Goal: Task Accomplishment & Management: Manage account settings

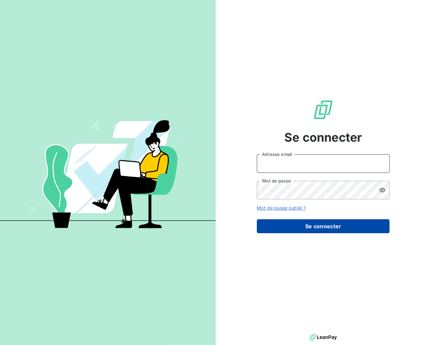
type input "[EMAIL_ADDRESS][DOMAIN_NAME]"
click at [324, 226] on button "Se connecter" at bounding box center [323, 226] width 133 height 14
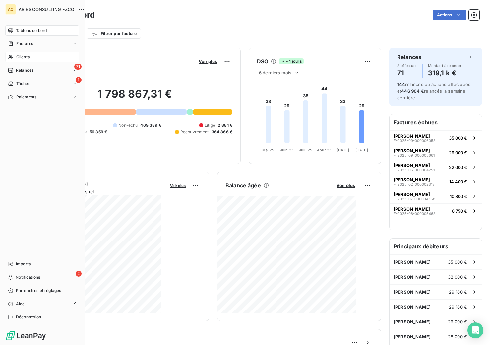
click at [16, 55] on span "Clients" at bounding box center [22, 57] width 13 height 6
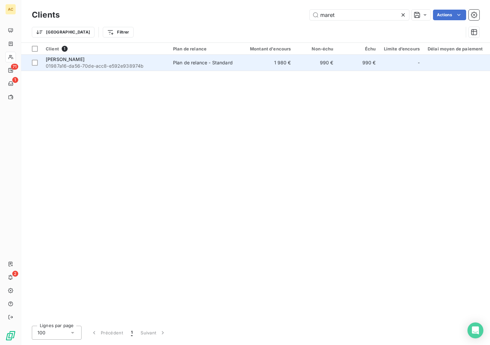
type input "maret"
click at [150, 67] on span "01987a16-da56-70de-acc8-e592e938974b" at bounding box center [105, 66] width 119 height 7
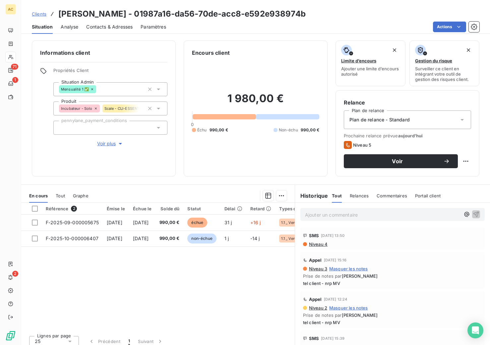
click at [59, 198] on span "Tout" at bounding box center [60, 195] width 9 height 5
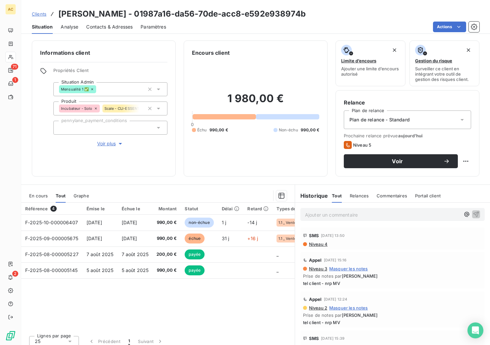
click at [35, 12] on span "Clients" at bounding box center [39, 13] width 15 height 5
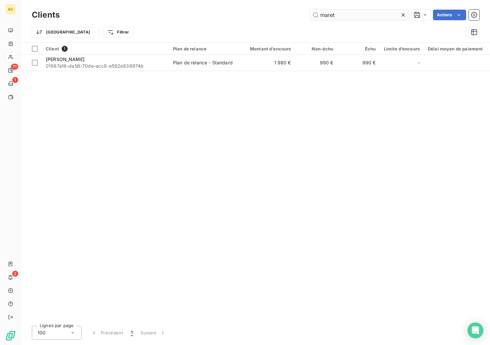
drag, startPoint x: 326, startPoint y: 14, endPoint x: 322, endPoint y: 13, distance: 4.7
click at [322, 13] on input "maret" at bounding box center [360, 15] width 100 height 11
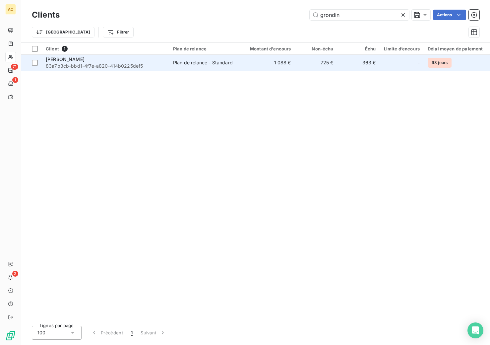
type input "grondin"
click at [140, 67] on span "83a7b3cb-bbd1-4f7e-a820-414b0225def5" at bounding box center [105, 66] width 119 height 7
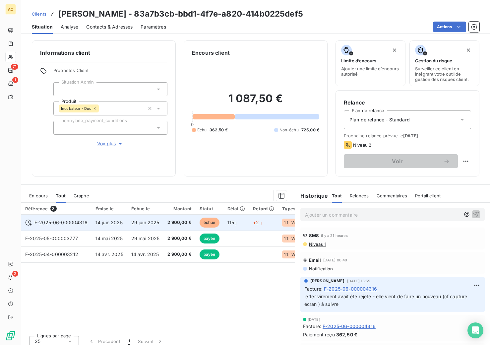
click at [87, 222] on td "F-2025-06-000004316" at bounding box center [56, 223] width 70 height 16
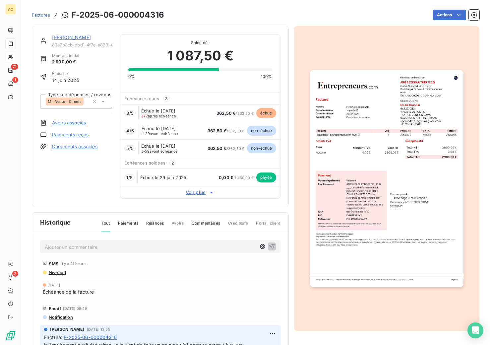
click at [67, 38] on link "[PERSON_NAME]" at bounding box center [71, 38] width 39 height 6
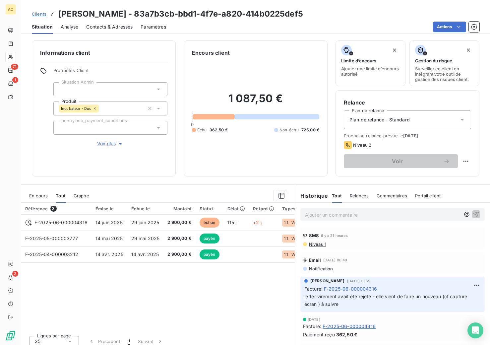
click at [327, 219] on p "Ajouter un commentaire ﻿" at bounding box center [382, 215] width 155 height 8
click at [474, 214] on icon "button" at bounding box center [477, 214] width 6 height 6
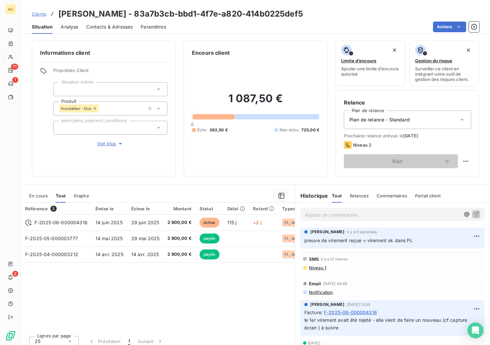
click at [39, 14] on span "Clients" at bounding box center [39, 13] width 15 height 5
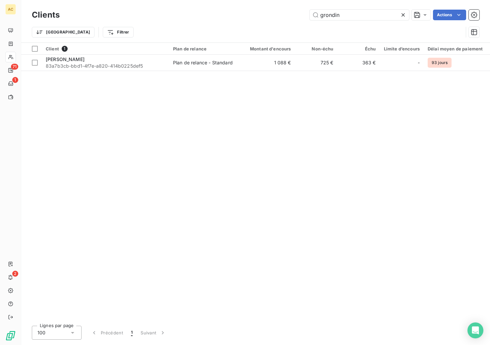
drag, startPoint x: 348, startPoint y: 14, endPoint x: 295, endPoint y: 14, distance: 53.4
click at [295, 14] on div "grondin Actions" at bounding box center [274, 15] width 412 height 11
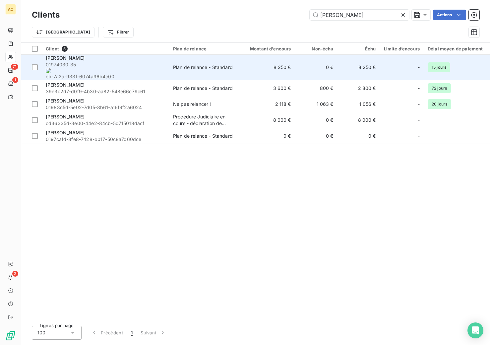
type input "[PERSON_NAME]"
click at [123, 66] on span "01974030-35 eb-7a2a-933f-6074a96b4c00" at bounding box center [105, 70] width 119 height 19
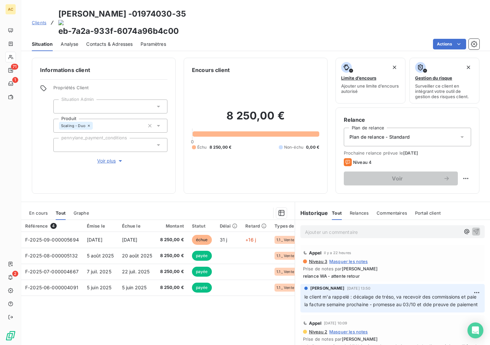
click at [42, 20] on span "Clients" at bounding box center [39, 22] width 15 height 5
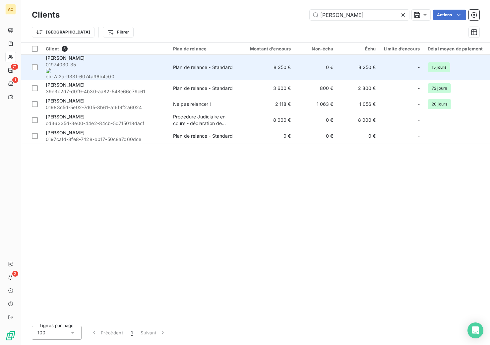
click at [101, 65] on span "01974030-35 eb-7a2a-933f-6074a96b4c00" at bounding box center [105, 70] width 119 height 19
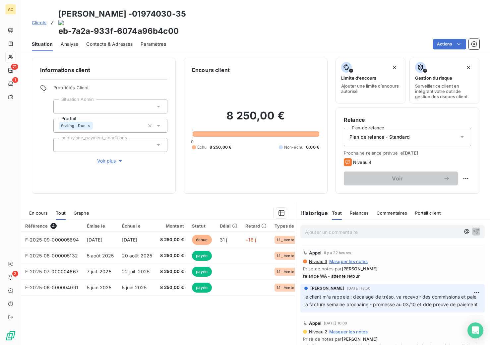
click at [344, 228] on p "Ajouter un commentaire ﻿" at bounding box center [382, 232] width 155 height 8
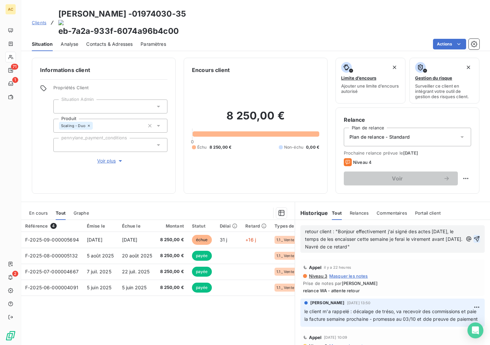
click at [474, 236] on icon "button" at bounding box center [477, 239] width 6 height 6
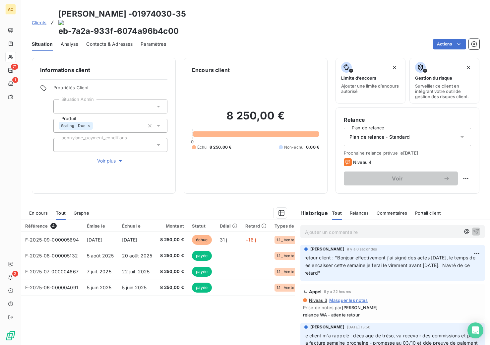
click at [37, 20] on span "Clients" at bounding box center [39, 22] width 15 height 5
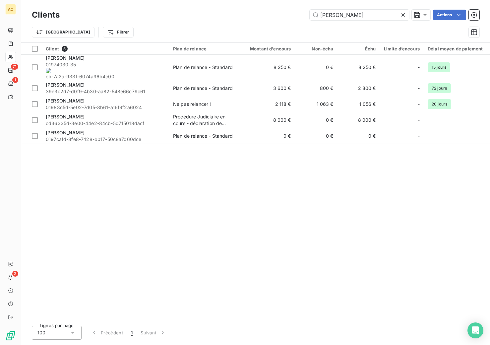
drag, startPoint x: 334, startPoint y: 14, endPoint x: 308, endPoint y: 13, distance: 26.5
click at [308, 13] on div "[PERSON_NAME]" at bounding box center [274, 15] width 412 height 11
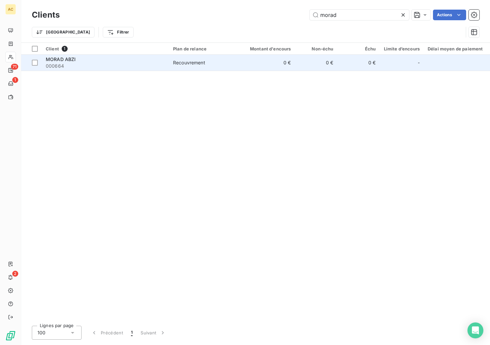
type input "morad"
click at [101, 60] on div "MORAD ABZI" at bounding box center [105, 59] width 119 height 7
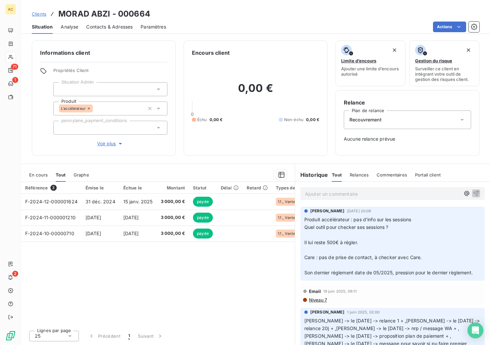
click at [108, 145] on span "Voir plus" at bounding box center [110, 143] width 27 height 7
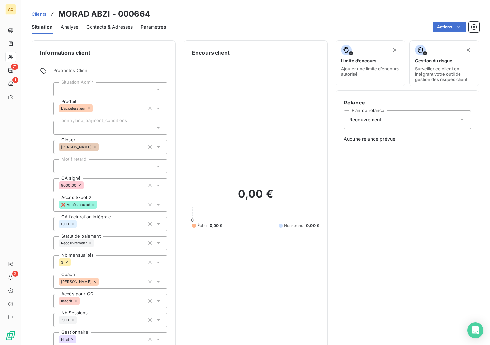
click at [40, 12] on span "Clients" at bounding box center [39, 13] width 15 height 5
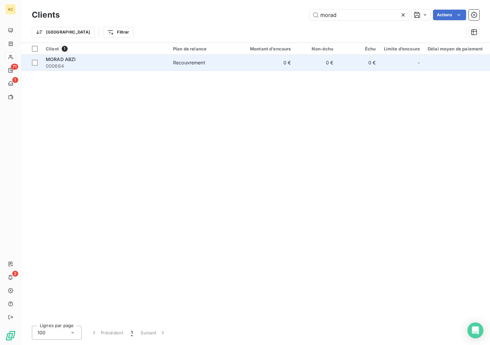
click at [149, 68] on span "000664" at bounding box center [105, 66] width 119 height 7
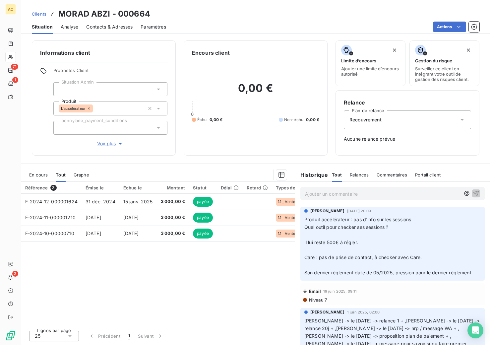
click at [43, 16] on span "Clients" at bounding box center [39, 13] width 15 height 5
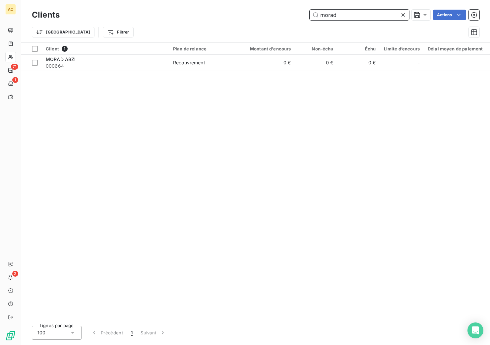
drag, startPoint x: 341, startPoint y: 15, endPoint x: 333, endPoint y: 21, distance: 10.0
click at [320, 14] on input "morad" at bounding box center [360, 15] width 100 height 11
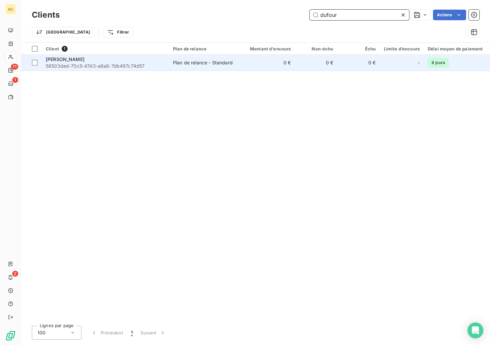
type input "dufour"
click at [163, 63] on span "58503ded-70c5-47d3-a6a8-7db497c74d57" at bounding box center [105, 66] width 119 height 7
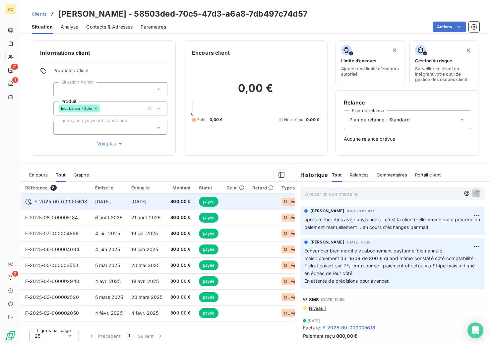
click at [147, 202] on span "[DATE]" at bounding box center [139, 202] width 16 height 6
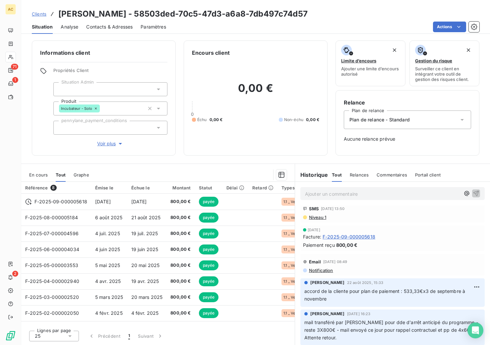
scroll to position [161, 0]
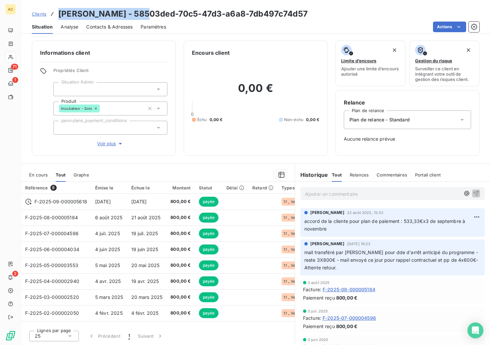
drag, startPoint x: 61, startPoint y: 13, endPoint x: 140, endPoint y: 14, distance: 79.3
click at [140, 14] on h3 "[PERSON_NAME] - 58503ded-70c5-47d3-a6a8-7db497c74d57" at bounding box center [183, 14] width 250 height 12
copy h3 "[PERSON_NAME]"
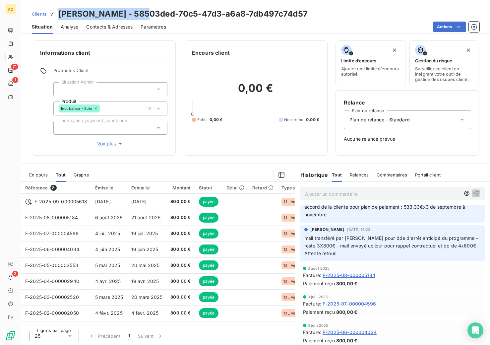
scroll to position [169, 0]
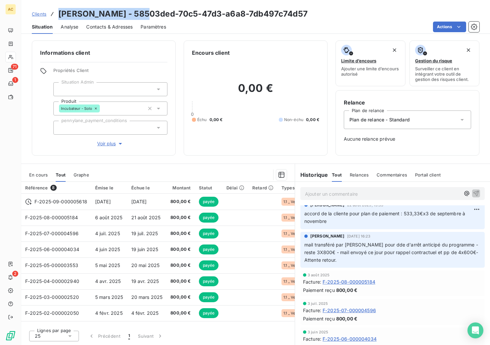
click at [40, 14] on span "Clients" at bounding box center [39, 13] width 15 height 5
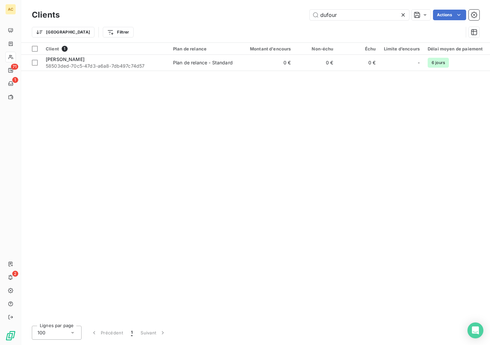
drag, startPoint x: 296, startPoint y: 15, endPoint x: 292, endPoint y: 15, distance: 4.3
click at [292, 15] on div "dufour Actions" at bounding box center [274, 15] width 412 height 11
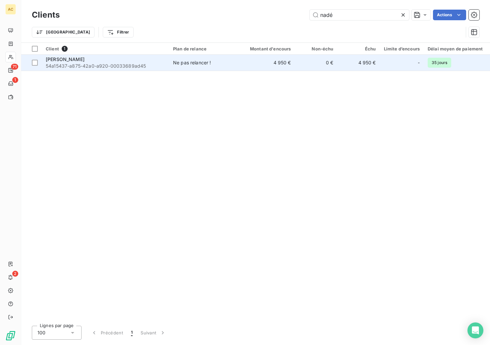
type input "nadé"
click at [111, 65] on span "54a15437-a875-42a0-a920-00033689ad45" at bounding box center [105, 66] width 119 height 7
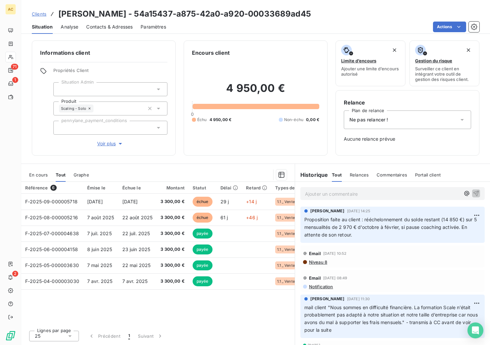
click at [109, 145] on span "Voir plus" at bounding box center [110, 143] width 27 height 7
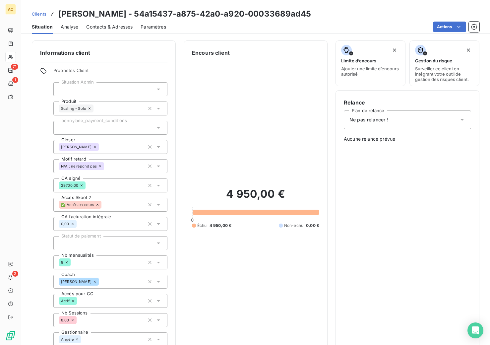
drag, startPoint x: 44, startPoint y: 14, endPoint x: 127, endPoint y: 19, distance: 83.4
click at [44, 14] on span "Clients" at bounding box center [39, 13] width 15 height 5
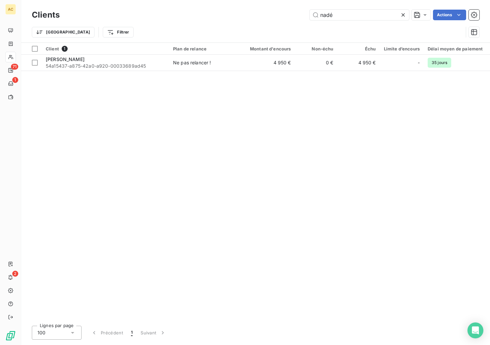
drag, startPoint x: 340, startPoint y: 18, endPoint x: 304, endPoint y: 16, distance: 36.2
click at [304, 16] on div "nadé Actions" at bounding box center [274, 15] width 412 height 11
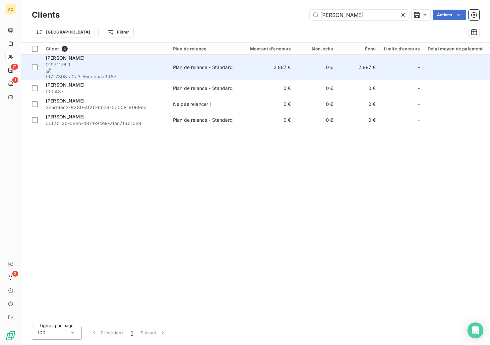
type input "[PERSON_NAME]"
click at [104, 65] on span "01971176-1 bf7-7308-a0a3-55ccbaaa3d87" at bounding box center [105, 70] width 119 height 19
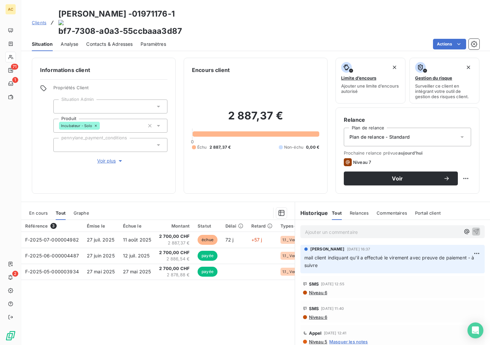
click at [102, 41] on span "Contacts & Adresses" at bounding box center [109, 44] width 46 height 7
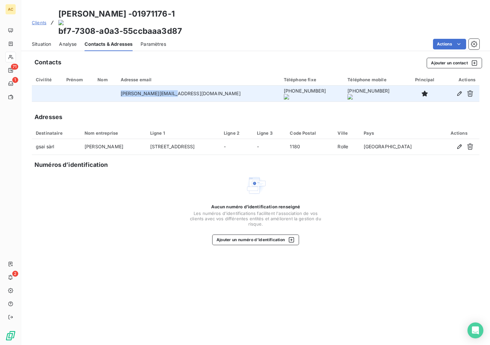
drag, startPoint x: 144, startPoint y: 77, endPoint x: 182, endPoint y: 79, distance: 37.6
click at [198, 86] on td "[PERSON_NAME][EMAIL_ADDRESS][DOMAIN_NAME]" at bounding box center [198, 94] width 163 height 16
copy td "[PERSON_NAME][EMAIL_ADDRESS][DOMAIN_NAME]"
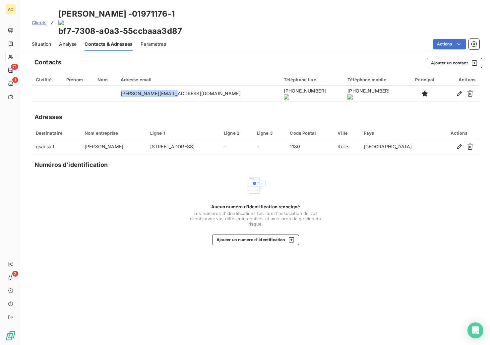
click at [44, 41] on span "Situation" at bounding box center [41, 44] width 19 height 7
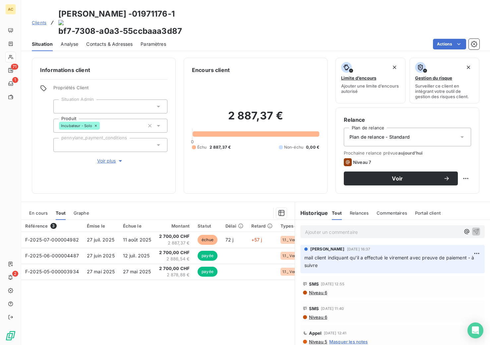
click at [120, 37] on div "Contacts & Adresses" at bounding box center [109, 44] width 46 height 14
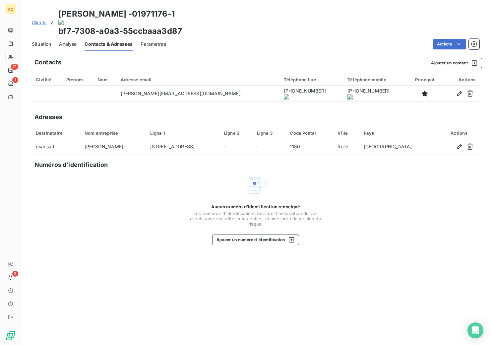
click at [34, 20] on span "Clients" at bounding box center [39, 22] width 15 height 5
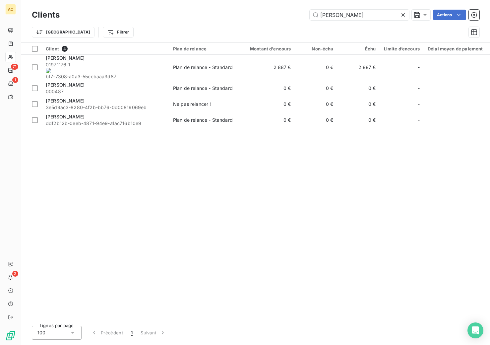
drag, startPoint x: 343, startPoint y: 15, endPoint x: 303, endPoint y: 13, distance: 39.9
click at [303, 13] on div "gregor Actions" at bounding box center [274, 15] width 412 height 11
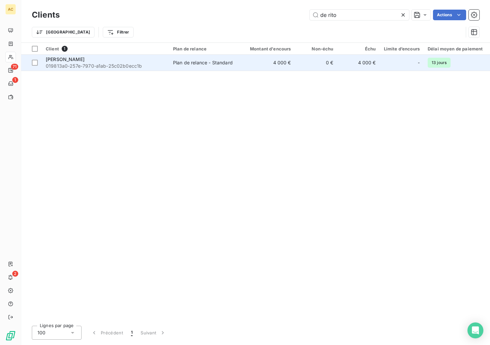
type input "de rito"
click at [198, 63] on div "Plan de relance - Standard" at bounding box center [203, 62] width 60 height 7
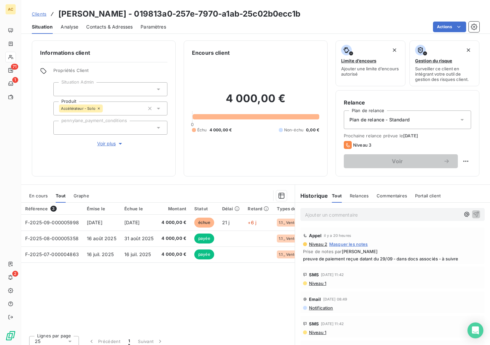
click at [106, 28] on span "Contacts & Adresses" at bounding box center [109, 27] width 46 height 7
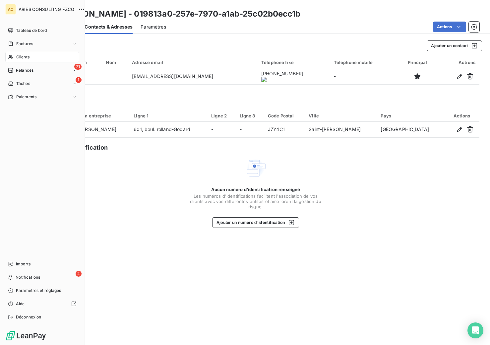
click at [15, 58] on div "Clients" at bounding box center [42, 57] width 74 height 11
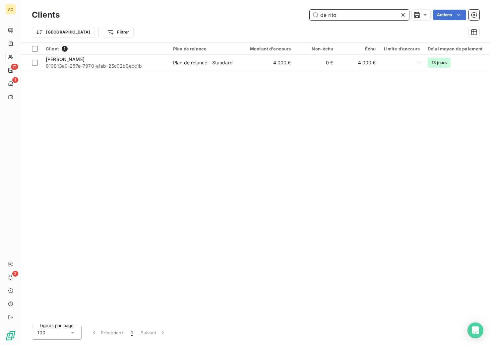
drag, startPoint x: 315, startPoint y: 16, endPoint x: 311, endPoint y: 15, distance: 4.0
click at [311, 15] on input "de rito" at bounding box center [360, 15] width 100 height 11
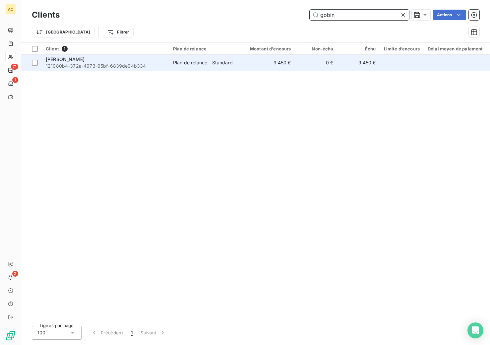
type input "gobin"
click at [131, 63] on span "121080b4-372a-4973-95bf-6839de94b334" at bounding box center [105, 66] width 119 height 7
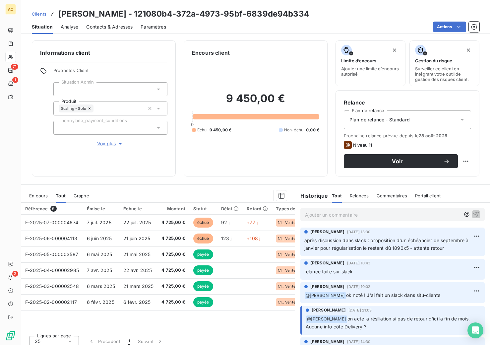
click at [307, 212] on p "Ajouter un commentaire ﻿" at bounding box center [382, 215] width 155 height 8
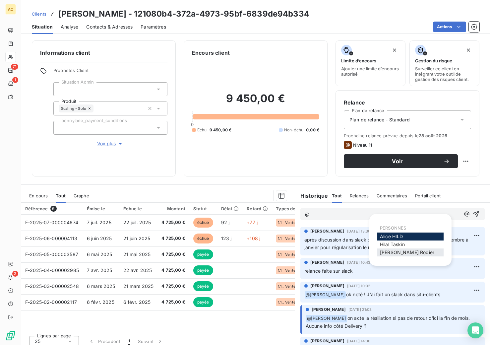
click at [402, 249] on div "[PERSON_NAME]" at bounding box center [411, 253] width 66 height 8
click at [388, 243] on span "[PERSON_NAME]" at bounding box center [392, 245] width 25 height 6
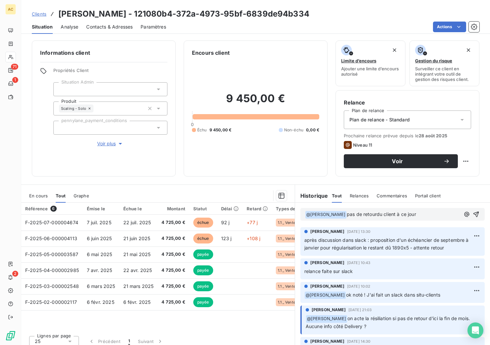
click at [363, 216] on span "pas de retourdu client à ce jour" at bounding box center [381, 214] width 69 height 6
click at [474, 214] on icon "button" at bounding box center [477, 215] width 6 height 6
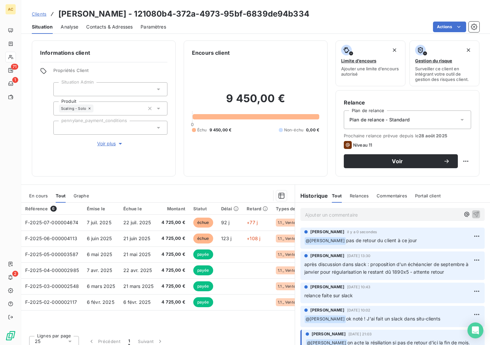
click at [39, 12] on span "Clients" at bounding box center [39, 13] width 15 height 5
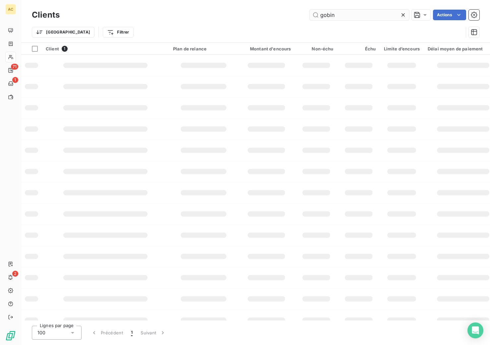
drag, startPoint x: 334, startPoint y: 14, endPoint x: 314, endPoint y: 14, distance: 19.9
click at [314, 14] on input "gobin" at bounding box center [360, 15] width 100 height 11
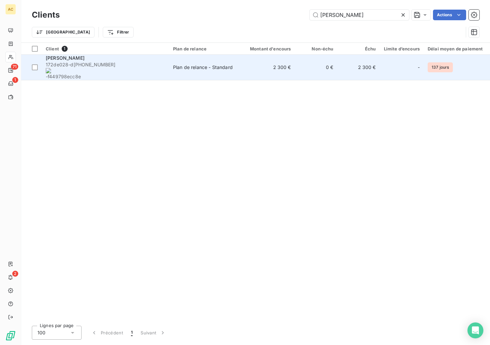
type input "[PERSON_NAME]"
click at [145, 64] on span "172de028-d [PHONE_NUMBER] -f449798ecc8e" at bounding box center [105, 70] width 119 height 19
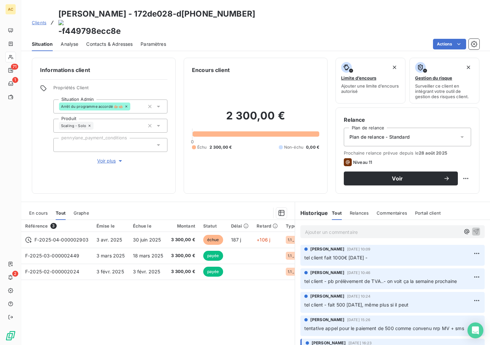
click at [110, 41] on span "Contacts & Adresses" at bounding box center [109, 44] width 46 height 7
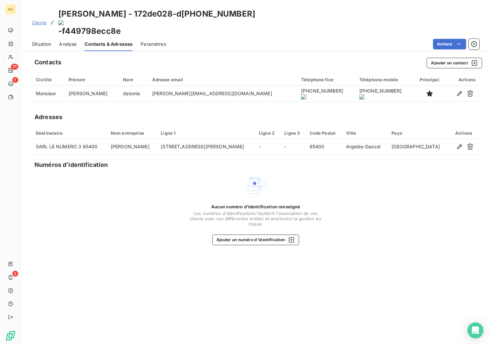
click at [287, 67] on onoff-telecom-ce-actions-button at bounding box center [287, 67] width 0 height 0
click at [39, 41] on span "Situation" at bounding box center [41, 44] width 19 height 7
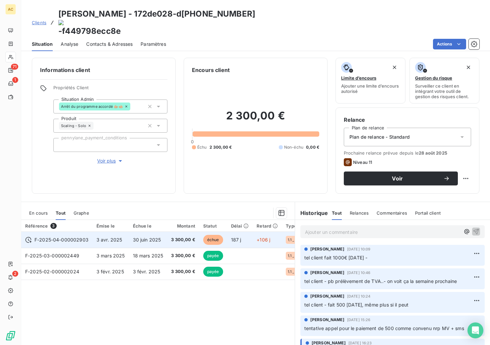
click at [217, 235] on span "échue" at bounding box center [213, 240] width 20 height 10
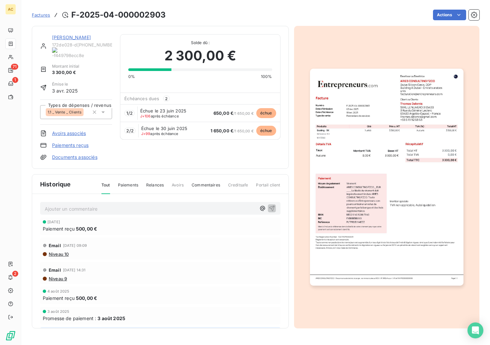
click at [133, 205] on p "Ajouter un commentaire ﻿" at bounding box center [150, 209] width 211 height 8
click at [110, 205] on p "a fait [DATE] matin, 500" at bounding box center [150, 209] width 211 height 8
click at [140, 205] on p "a fait [DATE] matin, 500 [DATE]" at bounding box center [150, 209] width 211 height 8
click at [90, 205] on span "a fait [DATE] matin, 500 [DATE]" at bounding box center [80, 208] width 70 height 6
click at [120, 205] on p "a fait [DATE] matin, 500 [DATE]" at bounding box center [150, 209] width 211 height 8
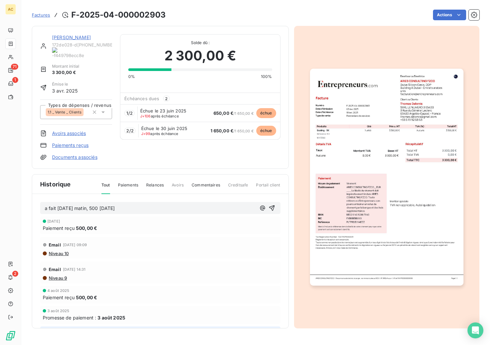
click at [100, 205] on span "a fait [DATE] matin, 500 [DATE]" at bounding box center [80, 208] width 70 height 6
click at [142, 205] on p "a fait [DATE] matin, 500 prévu [DATE]" at bounding box center [150, 209] width 211 height 8
click at [269, 205] on icon "button" at bounding box center [272, 208] width 6 height 6
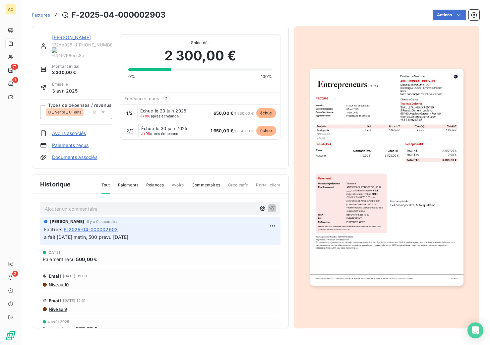
click at [56, 37] on link "[PERSON_NAME]" at bounding box center [71, 38] width 39 height 6
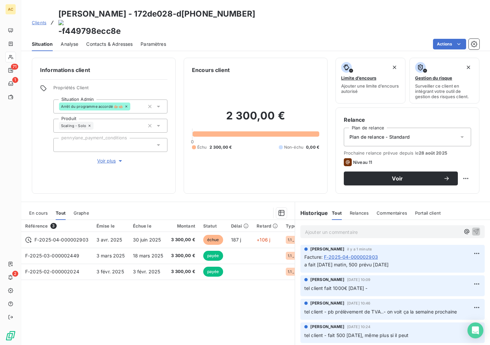
click at [40, 17] on div "Clients [PERSON_NAME] - 172de028-d [PHONE_NUMBER] -f449798ecc8e" at bounding box center [144, 22] width 224 height 29
click at [40, 20] on span "Clients" at bounding box center [39, 22] width 15 height 5
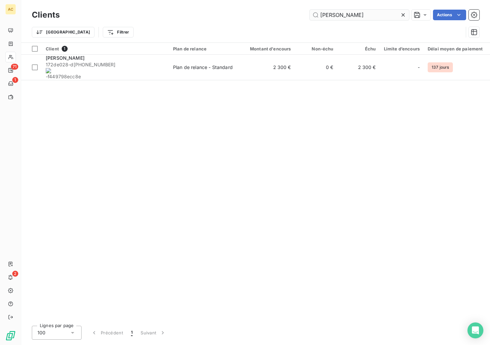
drag, startPoint x: 349, startPoint y: 17, endPoint x: 318, endPoint y: 15, distance: 31.2
click at [316, 15] on input "[PERSON_NAME]" at bounding box center [360, 15] width 100 height 11
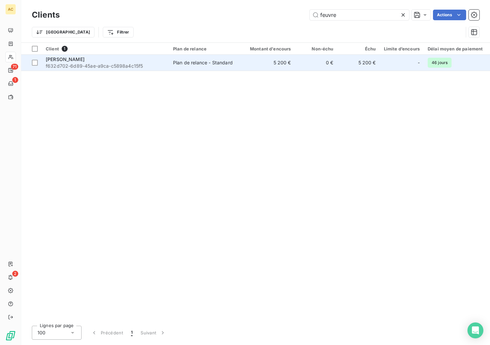
type input "feuvre"
click at [161, 64] on span "f632d702-6d89-45ae-a9ca-c5898a4c15f5" at bounding box center [105, 66] width 119 height 7
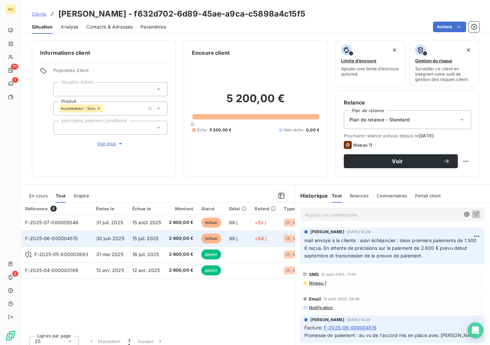
click at [132, 239] on span "15 juil. 2025" at bounding box center [145, 239] width 27 height 6
click at [110, 240] on span "30 juin 2025" at bounding box center [110, 239] width 28 height 6
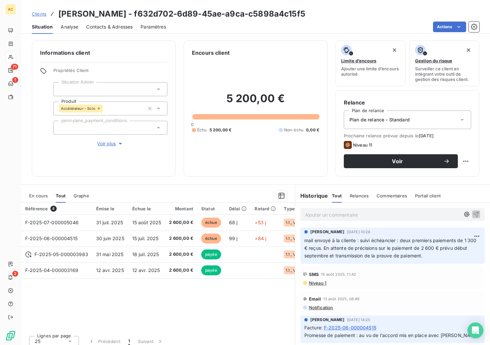
click at [129, 28] on span "Contacts & Adresses" at bounding box center [109, 27] width 46 height 7
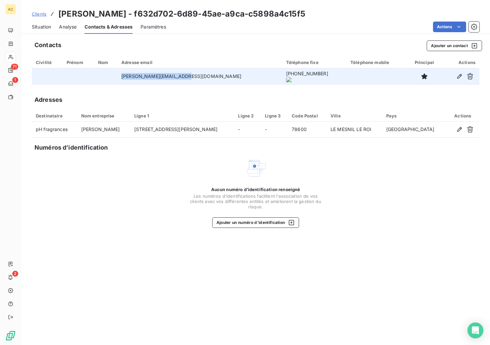
drag, startPoint x: 166, startPoint y: 78, endPoint x: 213, endPoint y: 78, distance: 47.1
click at [214, 78] on tr "[PERSON_NAME][EMAIL_ADDRESS][DOMAIN_NAME] [PHONE_NUMBER]" at bounding box center [256, 76] width 448 height 16
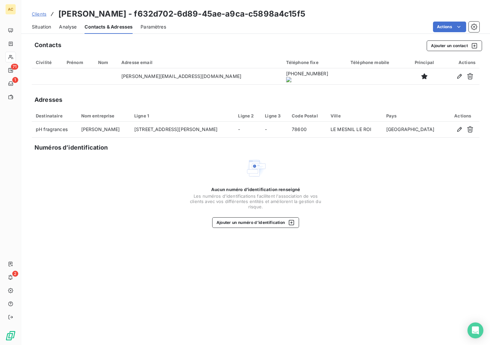
click at [281, 67] on onoff-telecom-ce-actions-button at bounding box center [281, 67] width 0 height 0
click at [39, 28] on span "Situation" at bounding box center [41, 27] width 19 height 7
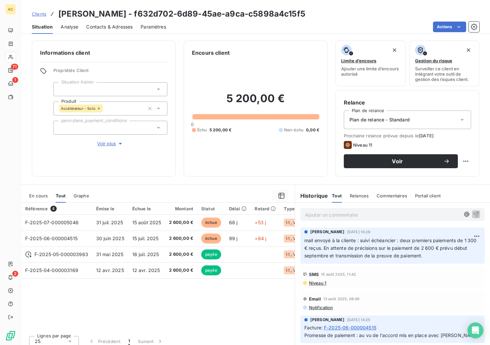
click at [317, 212] on p "Ajouter un commentaire ﻿" at bounding box center [382, 215] width 155 height 8
click at [119, 27] on span "Contacts & Adresses" at bounding box center [109, 27] width 46 height 7
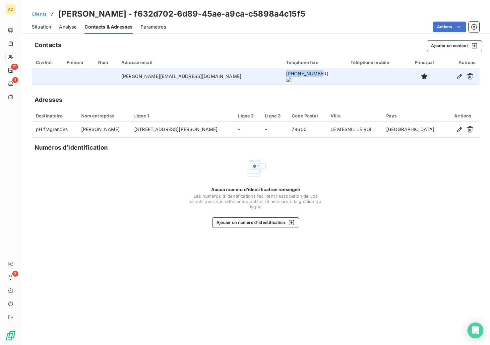
drag, startPoint x: 246, startPoint y: 78, endPoint x: 278, endPoint y: 78, distance: 31.9
click at [286, 76] on onoff-telecom-ce-phone-number-wrapper "[PHONE_NUMBER]" at bounding box center [307, 74] width 42 height 6
copy onoff-telecom-ce-phone-number-wrapper "[PHONE_NUMBER]"
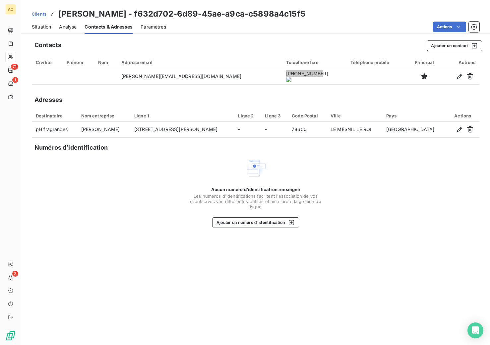
click at [36, 27] on span "Situation" at bounding box center [41, 27] width 19 height 7
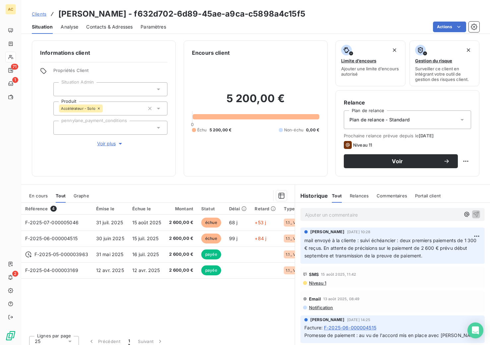
click at [327, 215] on p "Ajouter un commentaire ﻿" at bounding box center [382, 215] width 155 height 8
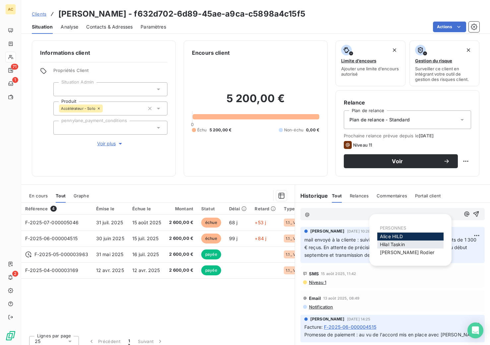
click at [394, 245] on span "[PERSON_NAME]" at bounding box center [392, 245] width 25 height 6
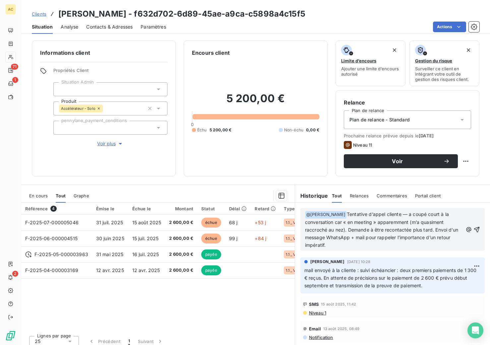
drag, startPoint x: 336, startPoint y: 212, endPoint x: 339, endPoint y: 232, distance: 19.5
click at [336, 212] on span "Tentative d’appel cliente — a coupé court à la conversation car « en meeting » …" at bounding box center [382, 229] width 155 height 36
click at [392, 213] on span "tentative d’appel cliente — a coupé court à la conversation car « en meeting » …" at bounding box center [382, 229] width 155 height 36
click at [474, 229] on icon "button" at bounding box center [477, 229] width 7 height 7
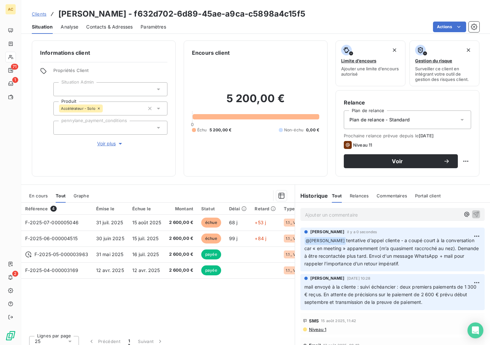
click at [39, 15] on span "Clients" at bounding box center [39, 13] width 15 height 5
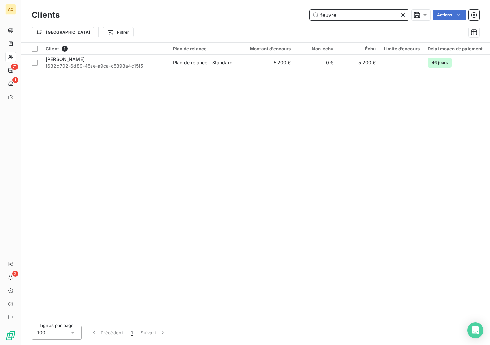
drag, startPoint x: 339, startPoint y: 18, endPoint x: 317, endPoint y: 17, distance: 21.9
click at [317, 17] on input "feuvre" at bounding box center [360, 15] width 100 height 11
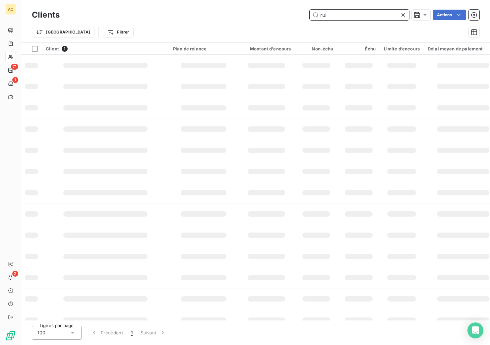
type input "ruiz"
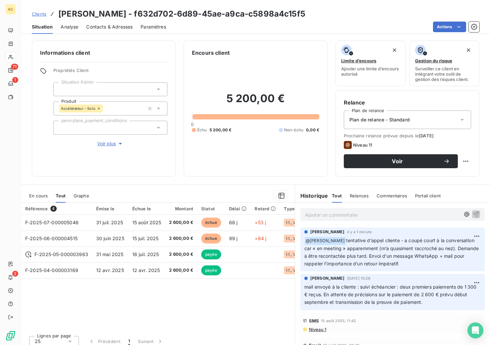
click at [468, 236] on html "AC 71 1 2 Clients [PERSON_NAME] - f632d702-6d89-45ae-a9ca-c5898a4c15f5 Situatio…" at bounding box center [245, 172] width 490 height 345
click at [458, 253] on div "Editer" at bounding box center [451, 251] width 37 height 11
click at [463, 255] on span "tentative d’appel cliente - a coupé court à la conversation car « en meeting » …" at bounding box center [387, 252] width 164 height 29
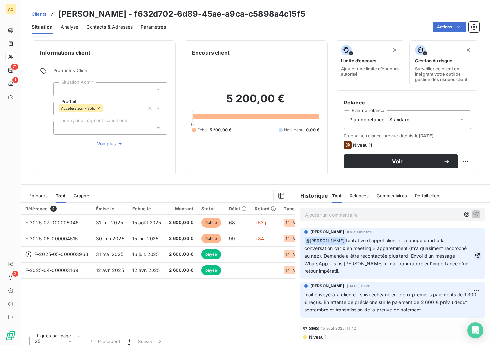
click at [474, 254] on icon "button" at bounding box center [477, 256] width 7 height 7
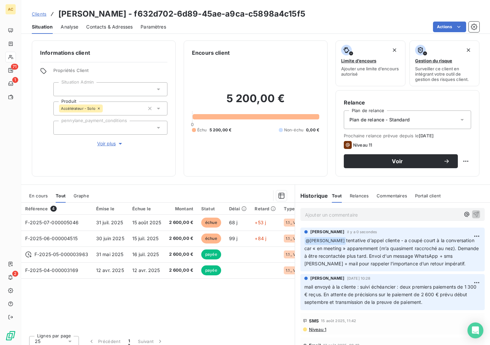
click at [37, 11] on span "Clients" at bounding box center [39, 13] width 15 height 5
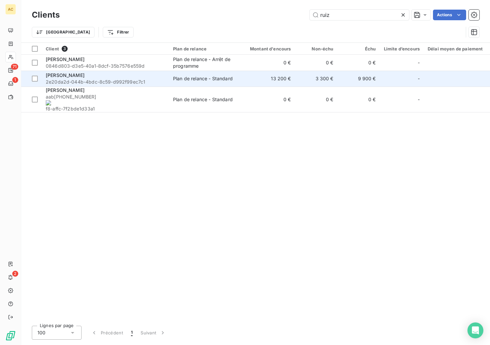
click at [113, 79] on span "2e20da2d-044b-4bdc-8c59-d992f99ec7c1" at bounding box center [105, 82] width 119 height 7
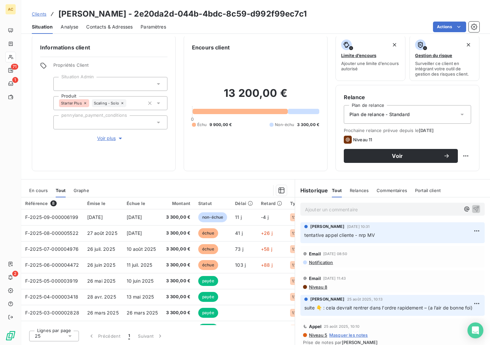
click at [99, 27] on span "Contacts & Adresses" at bounding box center [109, 27] width 46 height 7
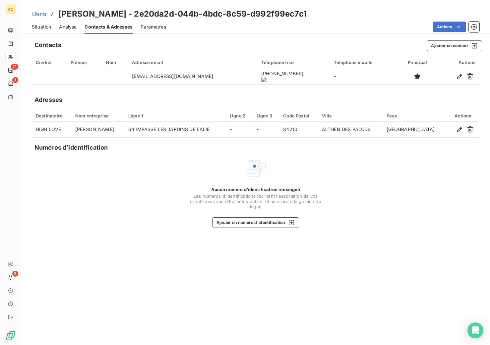
click at [280, 67] on onoff-telecom-ce-actions-button at bounding box center [280, 67] width 0 height 0
click at [41, 16] on span "Clients" at bounding box center [39, 13] width 15 height 5
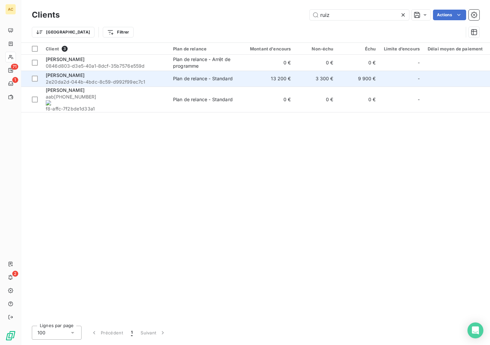
click at [80, 77] on div "[PERSON_NAME]" at bounding box center [105, 75] width 119 height 7
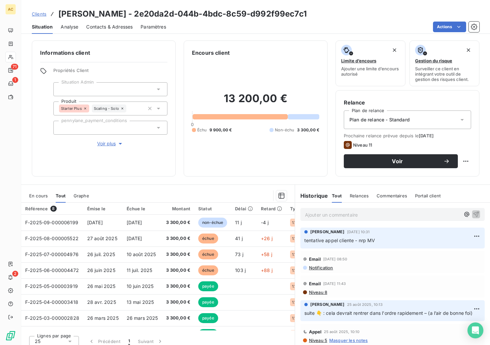
click at [327, 216] on p "Ajouter un commentaire ﻿" at bounding box center [382, 215] width 155 height 8
click at [328, 215] on p "Ajouter un commentaire ﻿" at bounding box center [382, 215] width 155 height 8
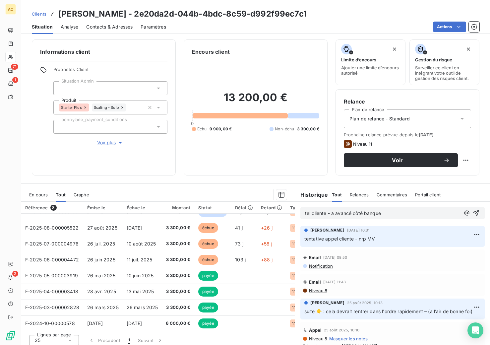
scroll to position [15, 0]
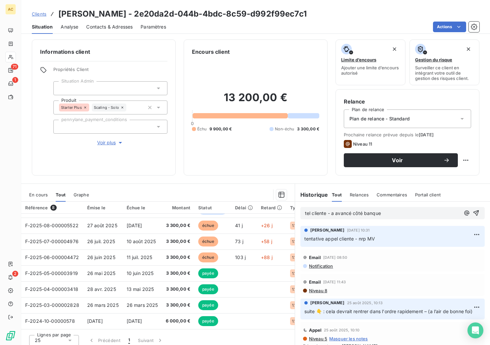
drag, startPoint x: 385, startPoint y: 214, endPoint x: 330, endPoint y: 212, distance: 55.1
click at [330, 212] on p "tel cliente - a avancé côté banque" at bounding box center [382, 214] width 155 height 8
drag, startPoint x: 341, startPoint y: 216, endPoint x: 296, endPoint y: 213, distance: 45.2
click at [296, 213] on div "tel cliente -" at bounding box center [392, 213] width 195 height 23
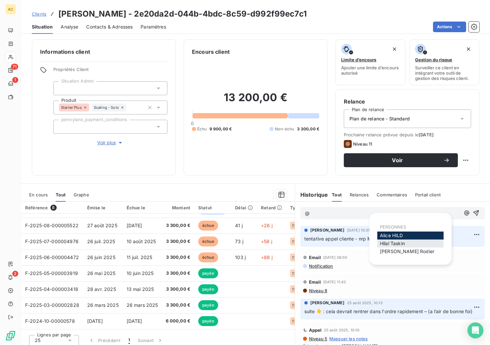
click at [399, 242] on span "[PERSON_NAME]" at bounding box center [392, 244] width 25 height 6
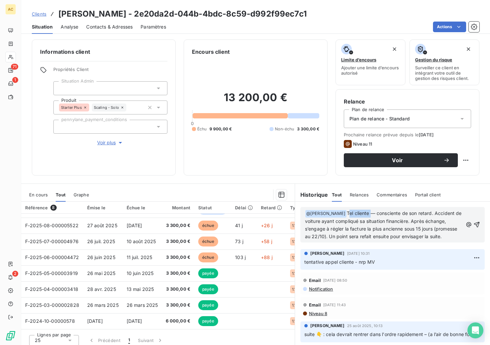
drag, startPoint x: 355, startPoint y: 213, endPoint x: 334, endPoint y: 213, distance: 20.9
click at [334, 213] on span "Tel cliente — consciente de son retard. Accident de voiture ayant compliqué sa …" at bounding box center [384, 224] width 158 height 29
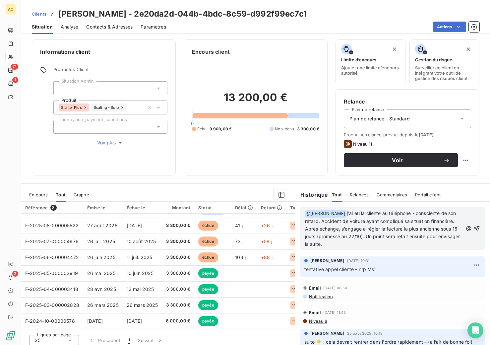
click at [348, 244] on p "﻿ @ [PERSON_NAME] ﻿ j'ai eu la cliente au téléphone - consciente de son retard.…" at bounding box center [384, 229] width 158 height 38
click at [474, 229] on icon "button" at bounding box center [477, 229] width 6 height 6
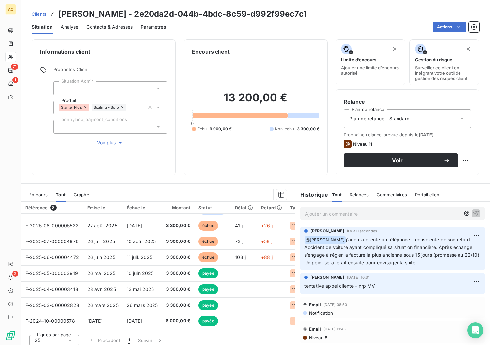
click at [41, 15] on span "Clients" at bounding box center [39, 13] width 15 height 5
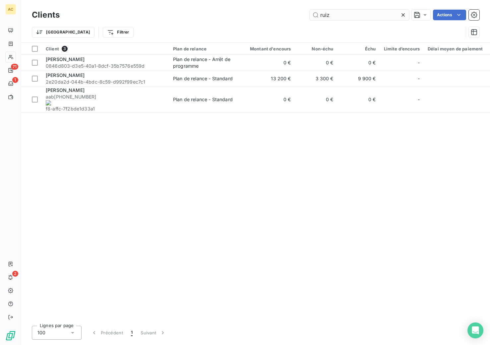
drag, startPoint x: 346, startPoint y: 14, endPoint x: 328, endPoint y: 14, distance: 17.6
click at [317, 13] on input "ruiz" at bounding box center [360, 15] width 100 height 11
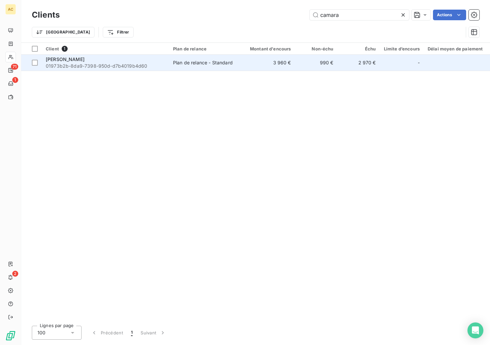
type input "camara"
click at [137, 63] on span "01973b2b-8da9-7398-950d-d7b4019b4d60" at bounding box center [105, 66] width 119 height 7
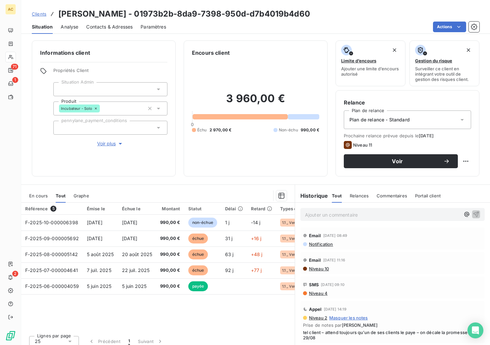
drag, startPoint x: 96, startPoint y: 28, endPoint x: 99, endPoint y: 28, distance: 3.7
click at [96, 28] on span "Contacts & Adresses" at bounding box center [109, 27] width 46 height 7
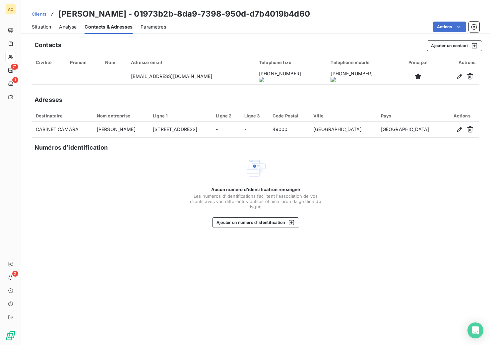
drag, startPoint x: 286, startPoint y: 77, endPoint x: 290, endPoint y: 88, distance: 12.2
click at [282, 67] on onoff-telecom-ce-actions-button at bounding box center [282, 67] width 0 height 0
click at [40, 15] on span "Clients" at bounding box center [39, 13] width 15 height 5
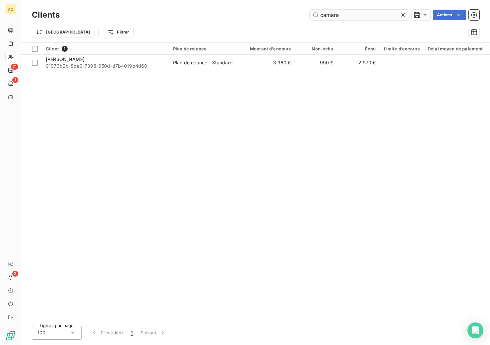
drag, startPoint x: 334, startPoint y: 17, endPoint x: 317, endPoint y: 17, distance: 17.6
click at [316, 16] on input "camara" at bounding box center [360, 15] width 100 height 11
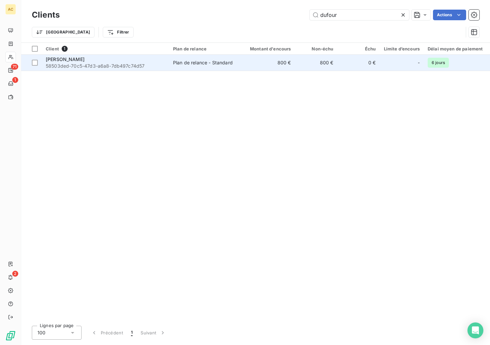
type input "dufour"
click at [119, 66] on span "58503ded-70c5-47d3-a6a8-7db497c74d57" at bounding box center [105, 66] width 119 height 7
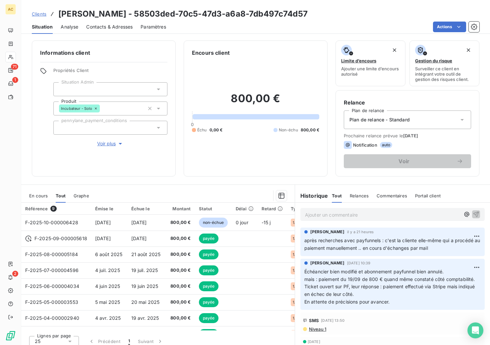
click at [342, 215] on p "Ajouter un commentaire ﻿" at bounding box center [382, 215] width 155 height 8
drag, startPoint x: 59, startPoint y: 14, endPoint x: 139, endPoint y: 15, distance: 80.0
click at [139, 15] on h3 "[PERSON_NAME] - 58503ded-70c5-47d3-a6a8-7db497c74d57" at bounding box center [183, 14] width 250 height 12
copy h3 "[PERSON_NAME]"
click at [330, 216] on p "Ajouter un commentaire ﻿" at bounding box center [382, 215] width 155 height 8
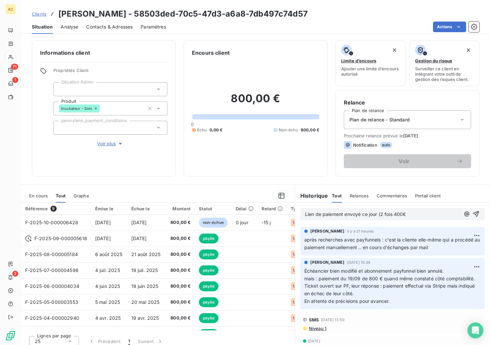
click at [378, 214] on span "Lien de paiement envoyé ce jour (2 fois 400€" at bounding box center [355, 214] width 101 height 6
click at [437, 216] on p "Lien de paiement envoyé ce jour ( valable pour 2 fois 400€" at bounding box center [382, 215] width 155 height 8
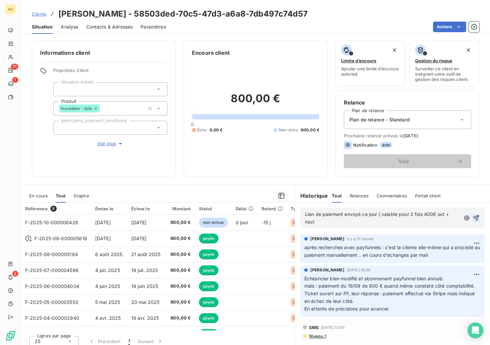
click at [473, 218] on icon "button" at bounding box center [476, 218] width 7 height 7
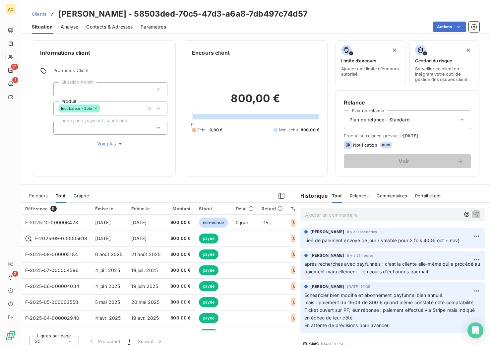
drag, startPoint x: 35, startPoint y: 13, endPoint x: 43, endPoint y: 14, distance: 8.4
click at [35, 13] on span "Clients" at bounding box center [39, 13] width 15 height 5
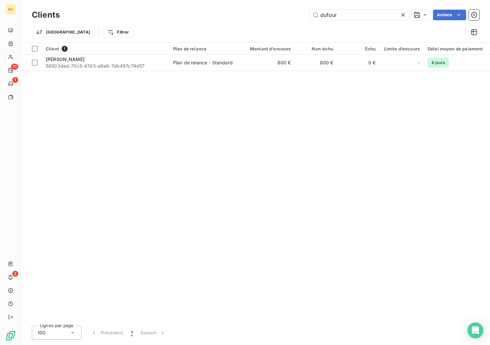
drag, startPoint x: 344, startPoint y: 18, endPoint x: 294, endPoint y: 10, distance: 51.0
click at [294, 10] on div "dufour Actions" at bounding box center [274, 15] width 412 height 11
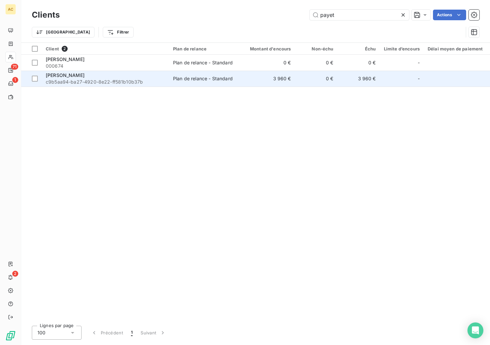
type input "payet"
click at [96, 79] on span "c9b5aa94-ba27-4920-8e22-ff581b10b37b" at bounding box center [105, 82] width 119 height 7
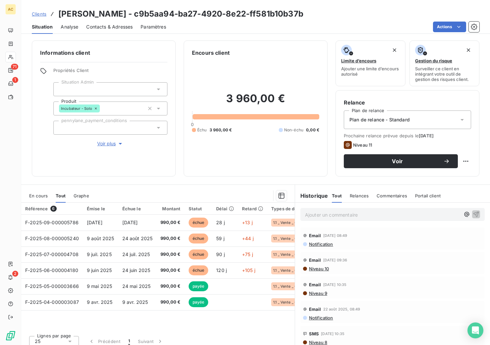
click at [120, 26] on span "Contacts & Adresses" at bounding box center [109, 27] width 46 height 7
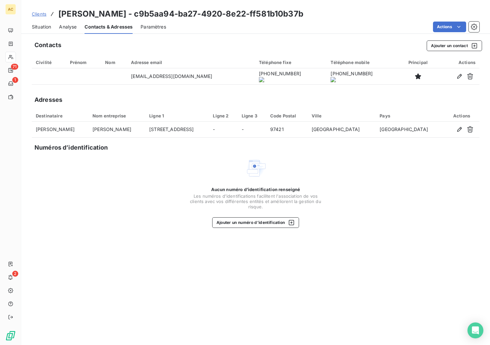
click at [277, 67] on onoff-telecom-ce-actions-button at bounding box center [277, 67] width 0 height 0
click at [44, 29] on span "Situation" at bounding box center [41, 27] width 19 height 7
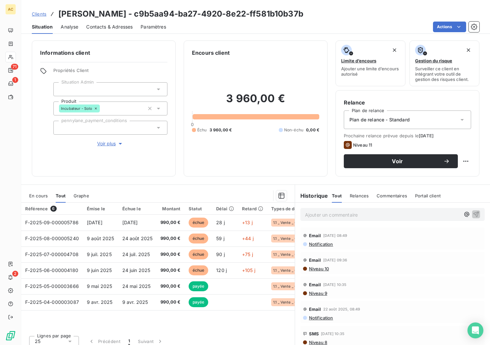
click at [321, 217] on p "Ajouter un commentaire ﻿" at bounding box center [382, 215] width 155 height 8
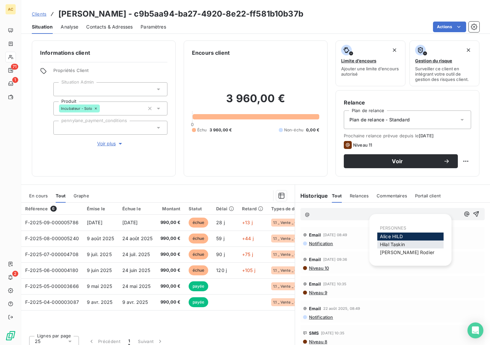
click at [401, 245] on span "[PERSON_NAME]" at bounding box center [392, 245] width 25 height 6
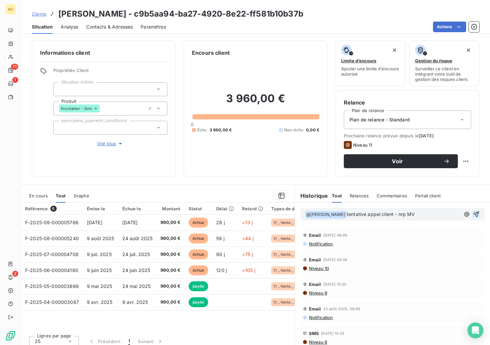
click at [473, 215] on icon "button" at bounding box center [476, 214] width 7 height 7
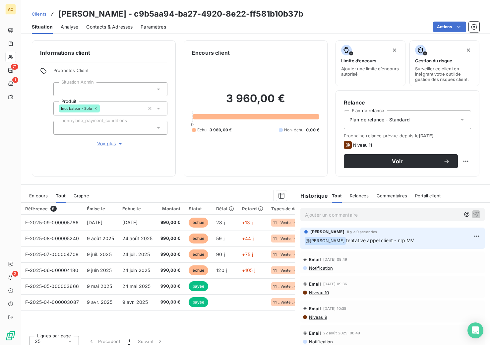
click at [39, 15] on span "Clients" at bounding box center [39, 13] width 15 height 5
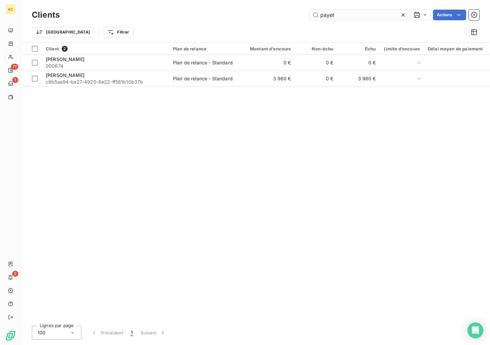
drag, startPoint x: 331, startPoint y: 14, endPoint x: 345, endPoint y: 19, distance: 15.4
click at [317, 14] on input "payet" at bounding box center [360, 15] width 100 height 11
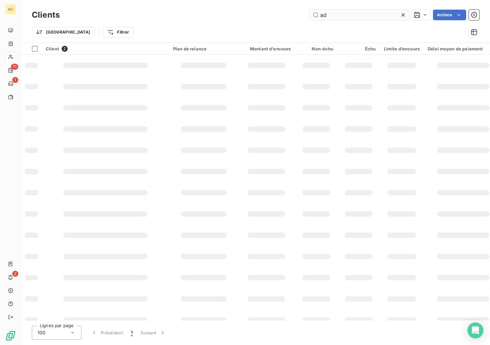
type input "a"
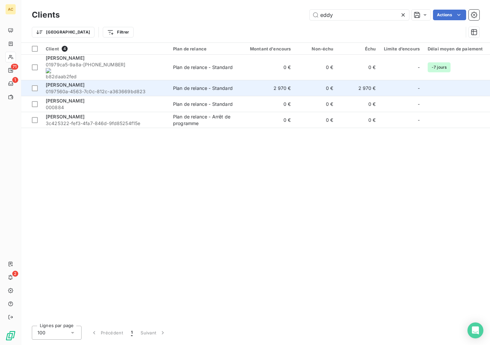
type input "eddy"
click at [104, 88] on span "0197560a-4563-7c0c-812c-a363669bd823" at bounding box center [105, 91] width 119 height 7
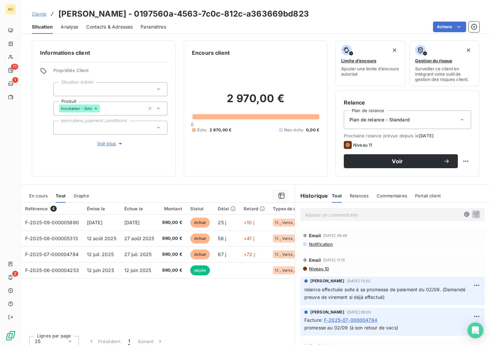
click at [109, 143] on span "Voir plus" at bounding box center [110, 143] width 27 height 7
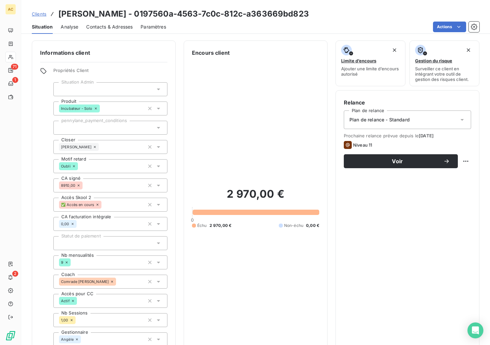
click at [109, 25] on span "Contacts & Adresses" at bounding box center [109, 27] width 46 height 7
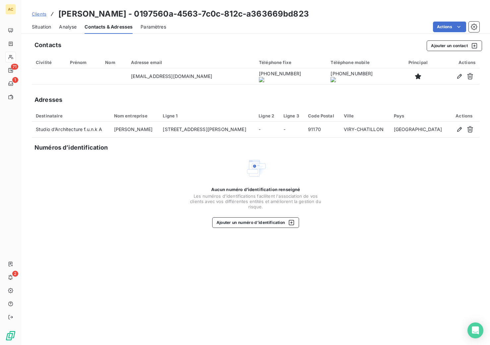
click at [248, 67] on onoff-telecom-ce-actions-button at bounding box center [248, 67] width 0 height 0
click at [38, 28] on span "Situation" at bounding box center [41, 27] width 19 height 7
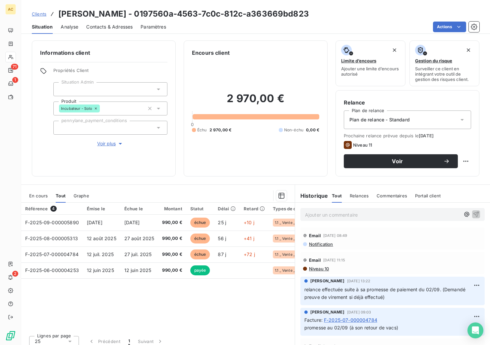
click at [371, 217] on p "Ajouter un commentaire ﻿" at bounding box center [382, 215] width 155 height 8
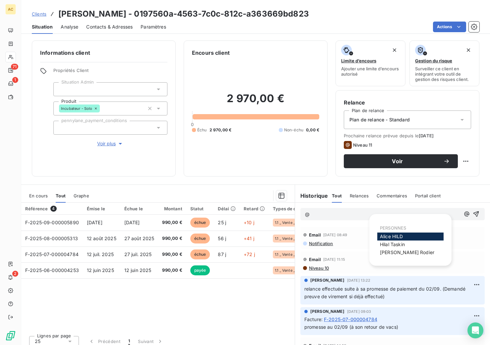
drag, startPoint x: 396, startPoint y: 244, endPoint x: 392, endPoint y: 243, distance: 3.3
click at [395, 243] on span "[PERSON_NAME]" at bounding box center [392, 245] width 25 height 6
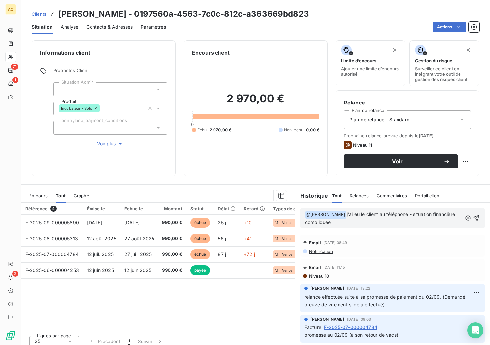
click at [113, 146] on span "Voir plus" at bounding box center [110, 143] width 27 height 7
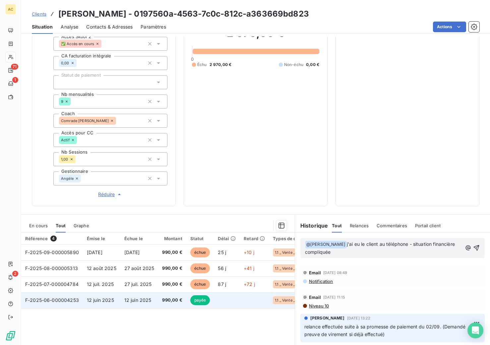
scroll to position [196, 0]
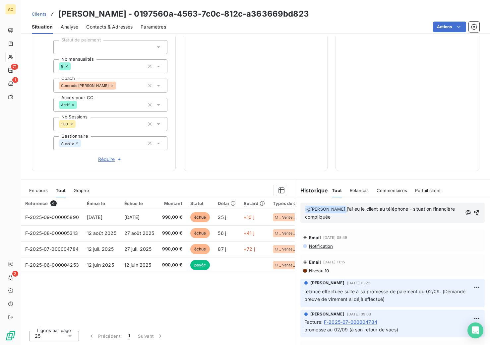
click at [336, 217] on p "﻿ @ [PERSON_NAME] ﻿ j'ai eu le client au téléphone - situation financière compl…" at bounding box center [383, 213] width 157 height 16
click at [446, 209] on p "﻿ @ [PERSON_NAME] ﻿ j'ai eu le client au téléphone - situation financière compl…" at bounding box center [383, 213] width 157 height 16
click at [360, 217] on p "﻿ @ [PERSON_NAME] ﻿ j'ai eu le client au téléphone - situation financière très …" at bounding box center [384, 213] width 158 height 16
click at [378, 217] on p "﻿ @ [PERSON_NAME] ﻿ j'ai eu le client au téléphone - situation financière très …" at bounding box center [384, 213] width 158 height 16
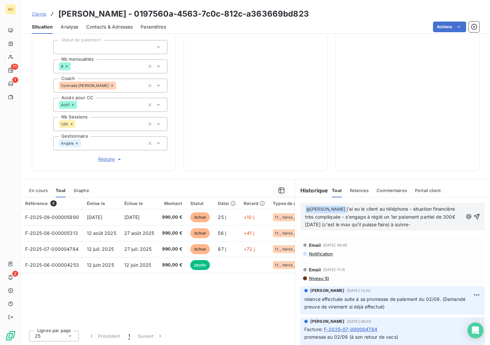
click at [380, 217] on span "j'ai eu le client au téléphone - situation financière très compliquée - s'engag…" at bounding box center [381, 216] width 152 height 21
drag, startPoint x: 379, startPoint y: 216, endPoint x: 370, endPoint y: 214, distance: 8.7
click at [370, 214] on span "j'ai eu le client au téléphone - situation financière très compliquée - s'engag…" at bounding box center [381, 216] width 153 height 21
click at [428, 224] on p "﻿ @ [PERSON_NAME] ﻿ j'ai eu le client au téléphone - situation financière très …" at bounding box center [384, 216] width 158 height 23
drag, startPoint x: 428, startPoint y: 224, endPoint x: 335, endPoint y: 208, distance: 94.1
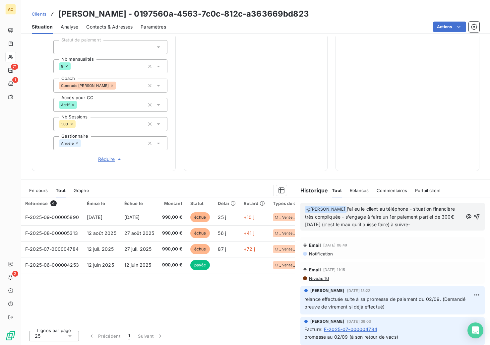
click at [332, 206] on p "﻿ @ [PERSON_NAME] ﻿ j'ai eu le client au téléphone - situation financière très …" at bounding box center [384, 216] width 158 height 23
copy span "j'ai eu le client au téléphone - situation financière très compliquée - s'engag…"
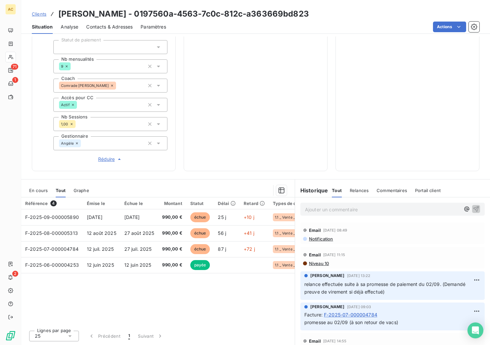
click at [339, 210] on p "Ajouter un commentaire ﻿" at bounding box center [382, 209] width 155 height 8
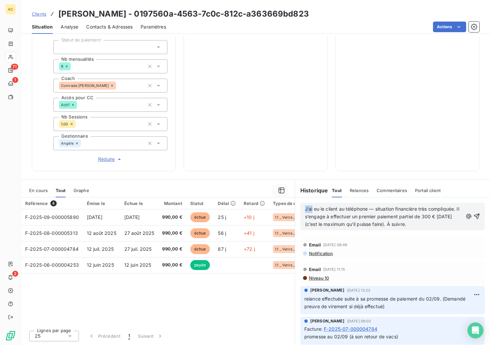
drag, startPoint x: 310, startPoint y: 209, endPoint x: 297, endPoint y: 207, distance: 13.0
click at [301, 207] on div "J’ai eu le client au téléphone — situation financière très compliquée. Il s’eng…" at bounding box center [393, 217] width 184 height 28
click at [474, 215] on icon "button" at bounding box center [477, 217] width 6 height 6
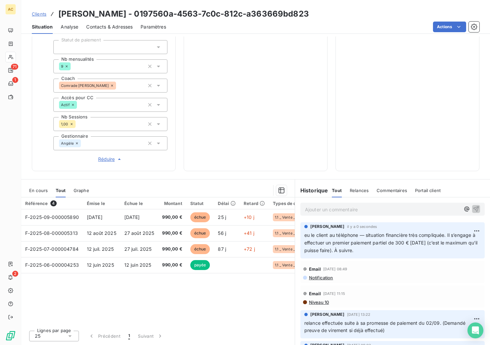
click at [103, 29] on span "Contacts & Adresses" at bounding box center [109, 27] width 46 height 7
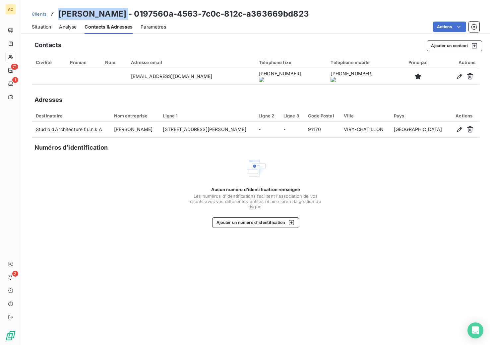
drag, startPoint x: 59, startPoint y: 14, endPoint x: 119, endPoint y: 17, distance: 60.1
click at [120, 17] on div "Clients [PERSON_NAME] - 0197560a-4563-7c0c-812c-a363669bd823" at bounding box center [170, 14] width 277 height 12
copy h3 "[PERSON_NAME]"
click at [43, 14] on span "Clients" at bounding box center [39, 13] width 15 height 5
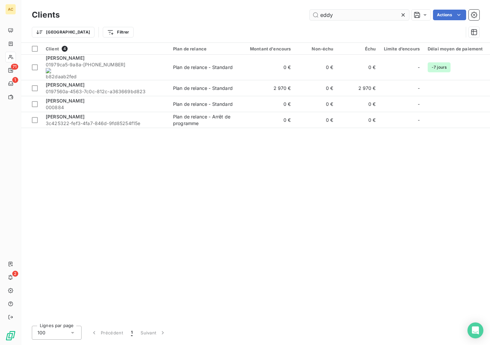
drag, startPoint x: 326, startPoint y: 15, endPoint x: 321, endPoint y: 20, distance: 6.6
click at [314, 15] on input "eddy" at bounding box center [360, 15] width 100 height 11
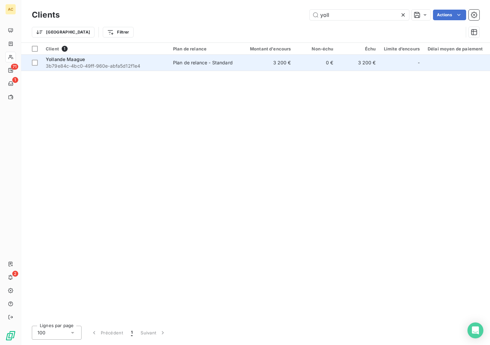
type input "yoll"
click at [141, 65] on span "3b79e84c-4bc0-49ff-960e-abfa5d12f1e4" at bounding box center [105, 66] width 119 height 7
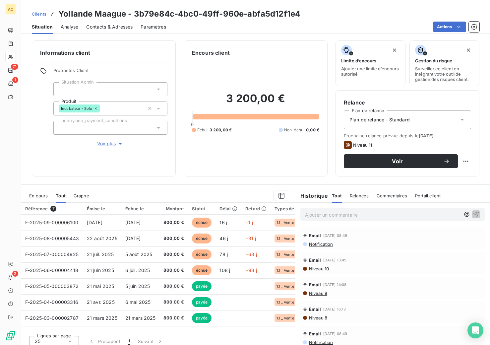
click at [113, 25] on span "Contacts & Adresses" at bounding box center [109, 27] width 46 height 7
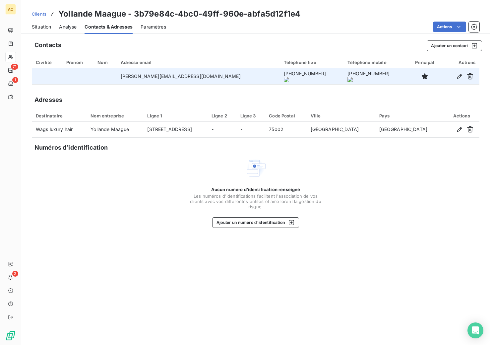
click at [273, 67] on onoff-telecom-ce-actions-button at bounding box center [273, 67] width 0 height 0
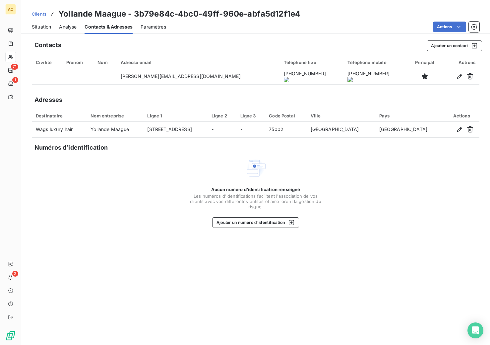
click at [41, 27] on span "Situation" at bounding box center [41, 27] width 19 height 7
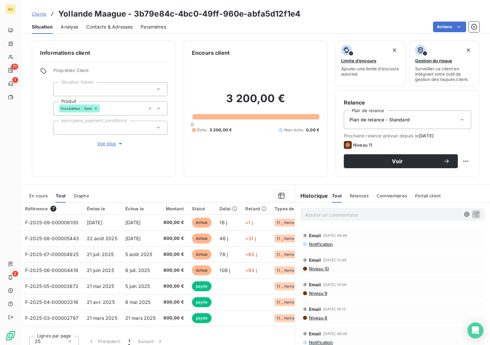
click at [43, 15] on span "Clients" at bounding box center [39, 13] width 15 height 5
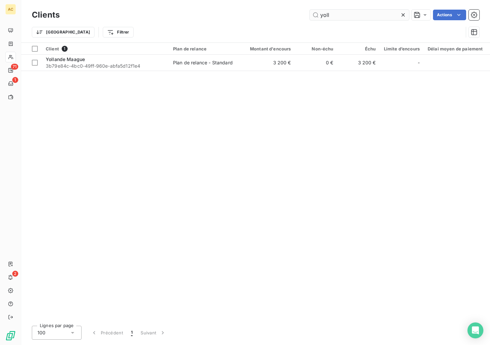
drag, startPoint x: 324, startPoint y: 15, endPoint x: 320, endPoint y: 15, distance: 4.0
click at [319, 15] on input "yoll" at bounding box center [360, 15] width 100 height 11
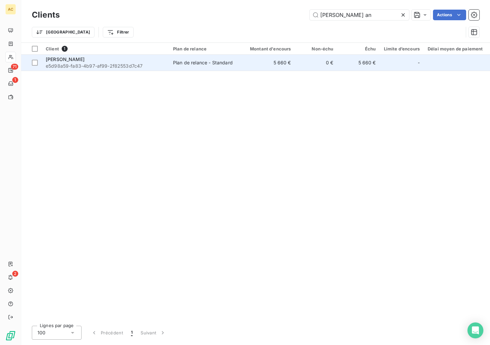
type input "[PERSON_NAME] an"
click at [137, 60] on div "[PERSON_NAME]" at bounding box center [105, 59] width 119 height 7
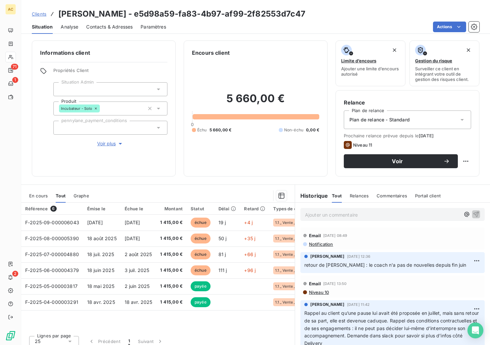
click at [119, 25] on span "Contacts & Adresses" at bounding box center [109, 27] width 46 height 7
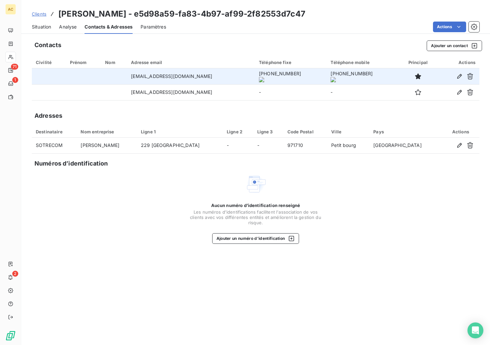
drag, startPoint x: 227, startPoint y: 78, endPoint x: 269, endPoint y: 77, distance: 41.8
click at [269, 76] on onoff-telecom-ce-phone-number-wrapper "[PHONE_NUMBER]" at bounding box center [280, 74] width 42 height 6
copy onoff-telecom-ce-phone-number-wrapper "[PHONE_NUMBER]"
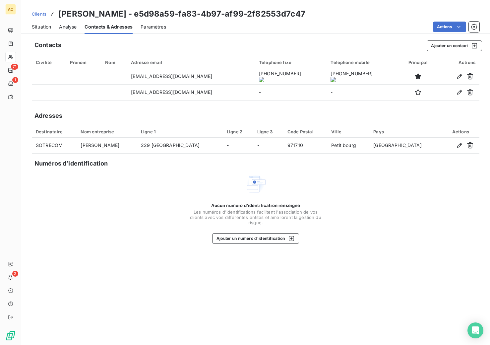
click at [389, 254] on div "Contacts Ajouter un contact Civilité Prénom Nom Adresse email Téléphone fixe Té…" at bounding box center [255, 190] width 469 height 309
click at [41, 14] on span "Clients" at bounding box center [39, 13] width 15 height 5
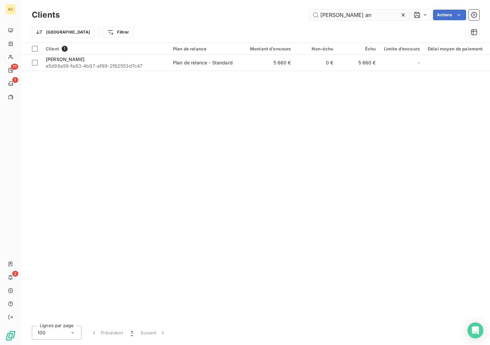
drag, startPoint x: 340, startPoint y: 15, endPoint x: 315, endPoint y: 13, distance: 25.0
click at [315, 13] on input "[PERSON_NAME] an" at bounding box center [360, 15] width 100 height 11
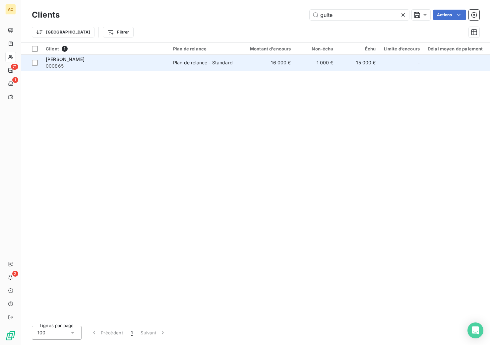
type input "gulte"
click at [203, 59] on div "Plan de relance - Standard" at bounding box center [203, 62] width 60 height 7
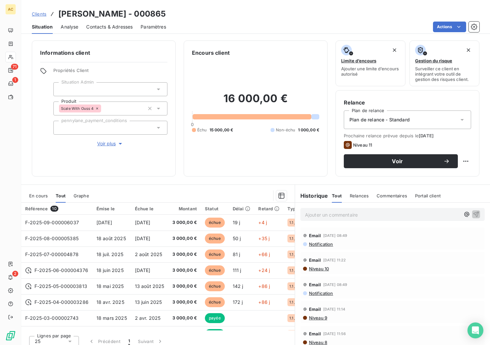
click at [115, 28] on span "Contacts & Adresses" at bounding box center [109, 27] width 46 height 7
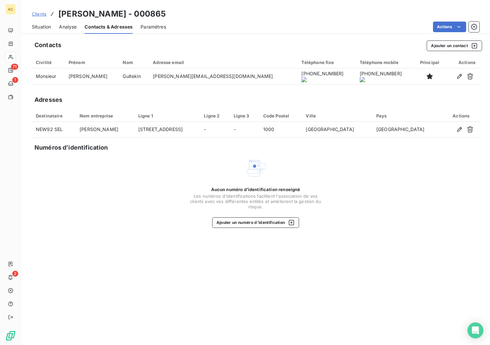
click at [301, 67] on onoff-telecom-ce-actions-button at bounding box center [301, 67] width 0 height 0
click at [45, 26] on span "Situation" at bounding box center [41, 27] width 19 height 7
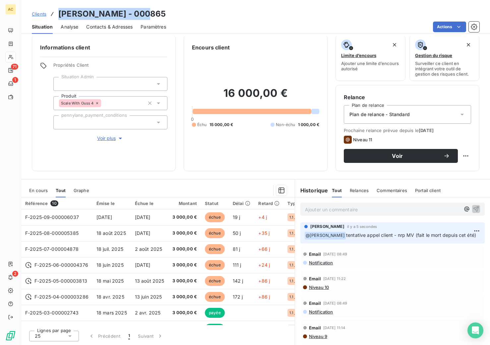
drag, startPoint x: 59, startPoint y: 15, endPoint x: 134, endPoint y: 15, distance: 75.0
click at [135, 15] on h3 "[PERSON_NAME] - 000865" at bounding box center [112, 14] width 108 height 12
copy h3 "[PERSON_NAME]"
click at [47, 11] on div "Clients [PERSON_NAME] - 000865" at bounding box center [99, 14] width 134 height 12
click at [41, 14] on span "Clients" at bounding box center [39, 13] width 15 height 5
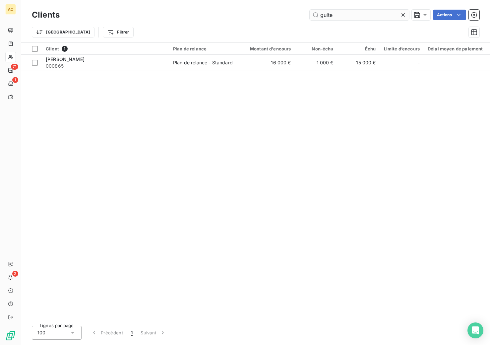
drag, startPoint x: 346, startPoint y: 19, endPoint x: 328, endPoint y: 18, distance: 18.6
click at [325, 18] on input "gulte" at bounding box center [360, 15] width 100 height 11
drag, startPoint x: 341, startPoint y: 18, endPoint x: 320, endPoint y: 17, distance: 21.3
click at [319, 16] on input "gulte" at bounding box center [360, 15] width 100 height 11
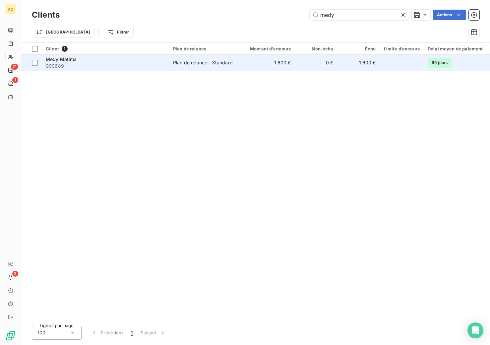
type input "medy"
click at [130, 62] on div "Medy Matima" at bounding box center [105, 59] width 119 height 7
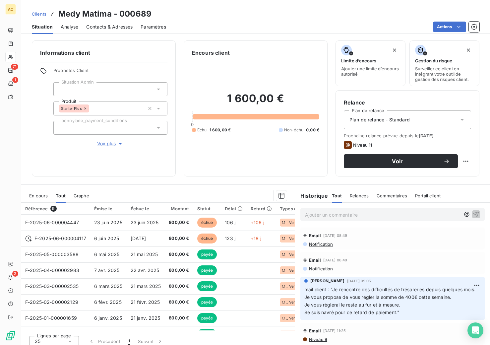
click at [104, 30] on span "Contacts & Adresses" at bounding box center [109, 27] width 46 height 7
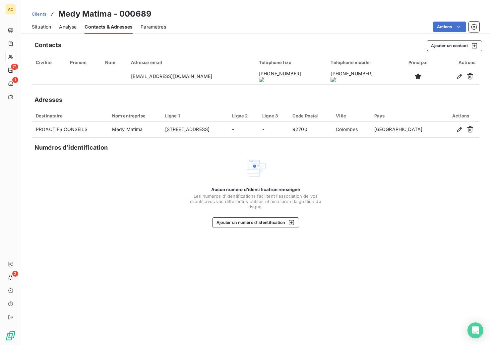
click at [289, 67] on onoff-telecom-ce-actions-button at bounding box center [289, 67] width 0 height 0
click at [41, 27] on span "Situation" at bounding box center [41, 27] width 19 height 7
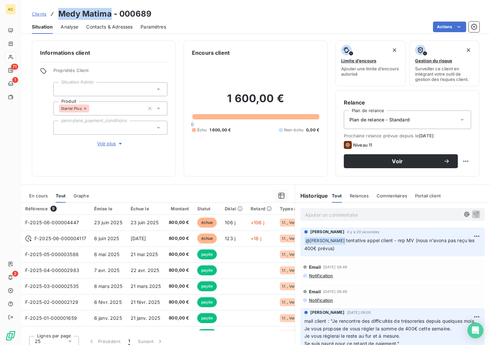
drag, startPoint x: 58, startPoint y: 15, endPoint x: 110, endPoint y: 15, distance: 52.1
click at [111, 15] on div "Clients Medy Matima - 000689" at bounding box center [92, 14] width 120 height 12
copy h3 "Medy Matima"
click at [40, 16] on span "Clients" at bounding box center [39, 13] width 15 height 5
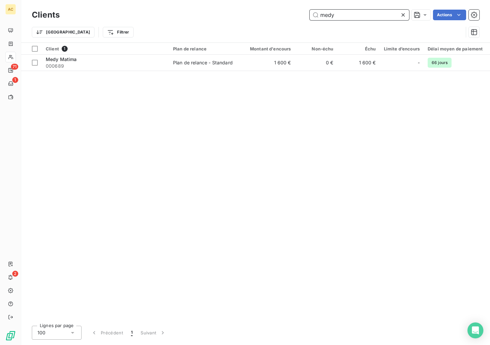
drag, startPoint x: 335, startPoint y: 16, endPoint x: 321, endPoint y: 16, distance: 14.6
click at [321, 16] on input "medy" at bounding box center [360, 15] width 100 height 11
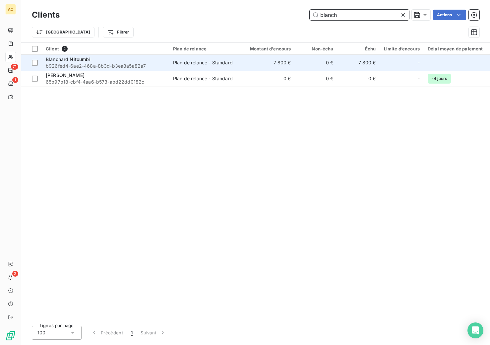
type input "blanch"
click at [117, 63] on span "b926fed4-6ae2-468a-8b3d-b3ea8a5a82a7" at bounding box center [105, 66] width 119 height 7
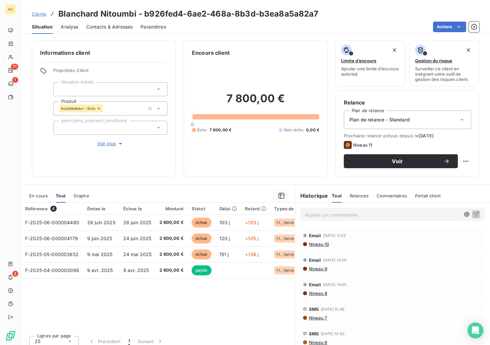
click at [105, 28] on span "Contacts & Adresses" at bounding box center [109, 27] width 46 height 7
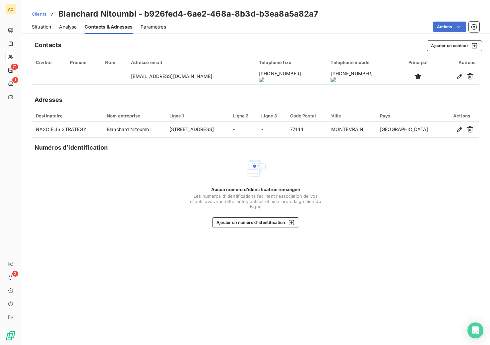
click at [290, 67] on onoff-telecom-ce-actions-button at bounding box center [290, 67] width 0 height 0
click at [38, 16] on span "Clients" at bounding box center [39, 13] width 15 height 5
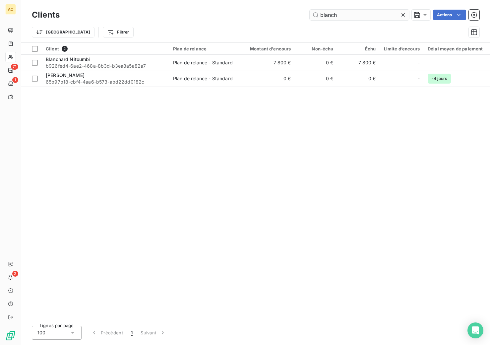
drag, startPoint x: 325, startPoint y: 15, endPoint x: 321, endPoint y: 15, distance: 4.6
click at [321, 15] on input "blanch" at bounding box center [360, 15] width 100 height 11
type input "h"
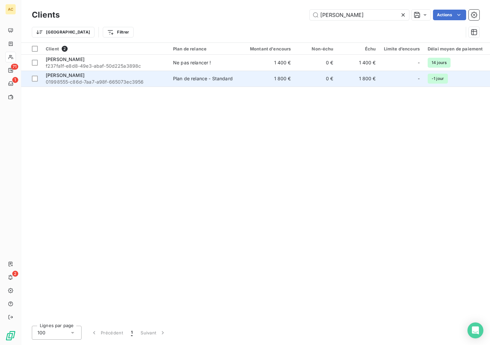
type input "[PERSON_NAME]"
click at [112, 75] on div "[PERSON_NAME]" at bounding box center [105, 75] width 119 height 7
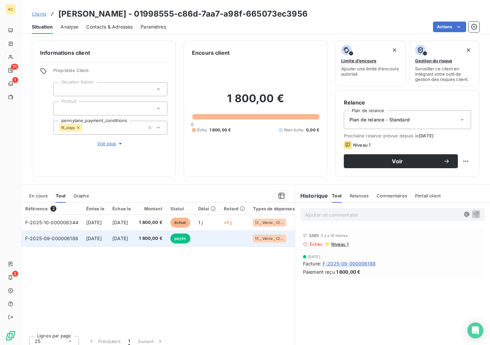
click at [109, 237] on td "[DATE]" at bounding box center [95, 239] width 26 height 16
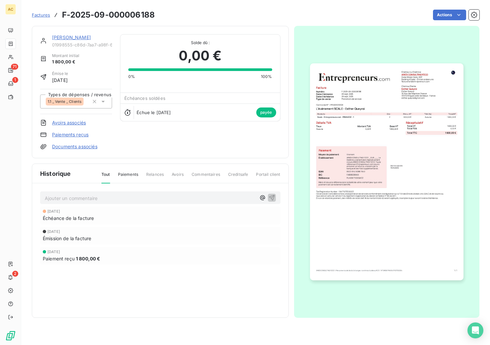
click at [359, 124] on img "button" at bounding box center [387, 171] width 154 height 217
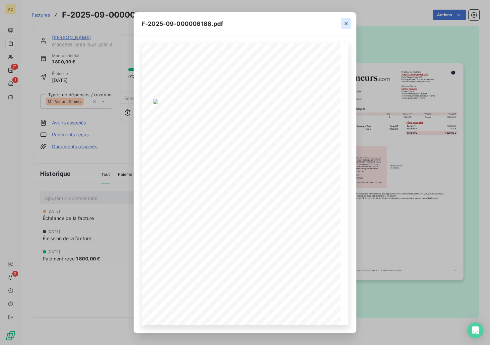
click at [348, 24] on icon "button" at bounding box center [346, 23] width 7 height 7
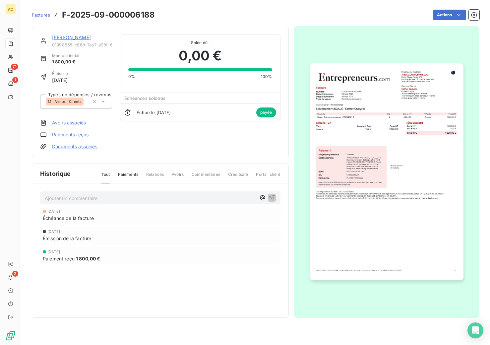
click at [64, 36] on link "[PERSON_NAME]" at bounding box center [71, 38] width 39 height 6
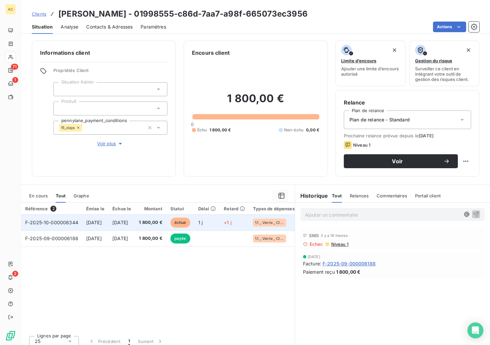
click at [109, 220] on td "[DATE]" at bounding box center [95, 223] width 26 height 16
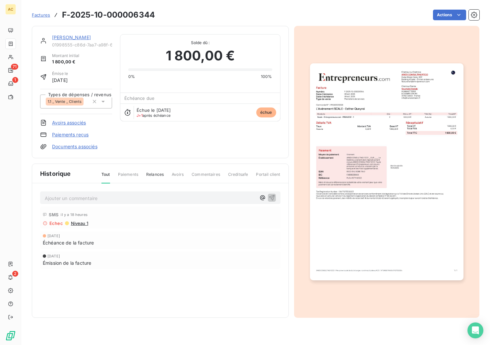
click at [351, 162] on img "button" at bounding box center [387, 171] width 154 height 217
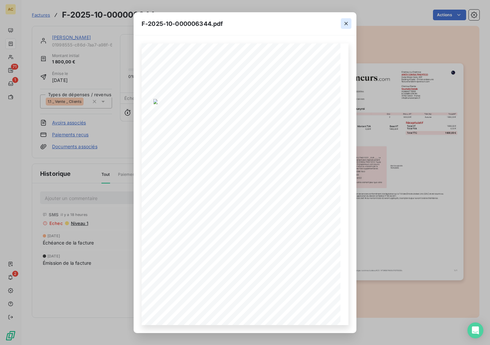
click at [347, 25] on icon "button" at bounding box center [346, 23] width 7 height 7
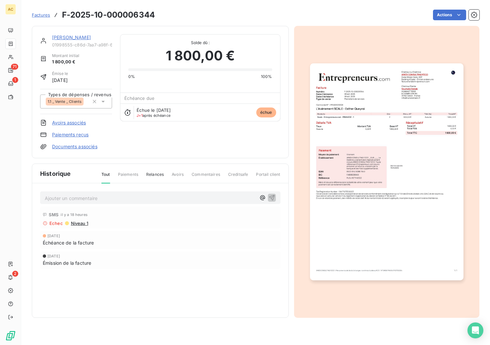
click at [78, 38] on link "[PERSON_NAME]" at bounding box center [71, 38] width 39 height 6
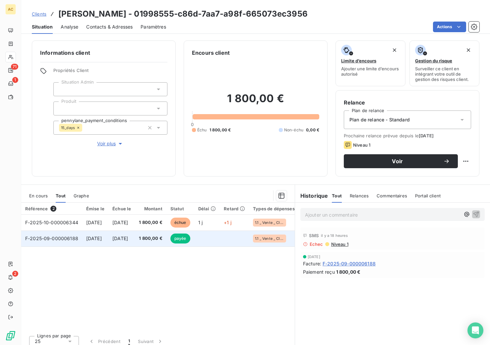
click at [128, 238] on span "[DATE]" at bounding box center [120, 239] width 16 height 6
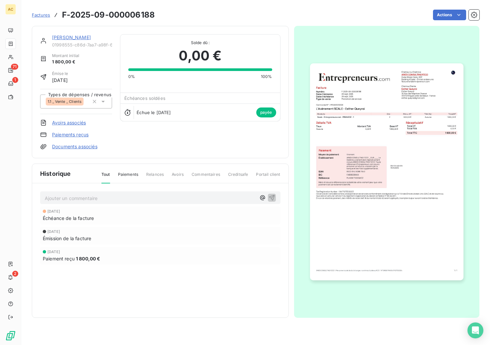
click at [377, 155] on img "button" at bounding box center [387, 171] width 154 height 217
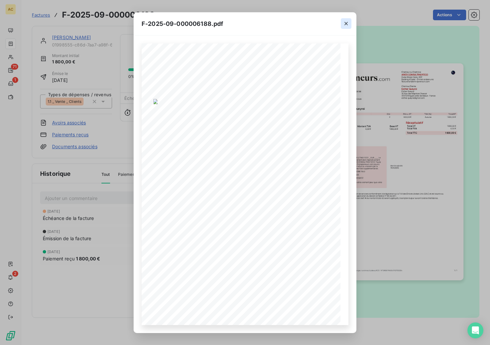
click at [344, 24] on icon "button" at bounding box center [346, 23] width 7 height 7
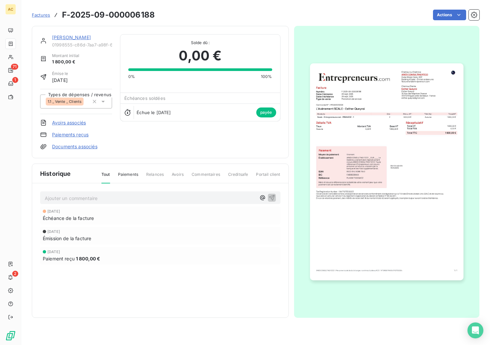
click at [61, 38] on link "[PERSON_NAME]" at bounding box center [71, 38] width 39 height 6
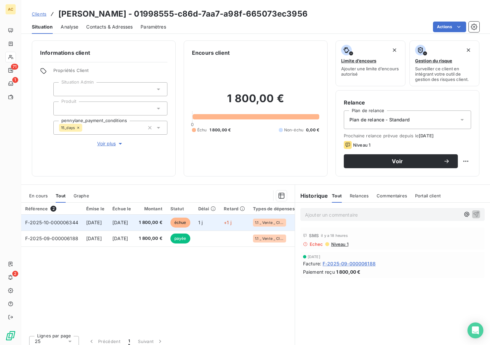
click at [135, 223] on td "[DATE]" at bounding box center [122, 223] width 27 height 16
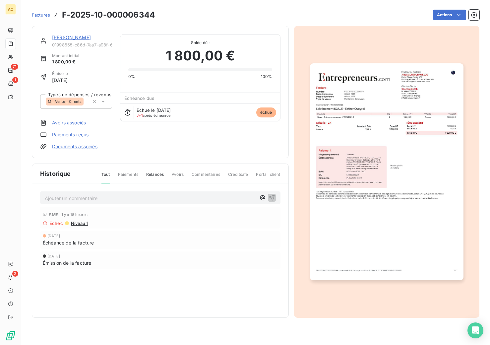
click at [363, 146] on img "button" at bounding box center [387, 171] width 154 height 217
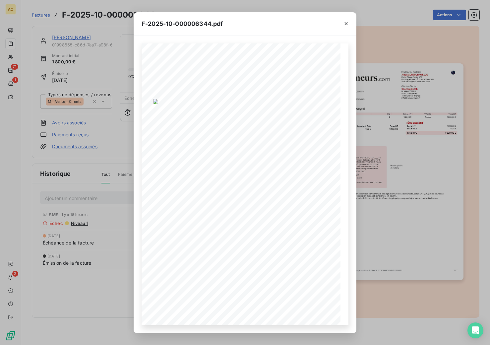
drag, startPoint x: 347, startPoint y: 23, endPoint x: 342, endPoint y: 35, distance: 13.2
click at [347, 23] on icon "button" at bounding box center [346, 23] width 7 height 7
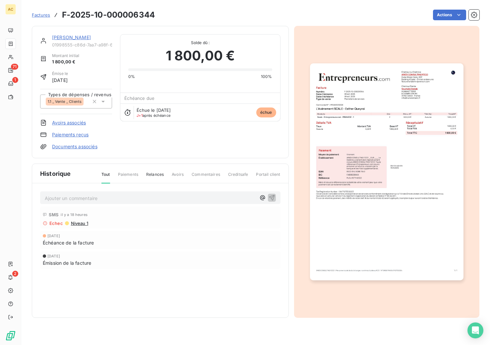
click at [83, 39] on link "[PERSON_NAME]" at bounding box center [71, 38] width 39 height 6
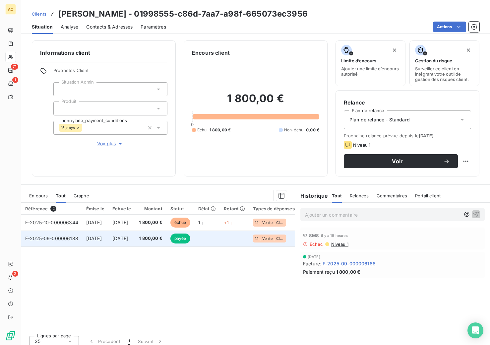
click at [135, 234] on td "[DATE]" at bounding box center [122, 239] width 27 height 16
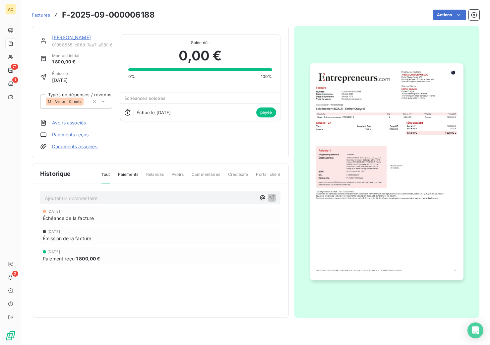
click at [361, 171] on img "button" at bounding box center [387, 171] width 154 height 217
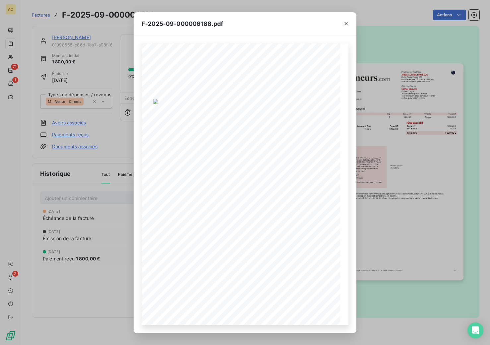
click at [100, 305] on div "F-2025-09-000006188.pdf 1 800,00 € 0,00 € 1 800,00 € 01998563- 4860- 731b- 9a9c…" at bounding box center [245, 172] width 490 height 345
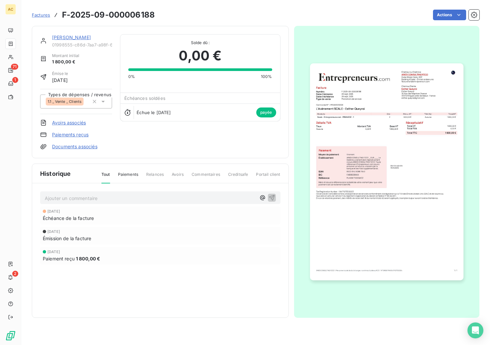
click at [77, 36] on link "[PERSON_NAME]" at bounding box center [71, 38] width 39 height 6
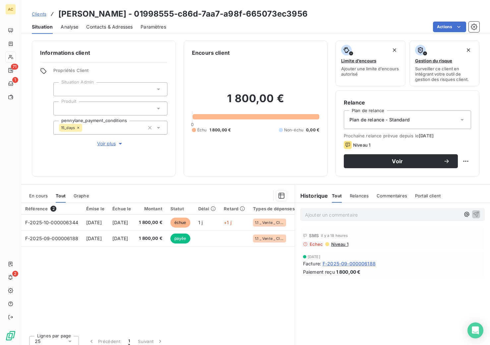
click at [113, 31] on div "Contacts & Adresses" at bounding box center [109, 27] width 46 height 14
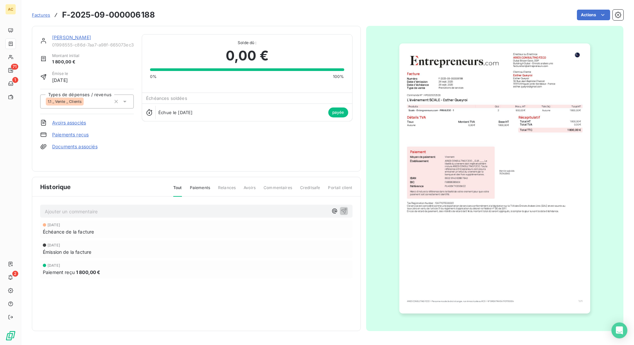
click at [65, 38] on link "[PERSON_NAME]" at bounding box center [71, 38] width 39 height 6
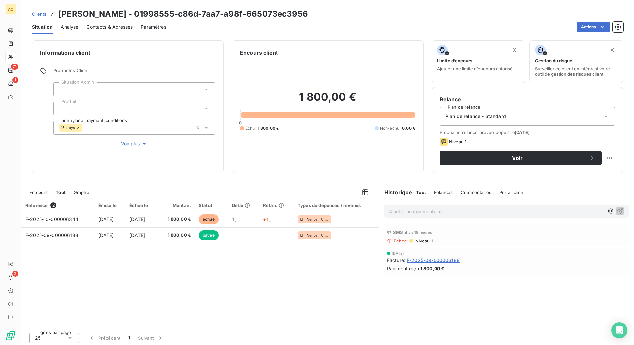
click at [132, 145] on span "Voir plus" at bounding box center [134, 143] width 27 height 7
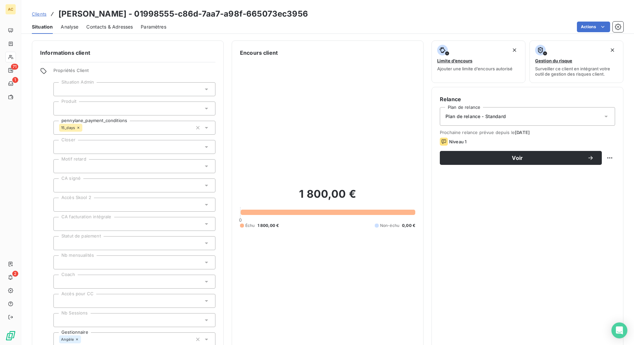
click at [38, 14] on span "Clients" at bounding box center [39, 13] width 15 height 5
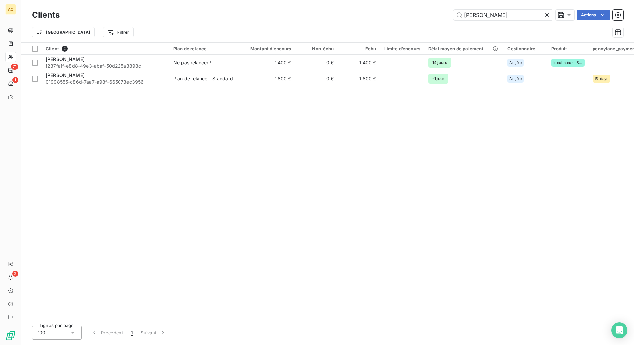
drag, startPoint x: 485, startPoint y: 15, endPoint x: 441, endPoint y: 11, distance: 44.3
click at [441, 11] on div "[PERSON_NAME] Actions" at bounding box center [345, 15] width 555 height 11
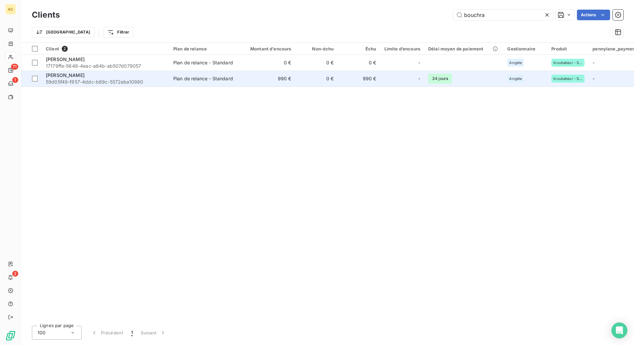
type input "bouchra"
click at [144, 75] on div "[PERSON_NAME]" at bounding box center [105, 75] width 119 height 7
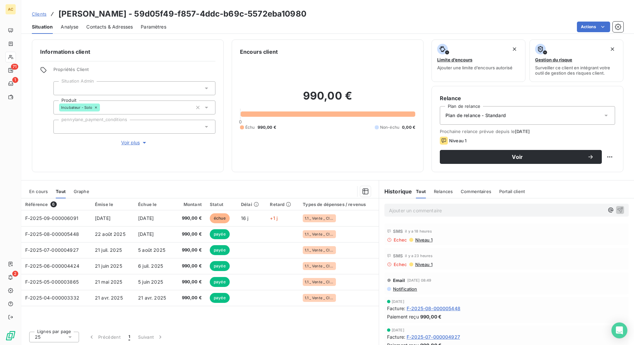
scroll to position [2, 0]
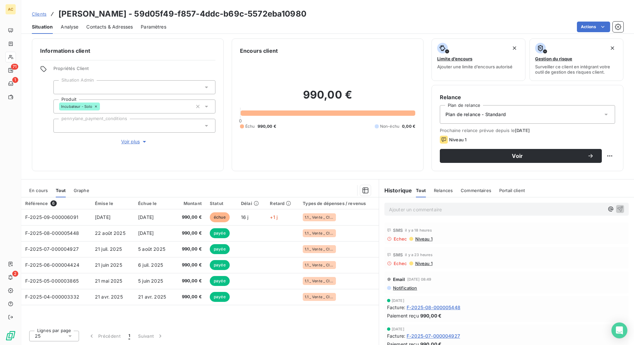
click at [131, 27] on span "Contacts & Adresses" at bounding box center [109, 27] width 46 height 7
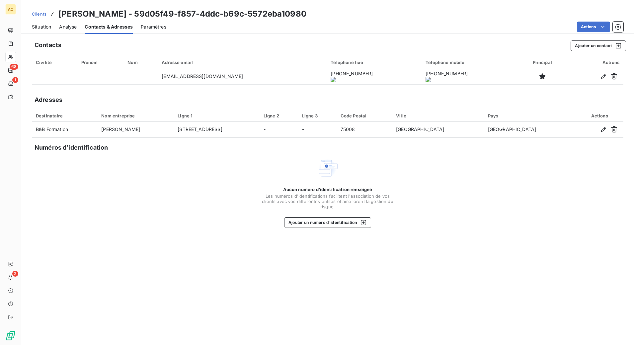
click at [46, 16] on span "Clients" at bounding box center [39, 13] width 15 height 5
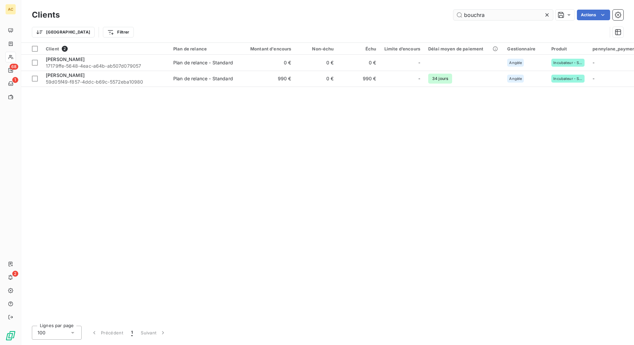
drag, startPoint x: 489, startPoint y: 15, endPoint x: 454, endPoint y: 15, distance: 35.5
click at [452, 14] on div "bouchra Actions" at bounding box center [345, 15] width 555 height 11
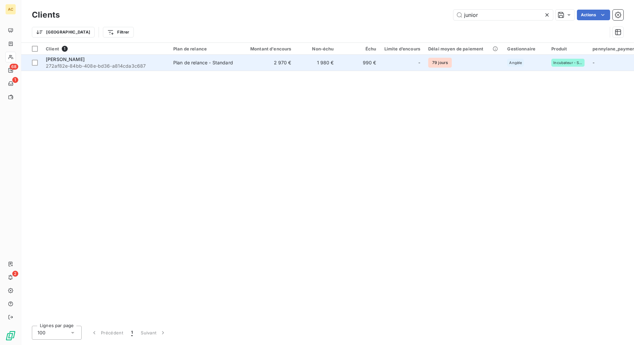
type input "junior"
click at [110, 65] on span "272af82e-84bb-408e-bd36-a814cda3c687" at bounding box center [105, 66] width 119 height 7
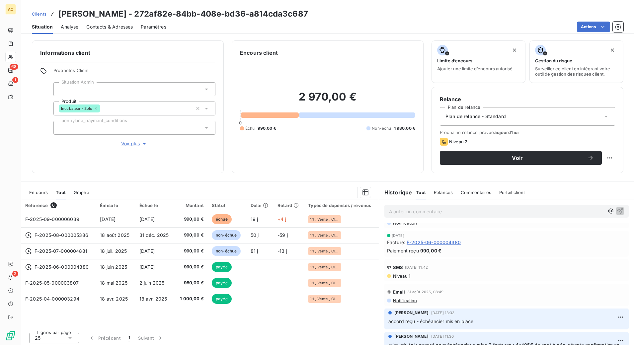
scroll to position [107, 0]
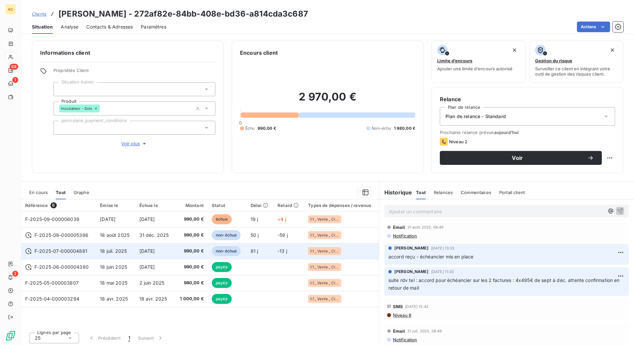
click at [155, 251] on span "[DATE]" at bounding box center [147, 251] width 16 height 6
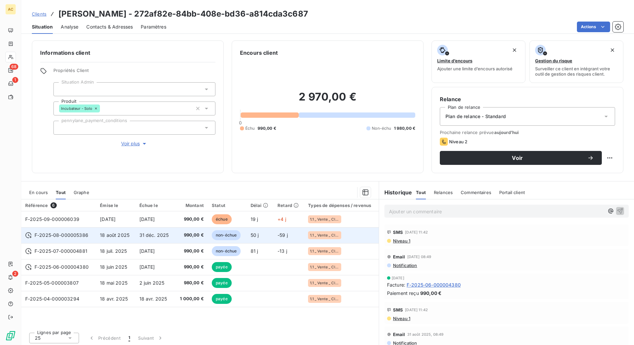
click at [158, 237] on span "31 déc. 2025" at bounding box center [154, 235] width 30 height 6
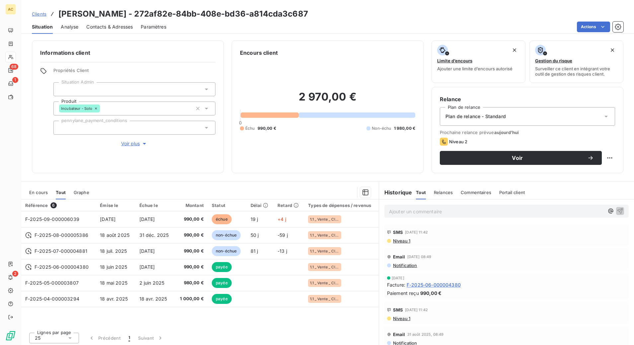
click at [500, 272] on div "[DATE] Facture : F-2025-06-000004380 Paiement reçu 990,00 €" at bounding box center [506, 286] width 255 height 29
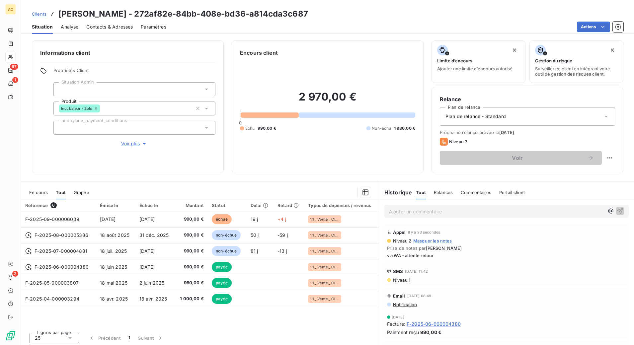
click at [37, 16] on span "Clients" at bounding box center [39, 13] width 15 height 5
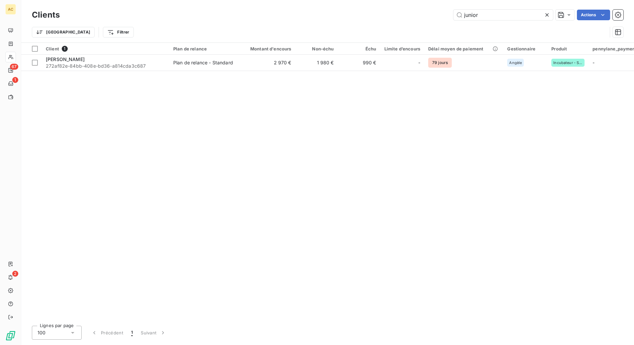
drag, startPoint x: 494, startPoint y: 17, endPoint x: 448, endPoint y: 13, distance: 47.0
click at [448, 13] on div "junior Actions" at bounding box center [345, 15] width 555 height 11
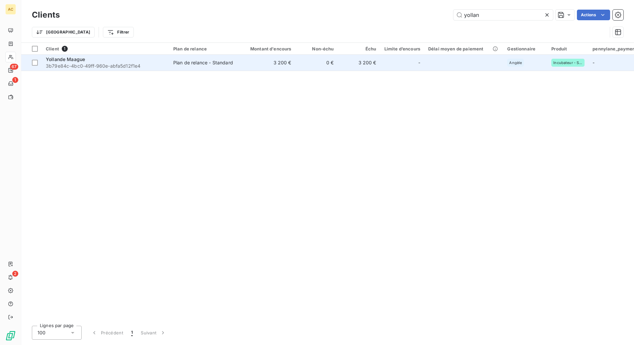
type input "yollan"
click at [227, 65] on div "Plan de relance - Standard" at bounding box center [203, 62] width 60 height 7
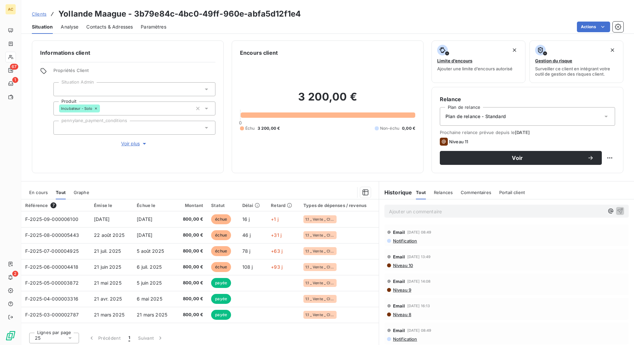
click at [112, 30] on span "Contacts & Adresses" at bounding box center [109, 27] width 46 height 7
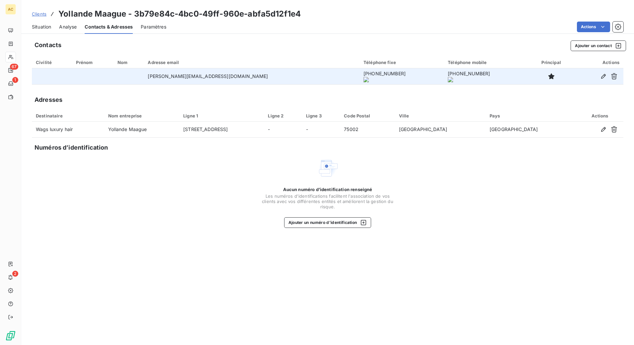
click at [337, 67] on onoff-telecom-ce-actions-button at bounding box center [337, 67] width 0 height 0
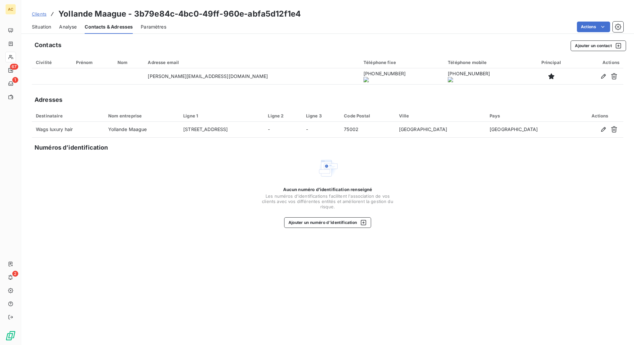
click at [40, 28] on span "Situation" at bounding box center [41, 27] width 19 height 7
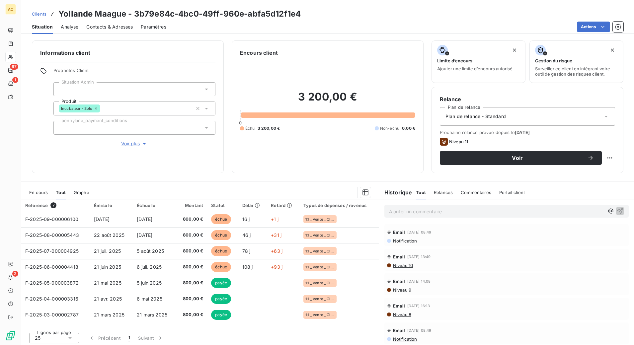
click at [396, 212] on p "Ajouter un commentaire ﻿" at bounding box center [496, 211] width 215 height 8
click at [428, 212] on span "tentative appel x 2 (était dans les transports la 1ere fois et avec une cliente…" at bounding box center [484, 211] width 190 height 6
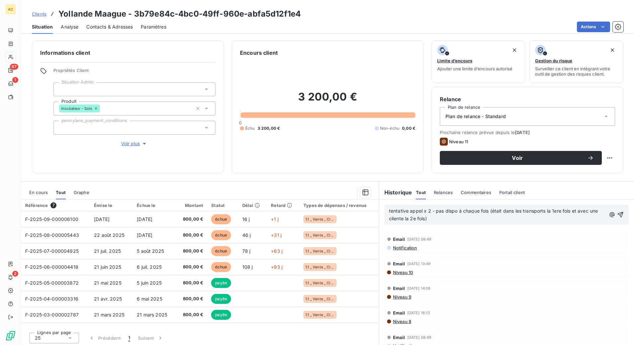
drag, startPoint x: 385, startPoint y: 212, endPoint x: 390, endPoint y: 222, distance: 11.1
click at [385, 212] on div "tentative appel x 2 - pas dispo à chaque fois (était dans les transports la 1er…" at bounding box center [506, 215] width 244 height 20
click at [389, 212] on span "tentative appel x 2 - pas dispo à chaque fois (était dans les transports la 1er…" at bounding box center [494, 214] width 210 height 13
click at [541, 245] on span "[PERSON_NAME]" at bounding box center [538, 245] width 25 height 6
click at [593, 216] on icon "button" at bounding box center [620, 214] width 7 height 7
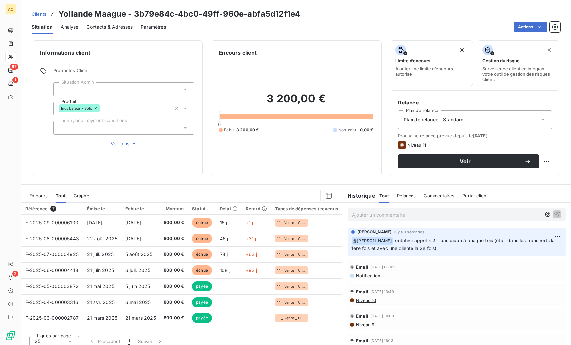
click at [34, 16] on span "Clients" at bounding box center [39, 13] width 15 height 5
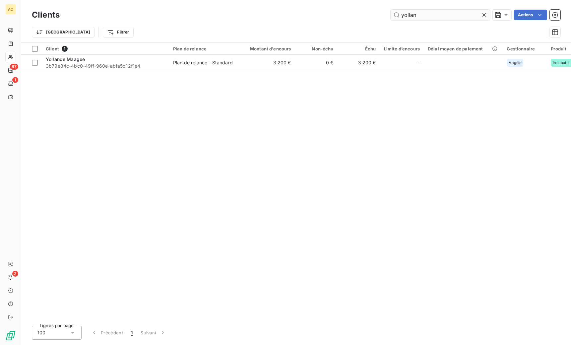
drag, startPoint x: 413, startPoint y: 15, endPoint x: 398, endPoint y: 13, distance: 16.0
click at [398, 13] on input "yollan" at bounding box center [441, 15] width 100 height 11
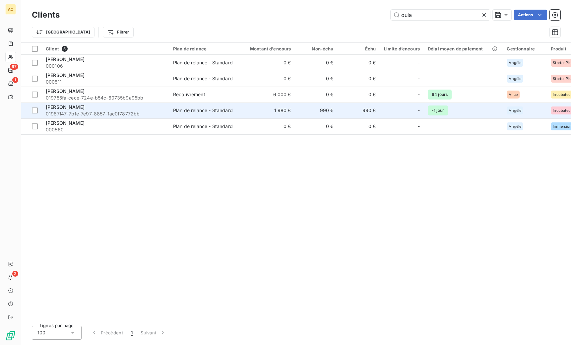
type input "oula"
click at [92, 112] on span "01987f47-7bfe-7e97-8857-1ac0f78772bb" at bounding box center [105, 113] width 119 height 7
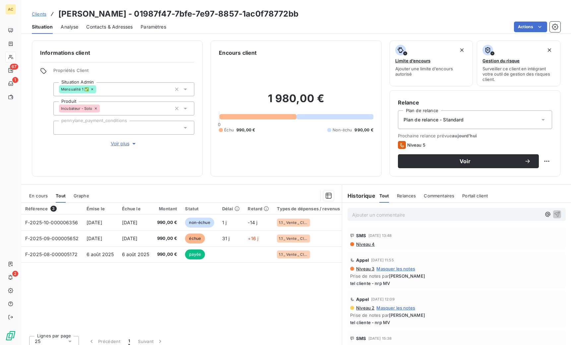
click at [119, 28] on span "Contacts & Adresses" at bounding box center [109, 27] width 46 height 7
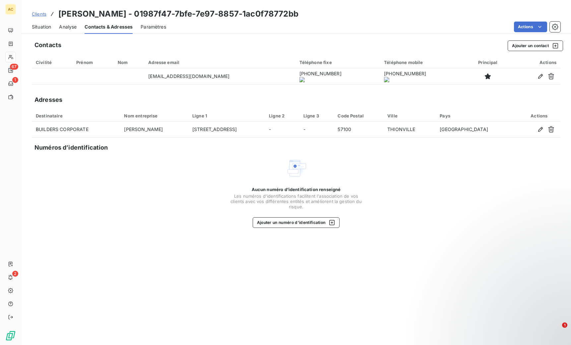
click at [43, 28] on span "Situation" at bounding box center [41, 27] width 19 height 7
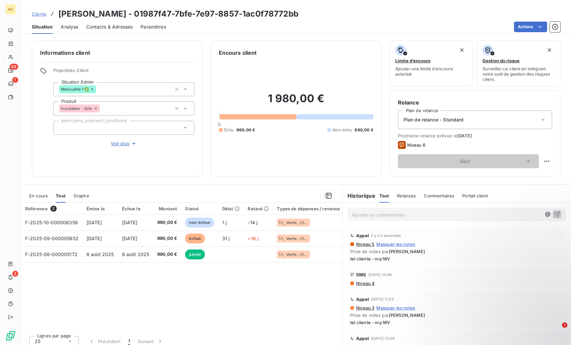
click at [37, 15] on span "Clients" at bounding box center [39, 13] width 15 height 5
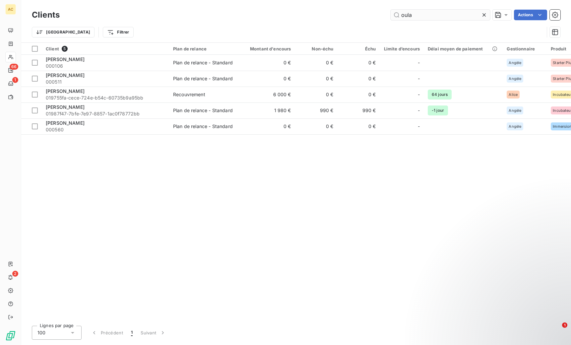
drag, startPoint x: 411, startPoint y: 15, endPoint x: 394, endPoint y: 15, distance: 16.9
click at [394, 15] on input "oula" at bounding box center [441, 15] width 100 height 11
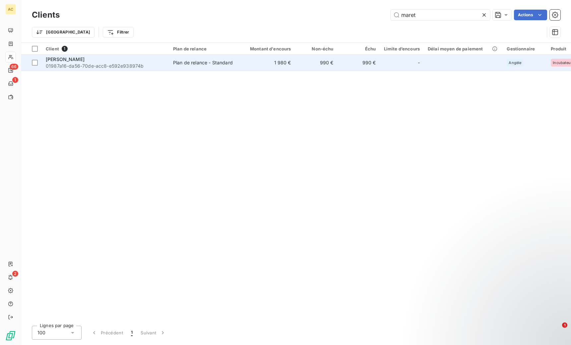
type input "maret"
click at [134, 62] on div "[PERSON_NAME]" at bounding box center [105, 59] width 119 height 7
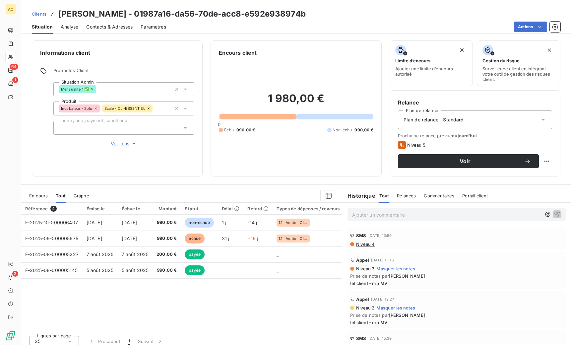
click at [119, 27] on span "Contacts & Adresses" at bounding box center [109, 27] width 46 height 7
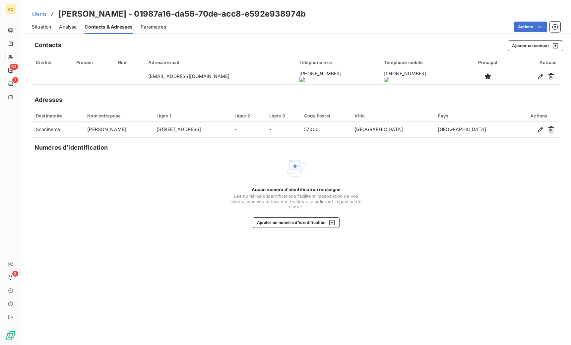
click at [322, 67] on onoff-telecom-ce-actions-button at bounding box center [322, 67] width 0 height 0
click at [36, 27] on span "Situation" at bounding box center [41, 27] width 19 height 7
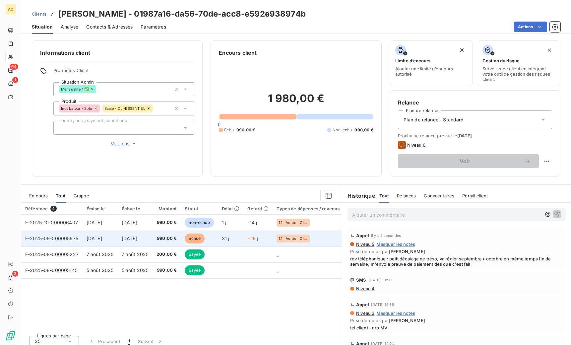
click at [102, 239] on span "[DATE]" at bounding box center [95, 239] width 16 height 6
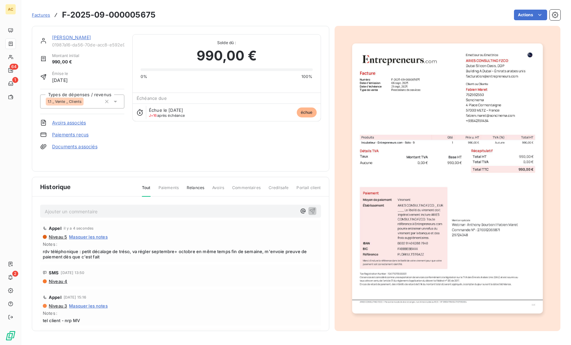
click at [65, 134] on link "Paiements reçus" at bounding box center [70, 134] width 36 height 7
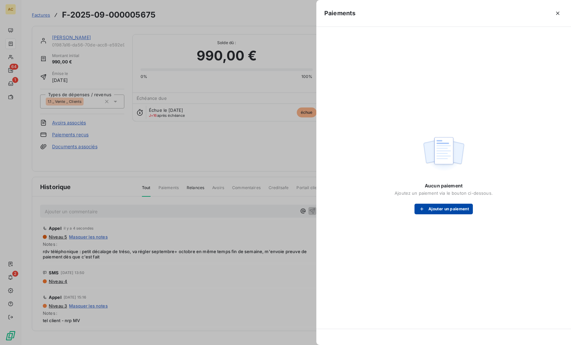
click at [451, 210] on button "Ajouter un paiement" at bounding box center [444, 209] width 58 height 11
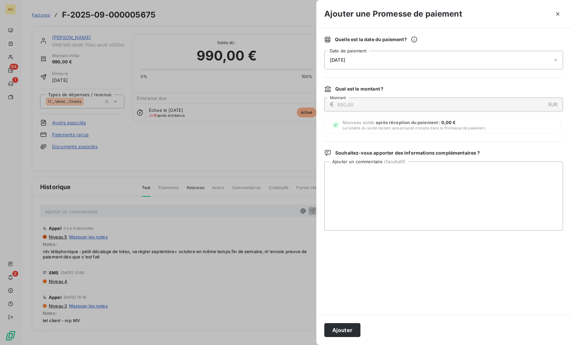
click at [350, 56] on div "[DATE]" at bounding box center [444, 60] width 239 height 19
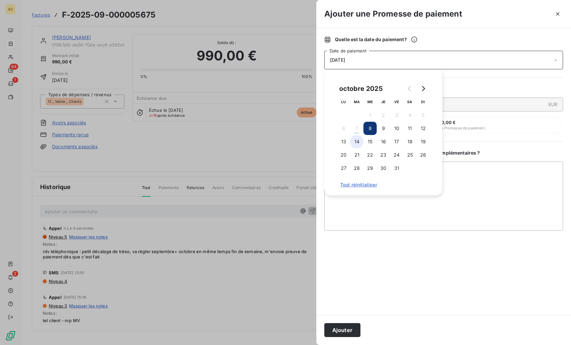
click at [354, 144] on button "14" at bounding box center [356, 141] width 13 height 13
click at [344, 142] on button "13" at bounding box center [343, 141] width 13 height 13
click at [341, 327] on button "Ajouter" at bounding box center [343, 330] width 36 height 14
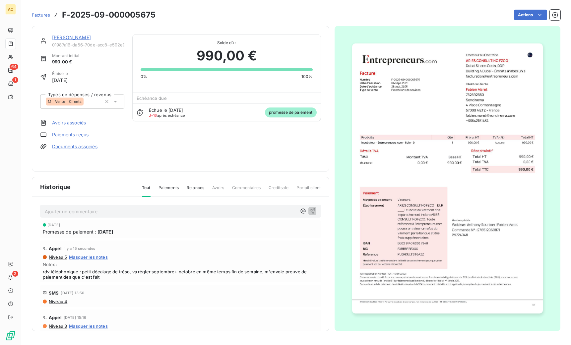
click at [59, 39] on link "[PERSON_NAME]" at bounding box center [71, 38] width 39 height 6
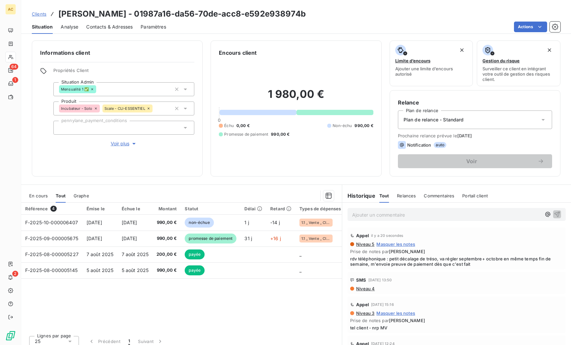
click at [41, 15] on span "Clients" at bounding box center [39, 13] width 15 height 5
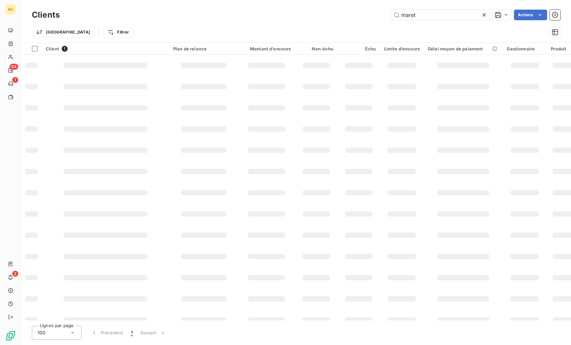
drag, startPoint x: 413, startPoint y: 17, endPoint x: 374, endPoint y: 15, distance: 38.9
click at [374, 15] on div "maret Actions" at bounding box center [314, 15] width 493 height 11
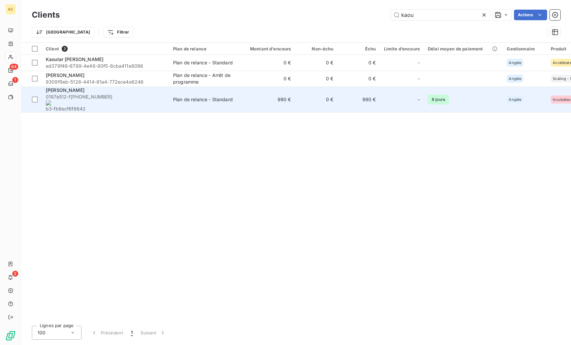
type input "kaou"
click at [133, 97] on span "0197e512-f [PHONE_NUMBER] b3-fb6ecf6f6642" at bounding box center [105, 103] width 119 height 19
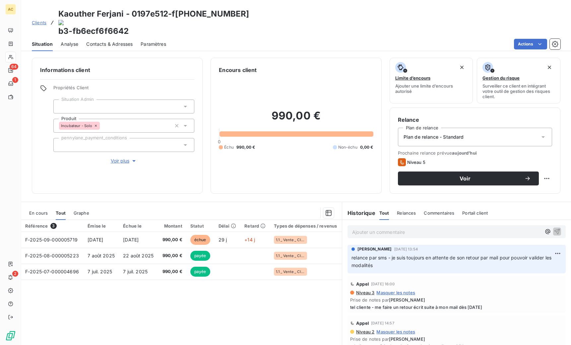
click at [120, 41] on span "Contacts & Adresses" at bounding box center [109, 44] width 46 height 7
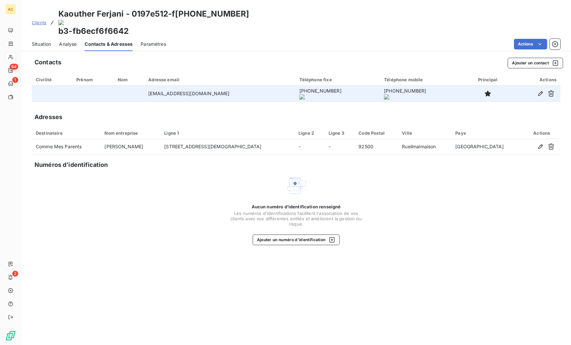
drag, startPoint x: 141, startPoint y: 76, endPoint x: 243, endPoint y: 74, distance: 102.5
click at [243, 86] on td "[EMAIL_ADDRESS][DOMAIN_NAME]" at bounding box center [219, 94] width 151 height 16
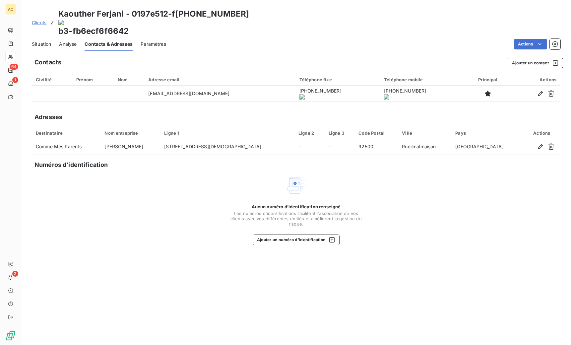
click at [48, 77] on div "Civilité" at bounding box center [52, 79] width 33 height 5
click at [47, 41] on span "Situation" at bounding box center [41, 44] width 19 height 7
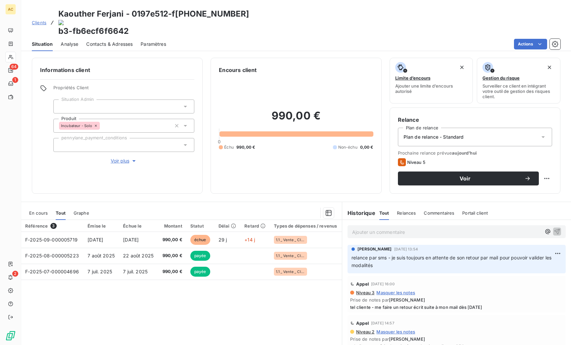
click at [104, 41] on span "Contacts & Adresses" at bounding box center [109, 44] width 46 height 7
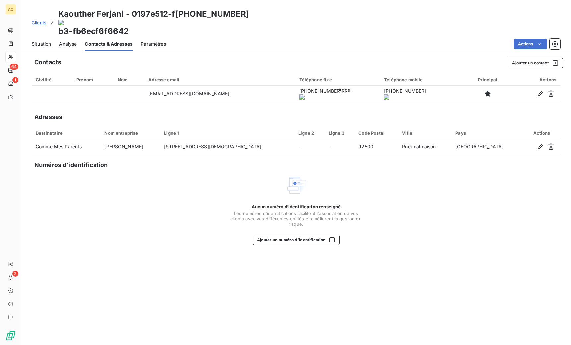
click at [339, 67] on onoff-telecom-ce-actions-button at bounding box center [339, 67] width 0 height 0
click at [109, 197] on div "Aucun numéro d’identification renseigné Les numéros d'identifications faciliten…" at bounding box center [296, 210] width 529 height 70
click at [41, 20] on span "Clients" at bounding box center [39, 22] width 15 height 5
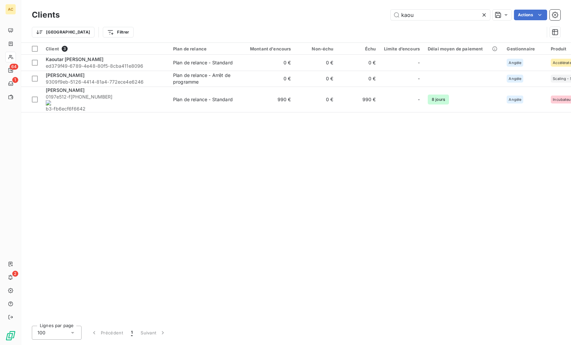
drag, startPoint x: 408, startPoint y: 13, endPoint x: 383, endPoint y: 13, distance: 24.9
click at [383, 13] on div "kaou Actions" at bounding box center [314, 15] width 493 height 11
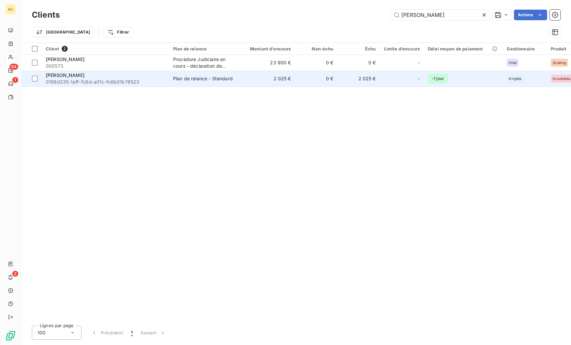
type input "[PERSON_NAME]"
click at [128, 79] on span "0198d235-1aff-7c6d-a01c-fc6b01b76523" at bounding box center [105, 82] width 119 height 7
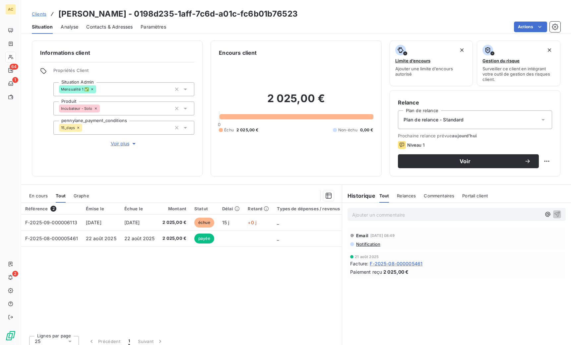
click at [119, 28] on span "Contacts & Adresses" at bounding box center [109, 27] width 46 height 7
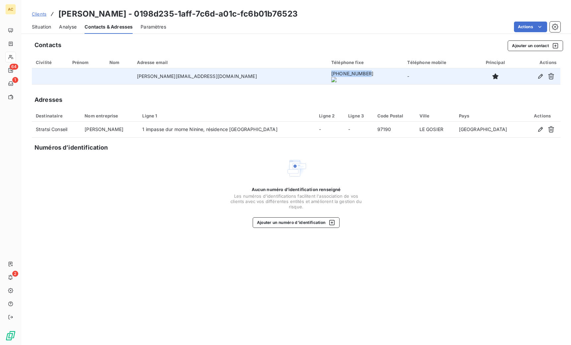
drag, startPoint x: 299, startPoint y: 76, endPoint x: 334, endPoint y: 77, distance: 34.9
click at [334, 76] on onoff-telecom-ce-phone-number-wrapper "[PHONE_NUMBER]" at bounding box center [352, 74] width 42 height 6
copy onoff-telecom-ce-phone-number-wrapper "[PHONE_NUMBER]"
click at [541, 76] on icon "button" at bounding box center [541, 76] width 7 height 7
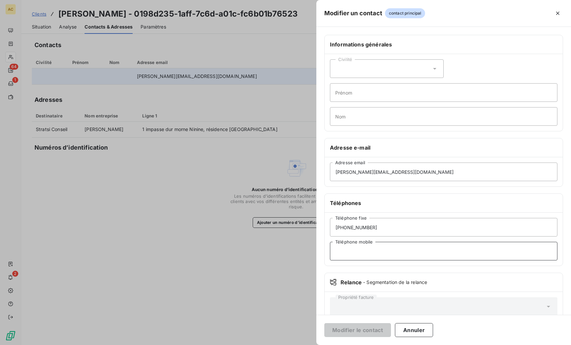
click at [357, 249] on input "Téléphone mobile" at bounding box center [444, 251] width 228 height 19
paste input "[PHONE_NUMBER]"
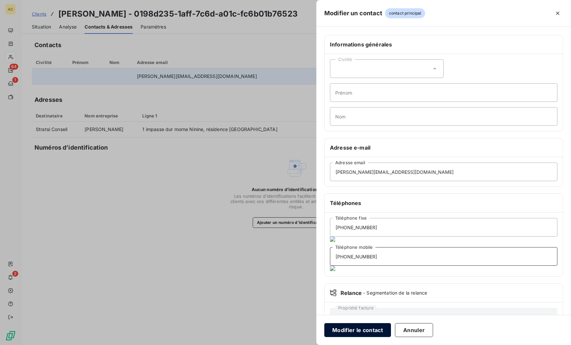
type input "[PHONE_NUMBER]"
click at [354, 332] on button "Modifier le contact" at bounding box center [358, 330] width 67 height 14
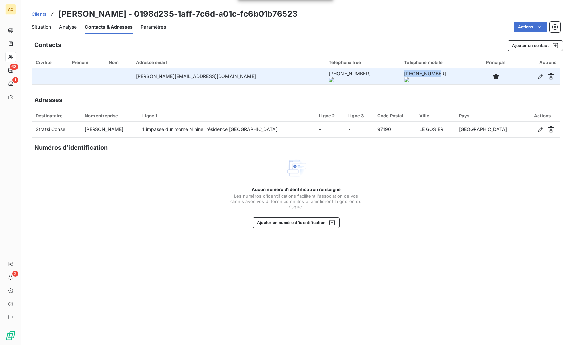
drag, startPoint x: 384, startPoint y: 77, endPoint x: 418, endPoint y: 77, distance: 34.2
click at [418, 76] on onoff-telecom-ce-phone-number-wrapper "[PHONE_NUMBER]" at bounding box center [425, 74] width 42 height 6
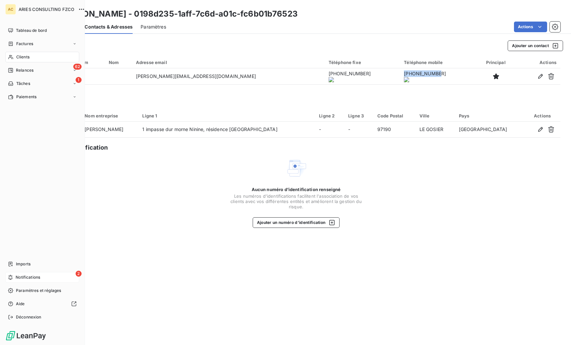
click at [17, 277] on span "Notifications" at bounding box center [28, 277] width 25 height 6
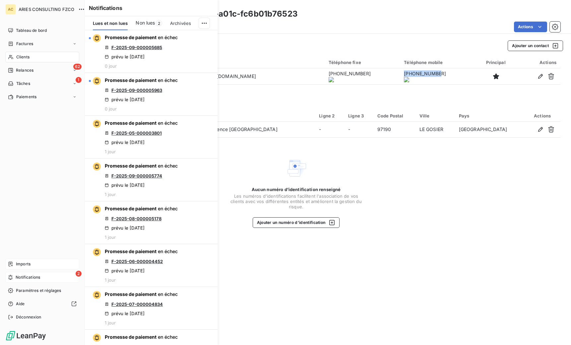
click at [20, 262] on span "Imports" at bounding box center [23, 264] width 15 height 6
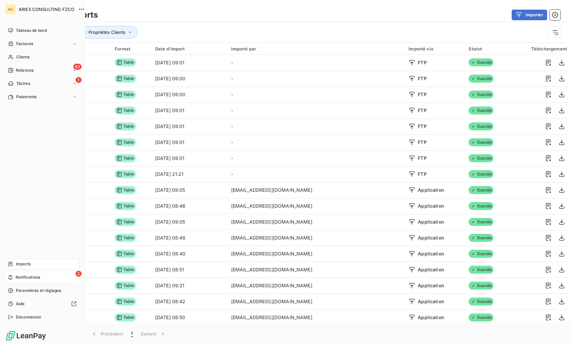
click at [16, 276] on span "Notifications" at bounding box center [28, 277] width 25 height 6
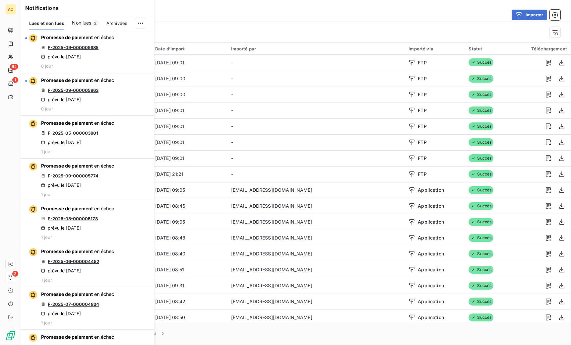
click at [138, 21] on html "AC 62 1 2 Derniers imports Importer Type d’import : Propriétés Clients Import 8…" at bounding box center [285, 172] width 571 height 345
click at [124, 39] on div "Tout marquer comme lu" at bounding box center [96, 38] width 93 height 11
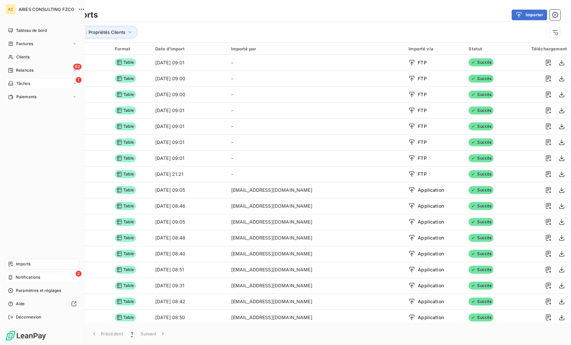
click at [29, 84] on span "Tâches" at bounding box center [23, 84] width 14 height 6
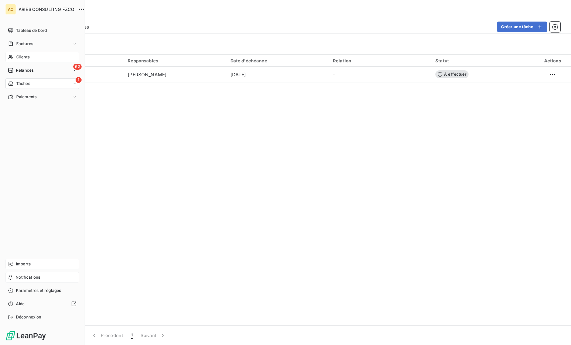
click at [17, 55] on span "Clients" at bounding box center [22, 57] width 13 height 6
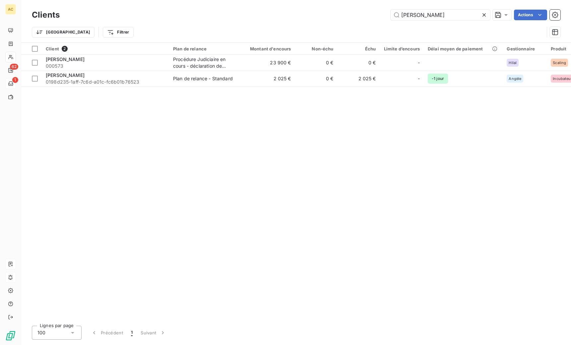
drag, startPoint x: 400, startPoint y: 13, endPoint x: 389, endPoint y: 14, distance: 11.6
click at [389, 14] on div "[PERSON_NAME]" at bounding box center [314, 15] width 493 height 11
drag, startPoint x: 428, startPoint y: 19, endPoint x: 394, endPoint y: 19, distance: 34.2
click at [394, 18] on input "[PERSON_NAME]" at bounding box center [441, 15] width 100 height 11
type input "a"
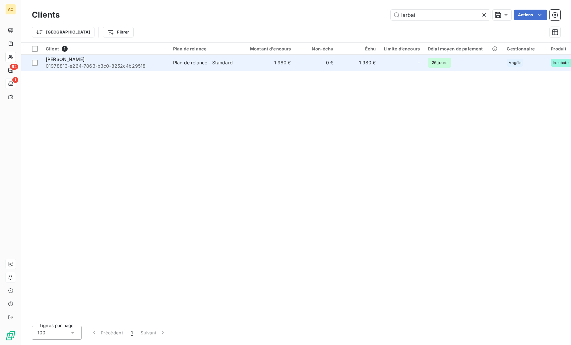
type input "larbai"
click at [140, 64] on span "01978813-e264-7863-b3c0-8252c4b29518" at bounding box center [105, 66] width 119 height 7
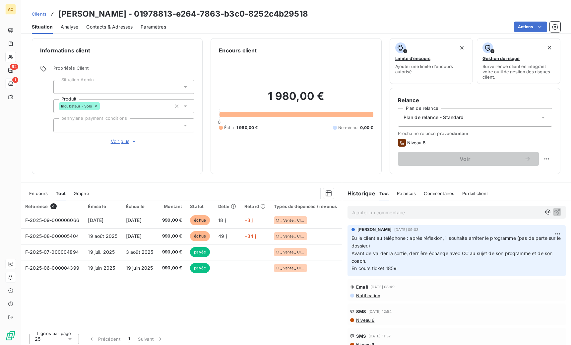
scroll to position [5, 0]
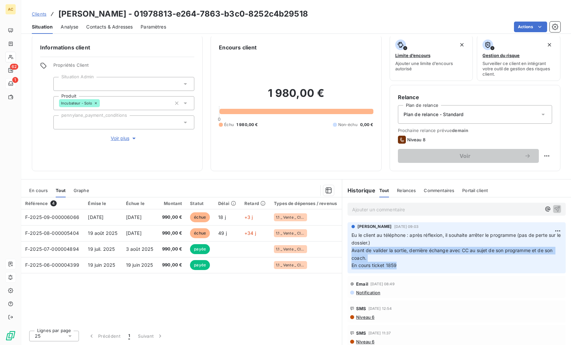
drag, startPoint x: 371, startPoint y: 254, endPoint x: 399, endPoint y: 265, distance: 29.4
click at [399, 265] on p "Eu le client au téléphone : après réflexion, il souhaite arrêter le programme (…" at bounding box center [457, 251] width 210 height 38
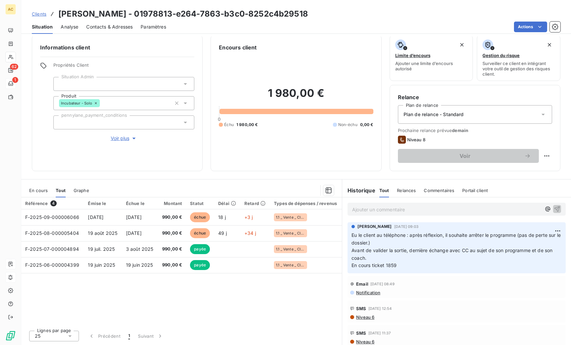
click at [400, 263] on p "Eu le client au téléphone : après réflexion, il souhaite arrêter le programme (…" at bounding box center [457, 251] width 210 height 38
drag, startPoint x: 350, startPoint y: 265, endPoint x: 418, endPoint y: 265, distance: 68.4
click at [418, 265] on p "Eu le client au téléphone : après réflexion, il souhaite arrêter le programme (…" at bounding box center [457, 251] width 210 height 38
click at [39, 13] on span "Clients" at bounding box center [39, 13] width 15 height 5
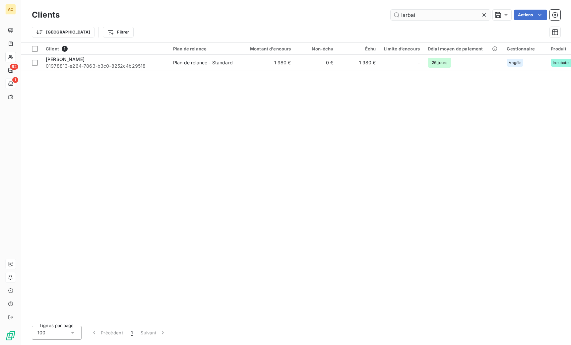
drag, startPoint x: 419, startPoint y: 14, endPoint x: 396, endPoint y: 12, distance: 23.6
click at [396, 12] on input "larbai" at bounding box center [441, 15] width 100 height 11
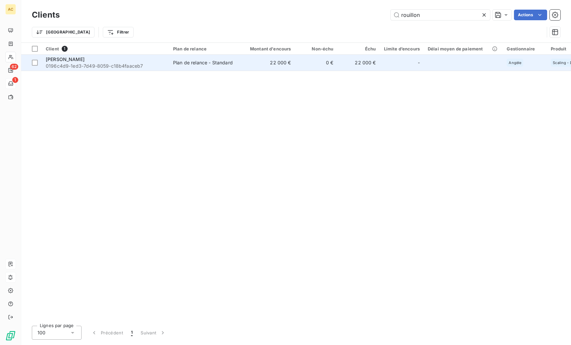
type input "rouillon"
click at [162, 66] on span "0196c4d9-1ed3-7d49-8059-c18b4faaceb7" at bounding box center [105, 66] width 119 height 7
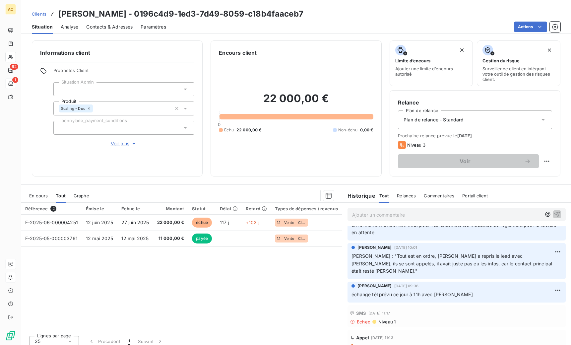
scroll to position [42, 0]
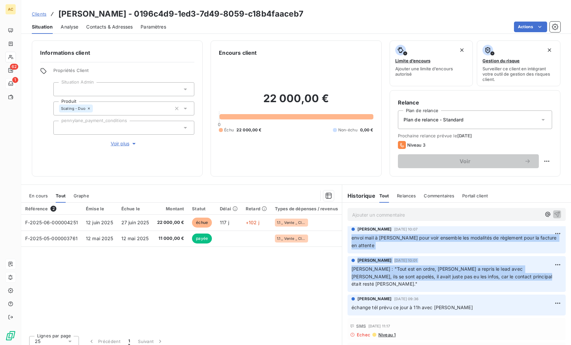
drag, startPoint x: 509, startPoint y: 269, endPoint x: 348, endPoint y: 234, distance: 164.3
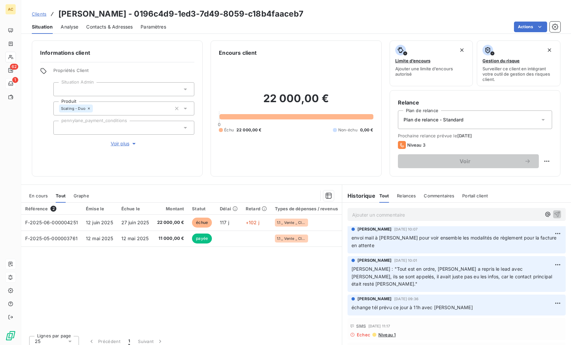
click at [186, 280] on div "Référence 2 Émise le Échue le Montant Statut Délai Retard Types de dépenses / r…" at bounding box center [181, 267] width 321 height 128
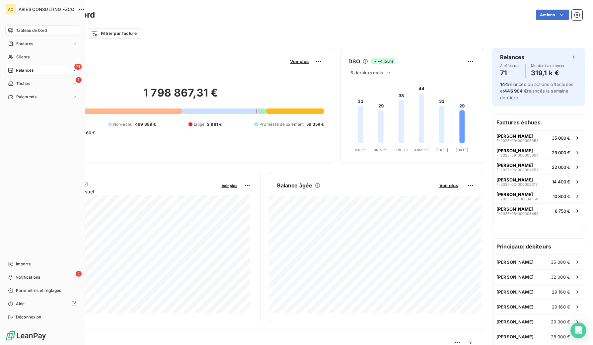
click at [14, 69] on div "Relances" at bounding box center [21, 70] width 26 height 6
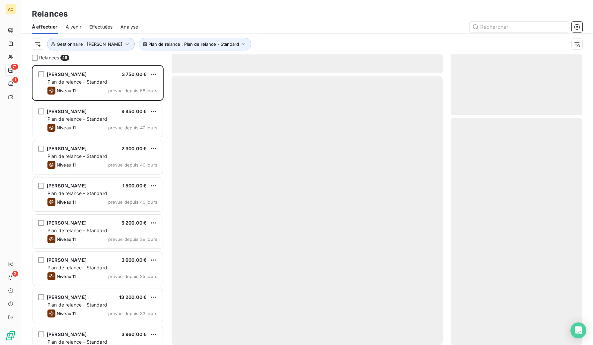
scroll to position [275, 127]
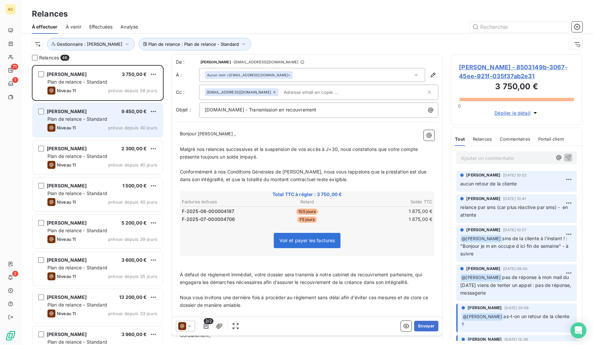
click at [86, 128] on div "Niveau 11 prévue depuis 40 jours" at bounding box center [102, 128] width 110 height 8
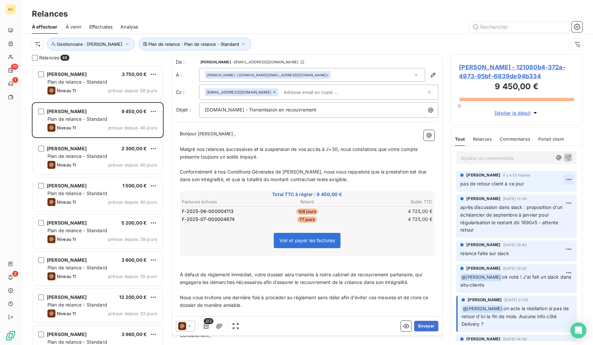
click at [563, 181] on html "AC 71 1 2 Relances À effectuer À venir Effectuées Analyse Plan de relance : Pla…" at bounding box center [296, 172] width 593 height 345
click at [552, 192] on div "Editer" at bounding box center [547, 194] width 37 height 11
click at [533, 184] on p "pas de retour client à ce jour" at bounding box center [511, 184] width 103 height 8
drag, startPoint x: 521, startPoint y: 185, endPoint x: 464, endPoint y: 182, distance: 57.2
click at [458, 182] on div "Angèle GAUDIN il y a 23 heures pas de retour client à ce jour" at bounding box center [516, 181] width 120 height 21
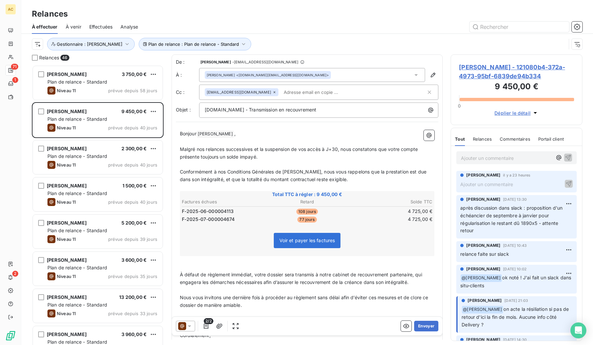
click at [541, 168] on div "Ajouter un commentaire ﻿" at bounding box center [516, 158] width 131 height 24
click at [526, 186] on p "Ajouter un commentaire ﻿" at bounding box center [511, 184] width 103 height 8
click at [565, 183] on icon "button" at bounding box center [568, 183] width 7 height 7
click at [566, 179] on html "AC 71 1 2 Relances À effectuer À venir Effectuées Analyse Plan de relance : Pla…" at bounding box center [296, 172] width 593 height 345
click at [546, 205] on div "Supprimer" at bounding box center [547, 206] width 37 height 11
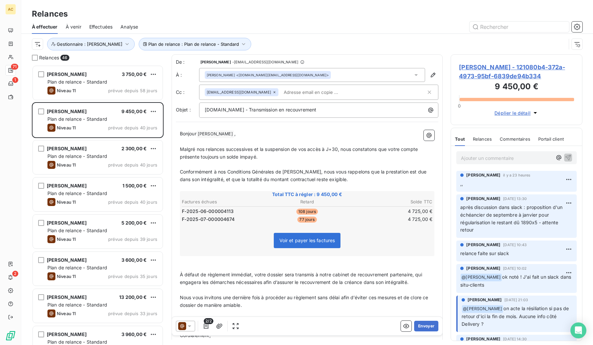
click at [563, 180] on html "AC 71 1 2 Relances À effectuer À venir Effectuées Analyse Plan de relance : Pla…" at bounding box center [296, 172] width 593 height 345
click at [544, 203] on div "Supprimer" at bounding box center [547, 206] width 37 height 11
click at [545, 187] on p ",," at bounding box center [516, 184] width 112 height 8
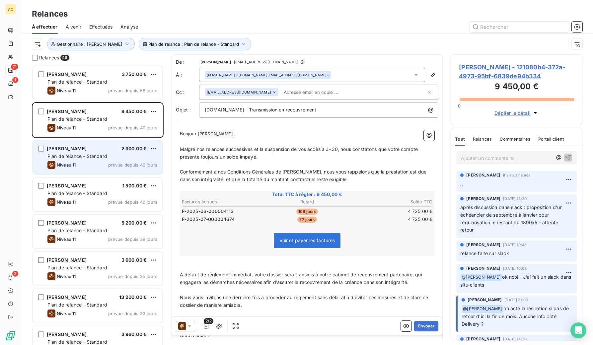
click at [104, 151] on div "Thomas Dalomis 2 300,00 €" at bounding box center [102, 149] width 110 height 6
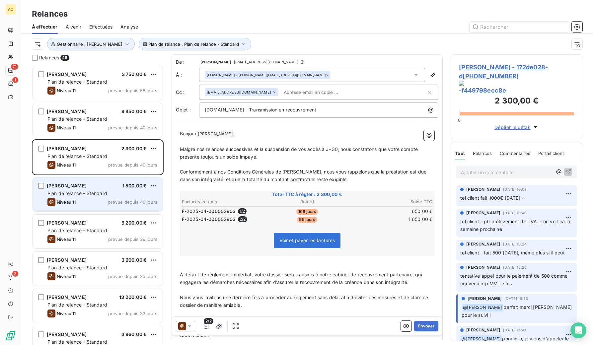
click at [114, 194] on div "Plan de relance - Standard" at bounding box center [102, 193] width 110 height 7
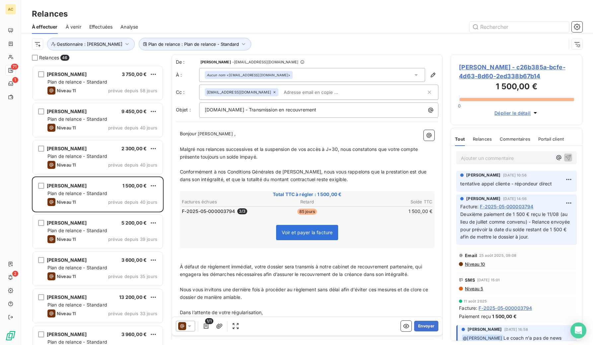
click at [472, 158] on p "Ajouter un commentaire ﻿" at bounding box center [506, 158] width 91 height 8
click at [500, 161] on p "Ajouter un commentaire ﻿" at bounding box center [506, 158] width 91 height 8
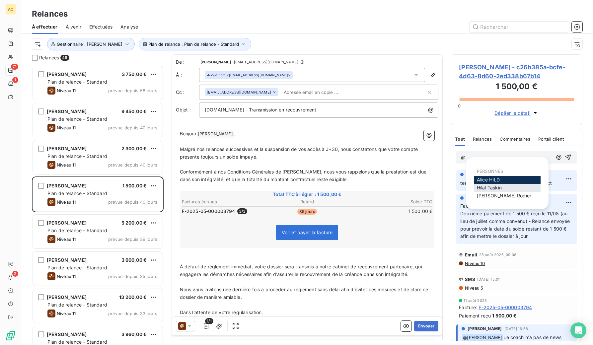
click at [494, 185] on span "[PERSON_NAME]" at bounding box center [489, 188] width 25 height 6
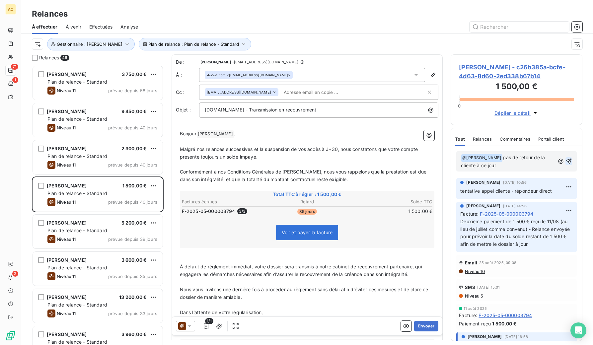
click at [566, 161] on icon "button" at bounding box center [569, 162] width 6 height 6
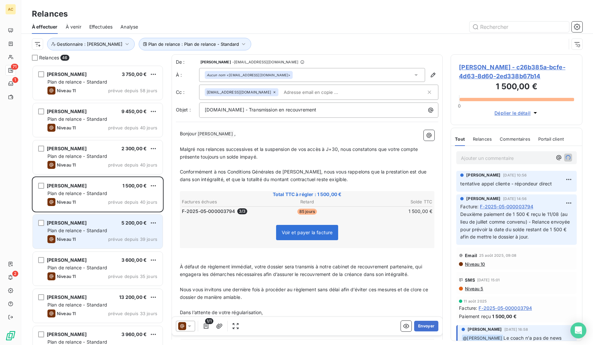
click at [92, 234] on div "Plan de relance - Standard" at bounding box center [102, 230] width 110 height 7
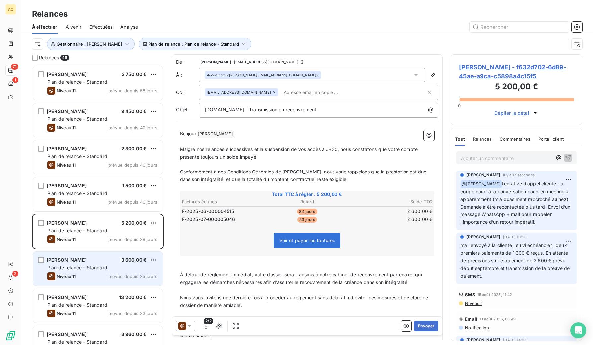
click at [89, 270] on div "Plan de relance - Standard" at bounding box center [102, 267] width 110 height 7
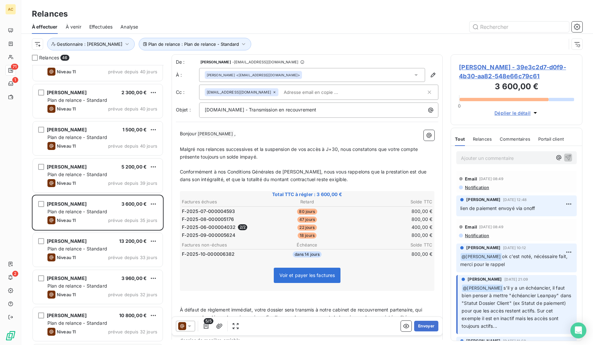
scroll to position [57, 0]
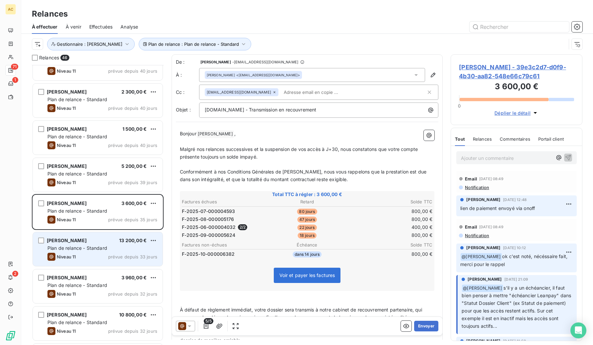
click at [113, 250] on div "Plan de relance - Standard" at bounding box center [102, 248] width 110 height 7
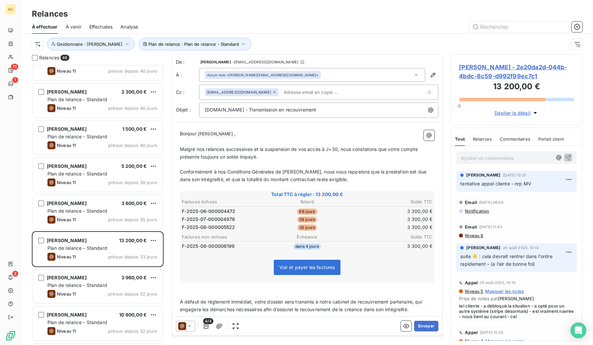
click at [490, 160] on p "Ajouter un commentaire ﻿" at bounding box center [506, 158] width 91 height 8
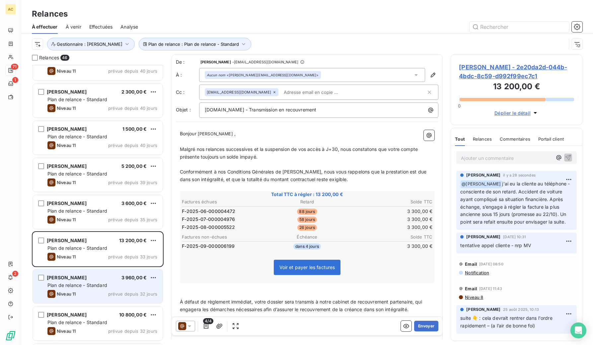
click at [92, 292] on div "Niveau 11 prévue depuis 32 jours" at bounding box center [102, 294] width 110 height 8
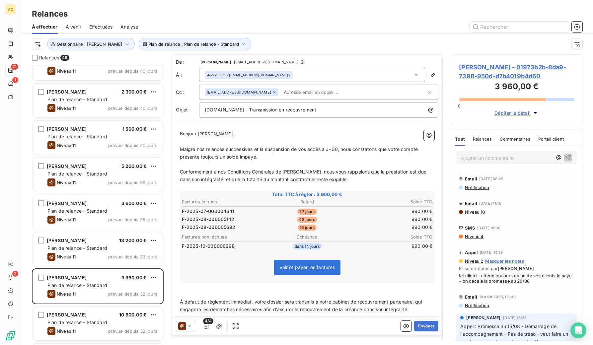
click at [511, 162] on p "Ajouter un commentaire ﻿" at bounding box center [506, 158] width 91 height 8
click at [491, 197] on span "[PERSON_NAME]" at bounding box center [489, 197] width 25 height 6
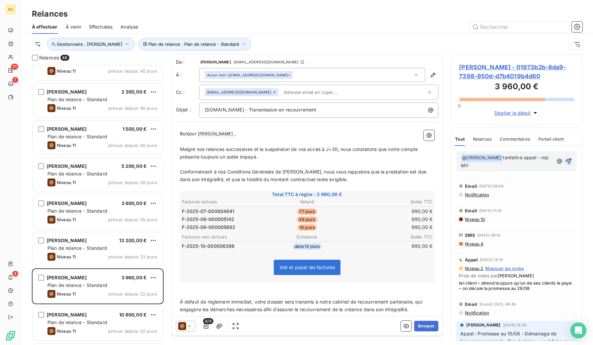
click at [565, 164] on icon "button" at bounding box center [568, 162] width 6 height 6
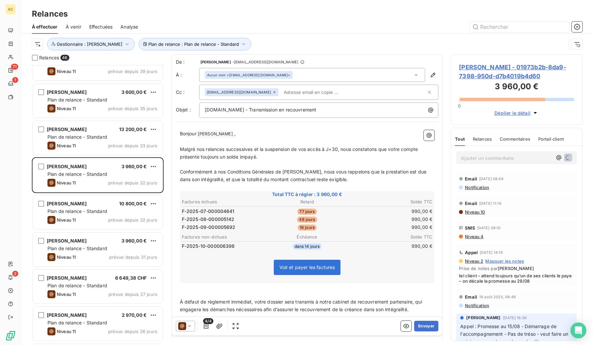
scroll to position [259, 0]
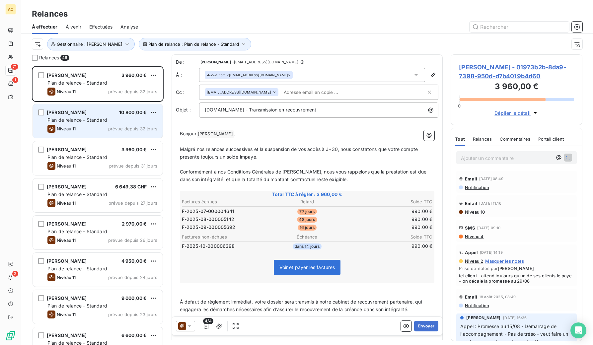
click at [106, 124] on div "Elia Pribil 10 800,00 € Plan de relance - Standard Niveau 11 prévue depuis 32 j…" at bounding box center [98, 121] width 130 height 34
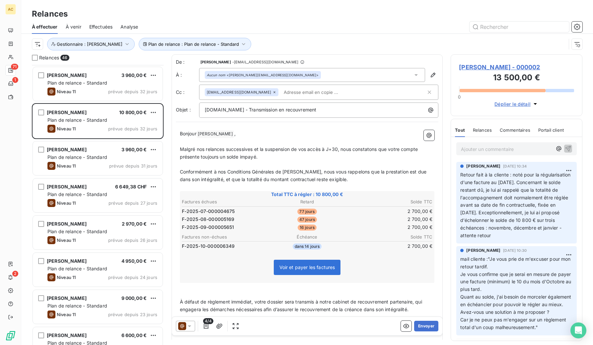
drag, startPoint x: 502, startPoint y: 150, endPoint x: 498, endPoint y: 149, distance: 4.1
click at [502, 149] on p "Ajouter un commentaire ﻿" at bounding box center [506, 149] width 91 height 8
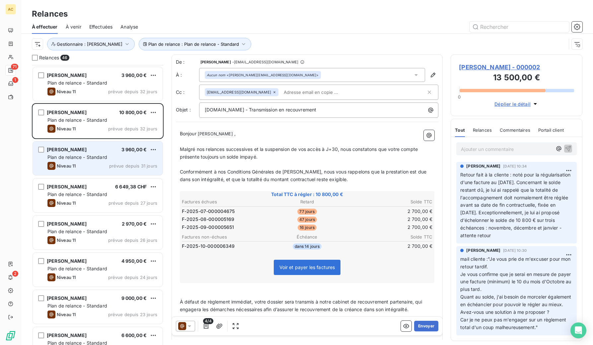
click at [99, 159] on span "Plan de relance - Standard" at bounding box center [77, 157] width 60 height 6
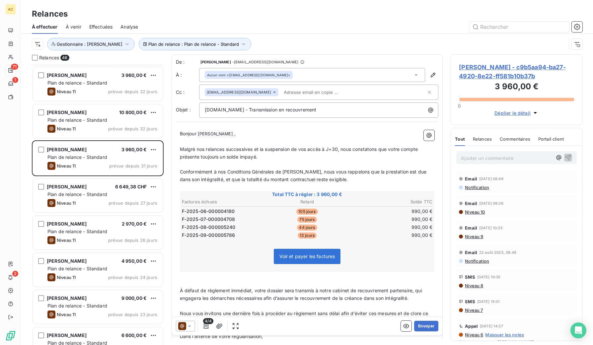
click at [491, 161] on p "Ajouter un commentaire ﻿" at bounding box center [506, 158] width 91 height 8
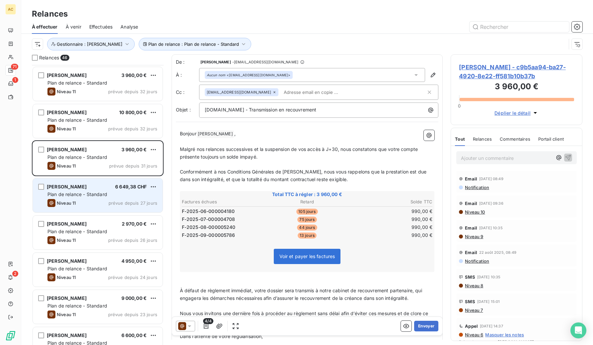
click at [107, 196] on div "Plan de relance - Standard" at bounding box center [102, 194] width 110 height 7
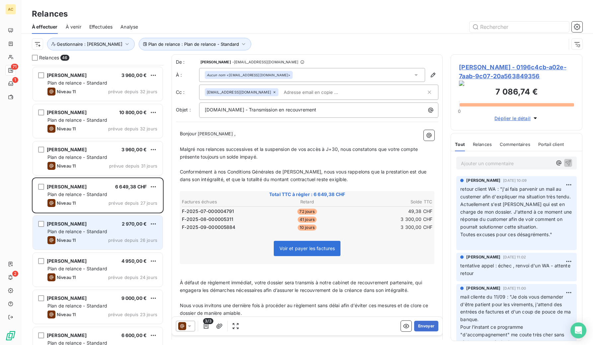
click at [93, 234] on span "Plan de relance - Standard" at bounding box center [77, 232] width 60 height 6
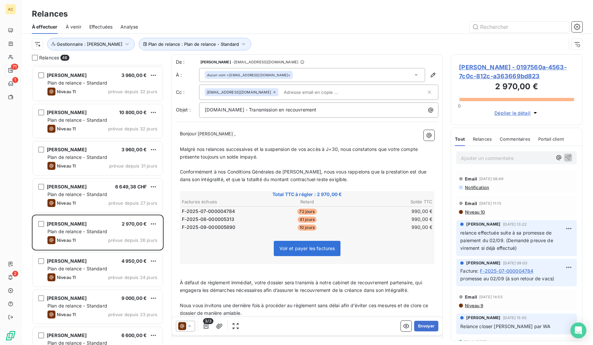
click at [485, 160] on p "Ajouter un commentaire ﻿" at bounding box center [506, 158] width 91 height 8
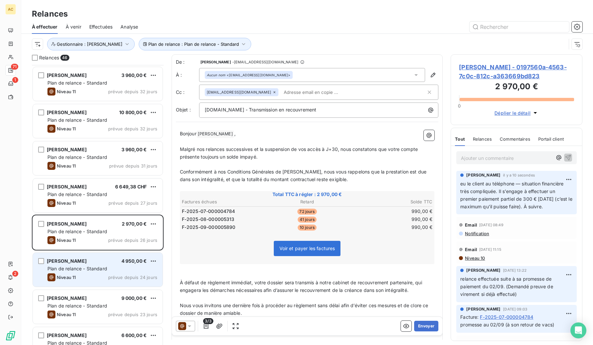
click at [78, 268] on span "Plan de relance - Standard" at bounding box center [77, 269] width 60 height 6
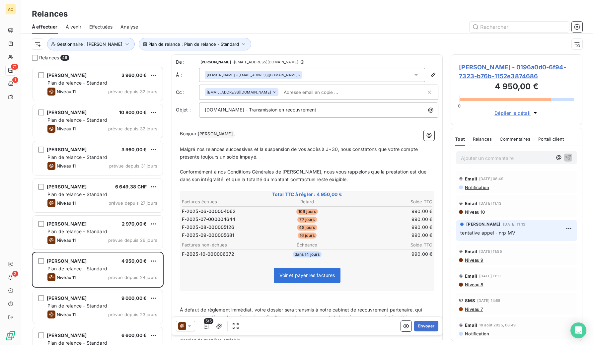
click at [477, 157] on p "Ajouter un commentaire ﻿" at bounding box center [506, 158] width 91 height 8
drag, startPoint x: 495, startPoint y: 189, endPoint x: 501, endPoint y: 189, distance: 6.3
click at [495, 188] on span "[PERSON_NAME]" at bounding box center [489, 188] width 25 height 6
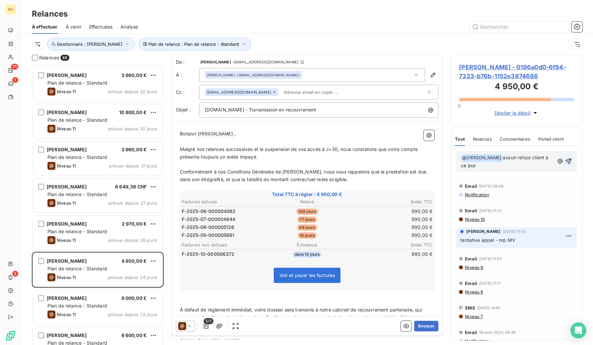
click at [565, 163] on icon "button" at bounding box center [568, 161] width 7 height 7
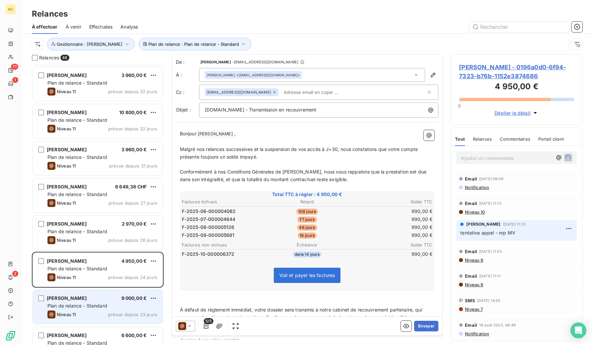
click at [96, 305] on span "Plan de relance - Standard" at bounding box center [77, 306] width 60 height 6
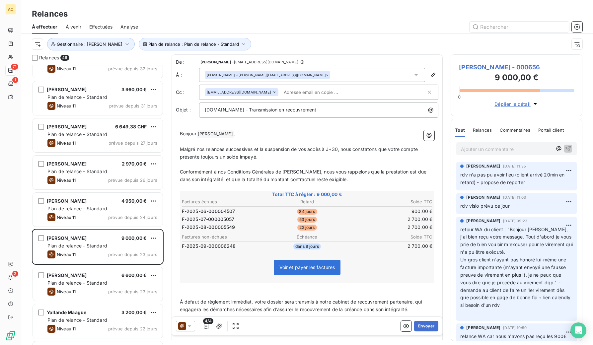
scroll to position [338, 0]
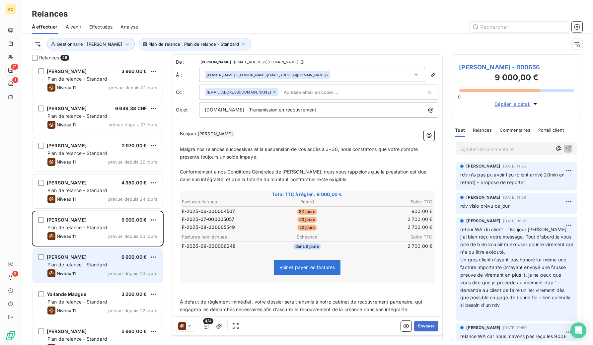
click at [84, 261] on div "Assa Sacko 6 600,00 € Plan de relance - Standard Niveau 11 prévue depuis 23 jou…" at bounding box center [98, 266] width 130 height 34
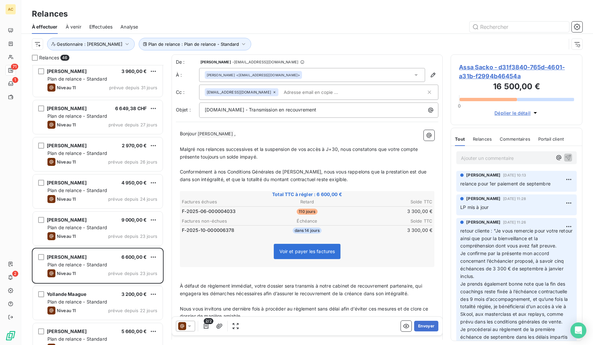
click at [484, 157] on p "Ajouter un commentaire ﻿" at bounding box center [506, 158] width 91 height 8
click at [473, 158] on span "tentaive appel nrp MV" at bounding box center [486, 158] width 50 height 6
click at [494, 159] on span "tentative appel nrp MV" at bounding box center [486, 158] width 51 height 6
drag, startPoint x: 565, startPoint y: 158, endPoint x: 584, endPoint y: 131, distance: 33.1
click at [565, 158] on icon "button" at bounding box center [568, 157] width 7 height 7
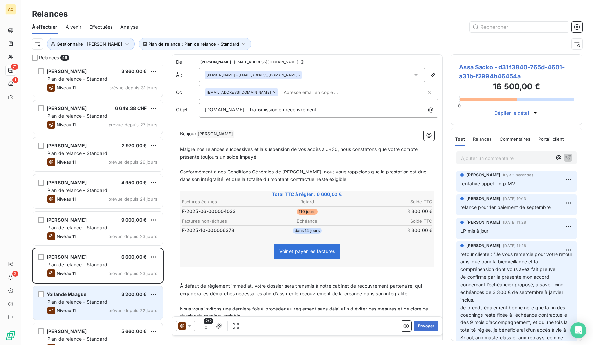
click at [103, 302] on span "Plan de relance - Standard" at bounding box center [77, 302] width 60 height 6
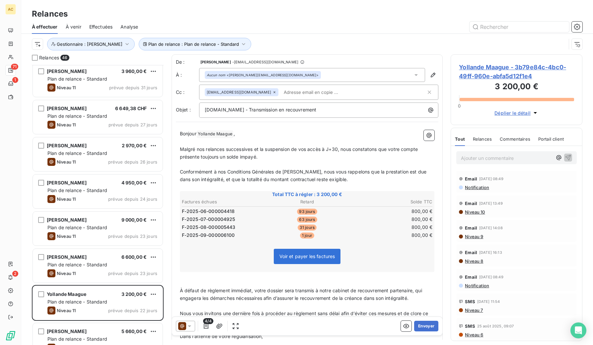
click at [491, 161] on p "Ajouter un commentaire ﻿" at bounding box center [506, 158] width 91 height 8
click at [486, 188] on span "[PERSON_NAME]" at bounding box center [489, 188] width 25 height 6
drag, startPoint x: 517, startPoint y: 157, endPoint x: 479, endPoint y: 159, distance: 38.2
click at [454, 156] on div "﻿ @ Hilal Taskin ﻿ tentative appel" at bounding box center [516, 157] width 131 height 23
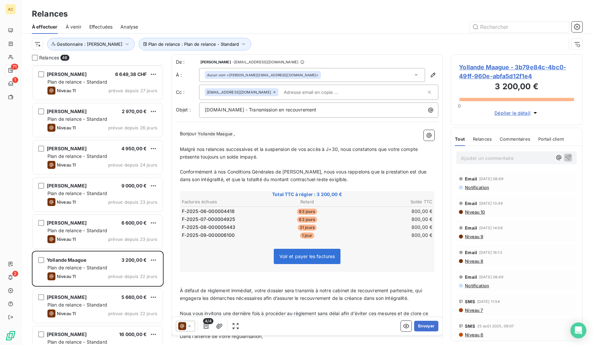
scroll to position [412, 0]
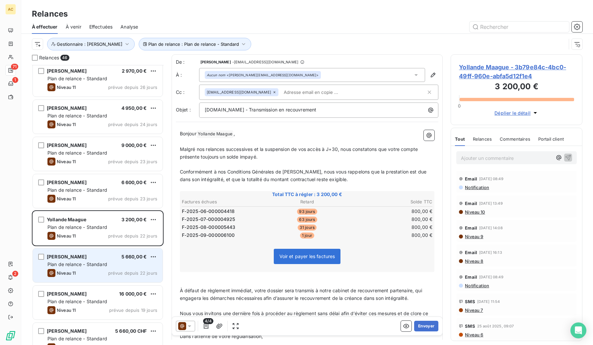
click at [95, 266] on span "Plan de relance - Standard" at bounding box center [77, 264] width 60 height 6
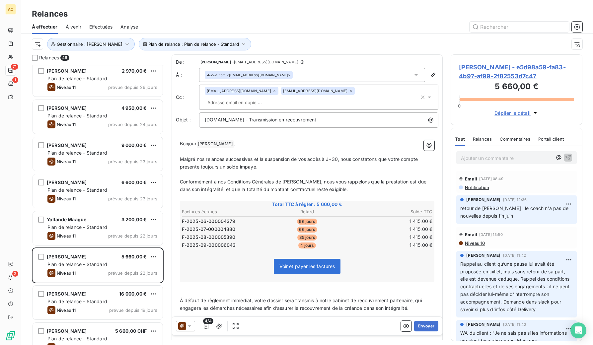
click at [485, 159] on p "Ajouter un commentaire ﻿" at bounding box center [506, 158] width 91 height 8
click at [514, 160] on p "Ajouter un commentaire ﻿" at bounding box center [506, 158] width 91 height 8
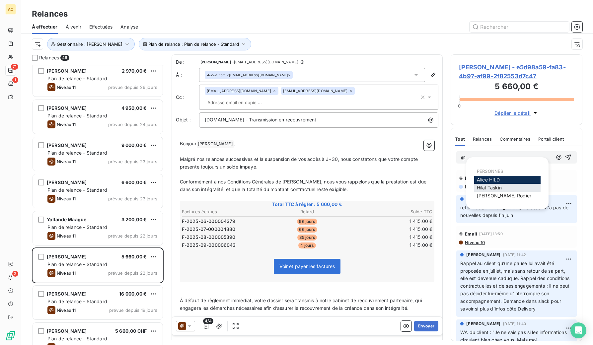
click at [483, 188] on span "[PERSON_NAME]" at bounding box center [489, 188] width 25 height 6
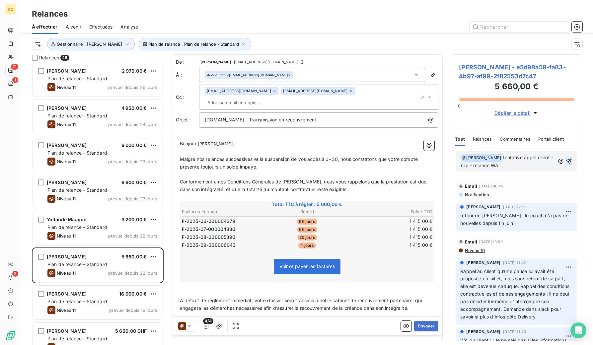
click at [566, 160] on icon "button" at bounding box center [569, 162] width 6 height 6
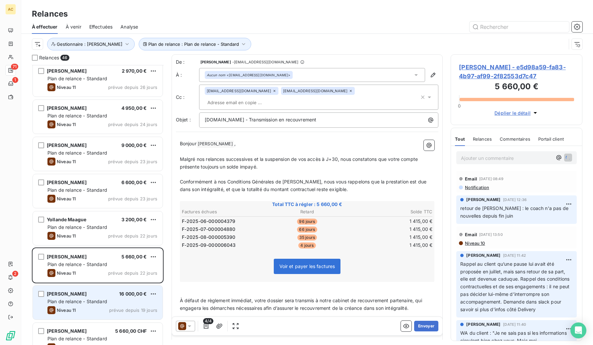
click at [104, 301] on span "Plan de relance - Standard" at bounding box center [77, 302] width 60 height 6
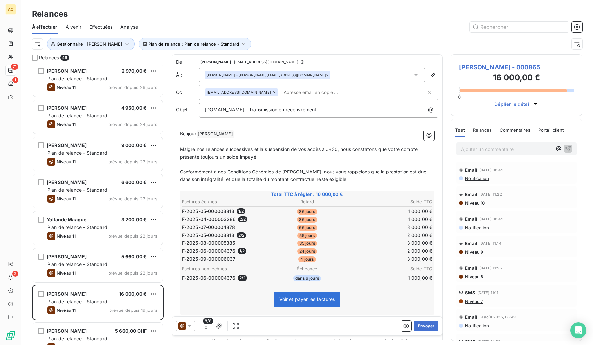
click at [510, 151] on p "Ajouter un commentaire ﻿" at bounding box center [506, 149] width 91 height 8
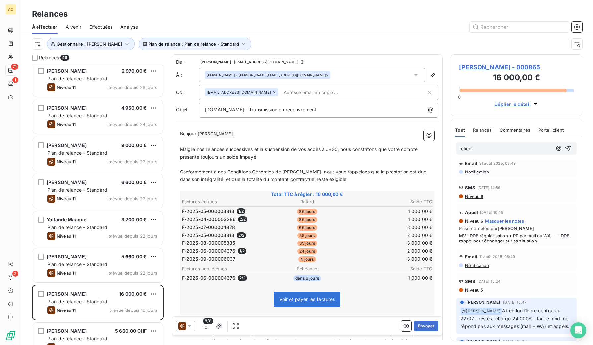
scroll to position [154, 0]
drag, startPoint x: 463, startPoint y: 149, endPoint x: 442, endPoint y: 148, distance: 20.9
click at [442, 148] on div "Relances 46 Edmanuel Manelia 6 649,38 CHF Plan de relance - Standard Niveau 11 …" at bounding box center [307, 199] width 572 height 291
click at [499, 179] on span "[PERSON_NAME]" at bounding box center [489, 179] width 25 height 6
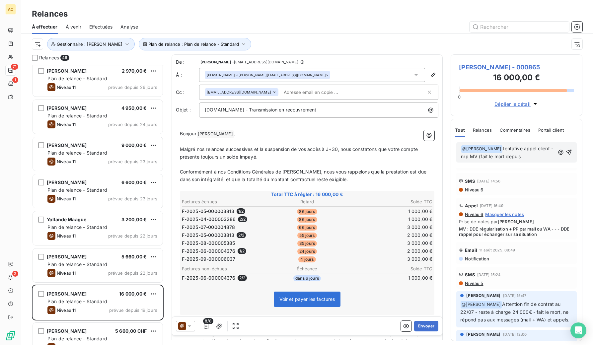
scroll to position [158, 0]
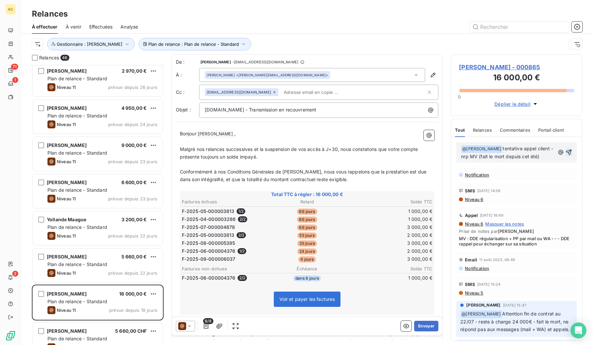
click at [565, 152] on icon "button" at bounding box center [568, 152] width 7 height 7
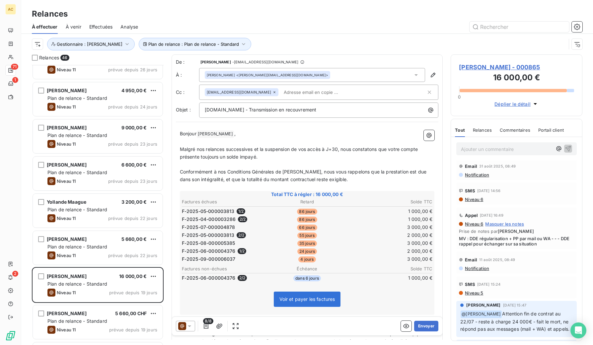
scroll to position [510, 0]
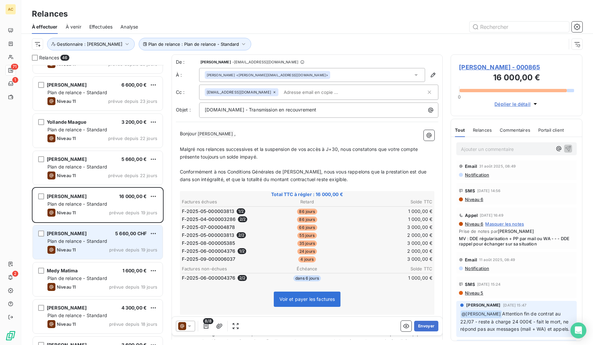
click at [101, 242] on span "Plan de relance - Standard" at bounding box center [77, 241] width 60 height 6
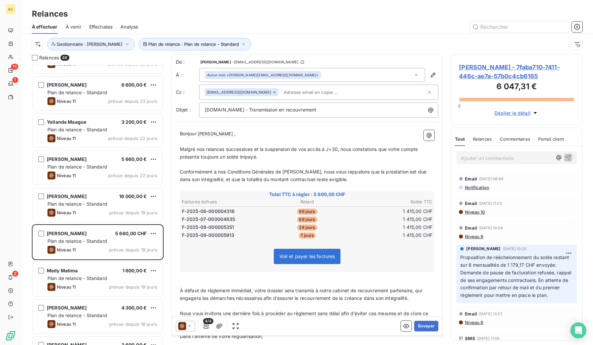
click at [492, 158] on p "Ajouter un commentaire ﻿" at bounding box center [506, 158] width 91 height 8
click at [491, 187] on span "[PERSON_NAME]" at bounding box center [489, 188] width 25 height 6
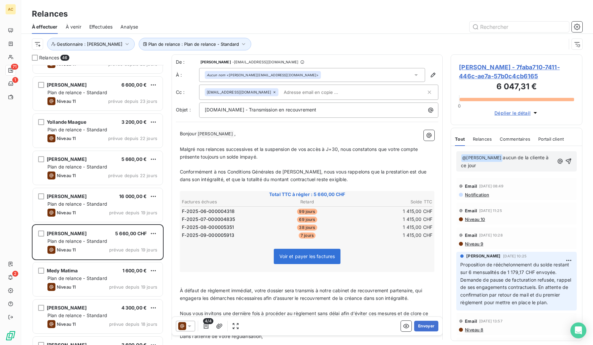
click at [506, 157] on span "aucun de la cliente à ce jour" at bounding box center [505, 162] width 89 height 14
drag, startPoint x: 564, startPoint y: 162, endPoint x: 547, endPoint y: 182, distance: 25.4
click at [565, 162] on icon "button" at bounding box center [568, 161] width 7 height 7
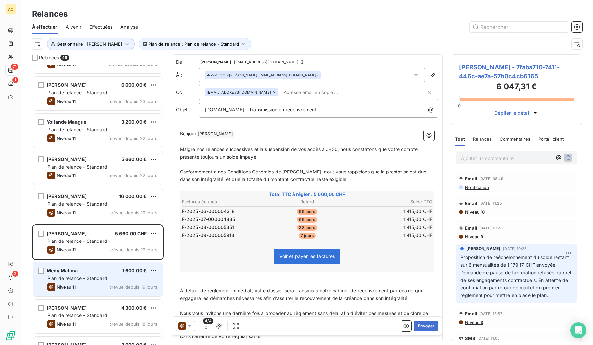
click at [89, 276] on span "Plan de relance - Standard" at bounding box center [77, 278] width 60 height 6
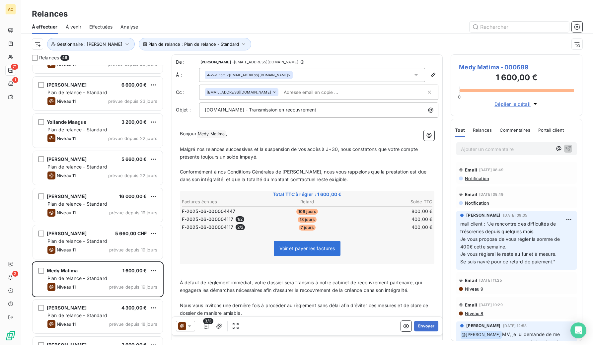
click at [496, 150] on p "Ajouter un commentaire ﻿" at bounding box center [506, 149] width 91 height 8
click at [488, 178] on span "[PERSON_NAME]" at bounding box center [489, 179] width 25 height 6
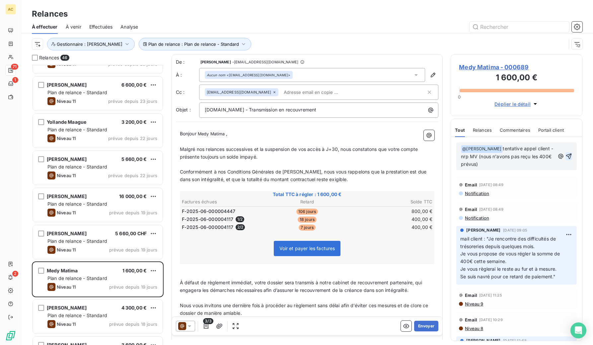
click at [565, 156] on icon "button" at bounding box center [568, 156] width 7 height 7
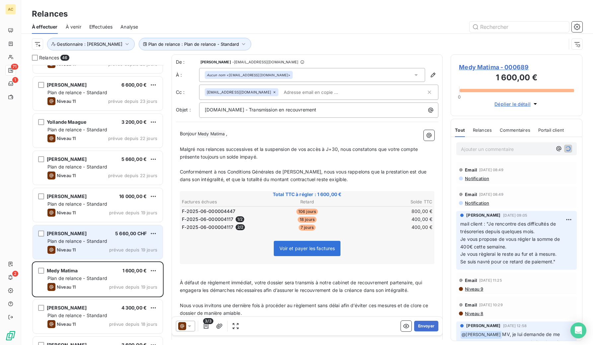
drag, startPoint x: 74, startPoint y: 320, endPoint x: 116, endPoint y: 254, distance: 77.5
click at [74, 320] on div "Cuneyt Gargin 4 300,00 € Plan de relance - Standard Niveau 11 prévue depuis 18 …" at bounding box center [98, 317] width 130 height 34
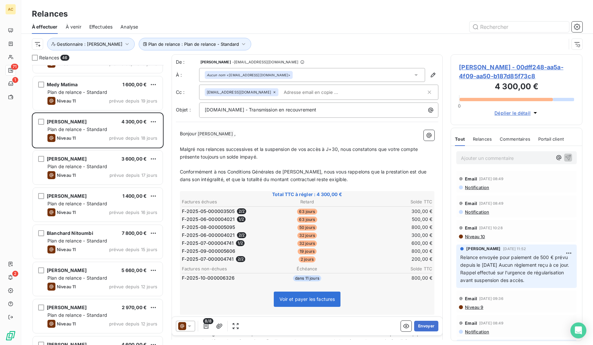
click at [491, 158] on p "Ajouter un commentaire ﻿" at bounding box center [506, 158] width 91 height 8
click at [483, 188] on span "[PERSON_NAME]" at bounding box center [489, 188] width 25 height 6
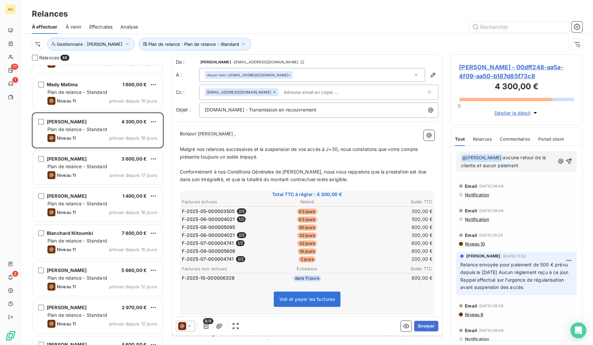
click at [492, 158] on span "aucune retour de la cliente et aucun paiement" at bounding box center [504, 162] width 86 height 14
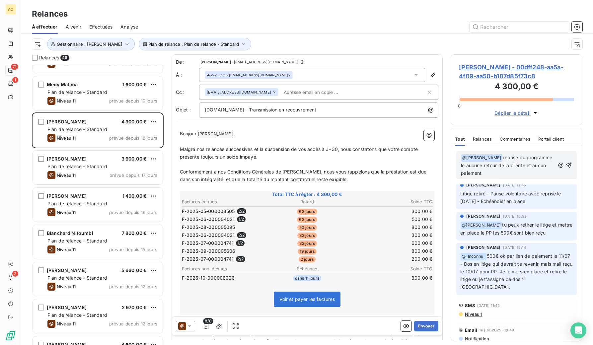
scroll to position [200, 0]
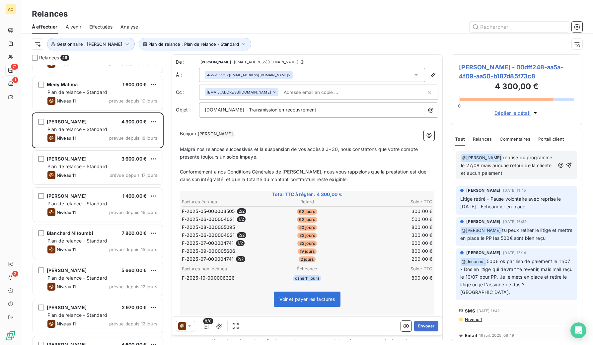
click at [521, 173] on p "﻿ @ Hilal Taskin ﻿ reprise du programme le 27/08 mais aucune retour de la clien…" at bounding box center [508, 165] width 94 height 23
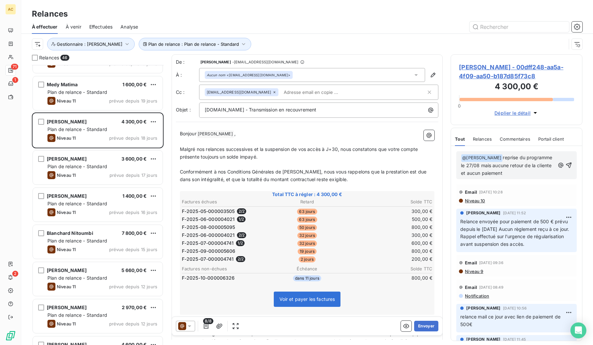
scroll to position [0, 0]
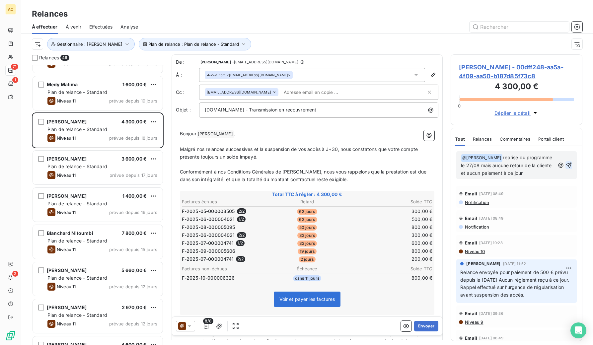
click at [566, 165] on icon "button" at bounding box center [569, 165] width 6 height 6
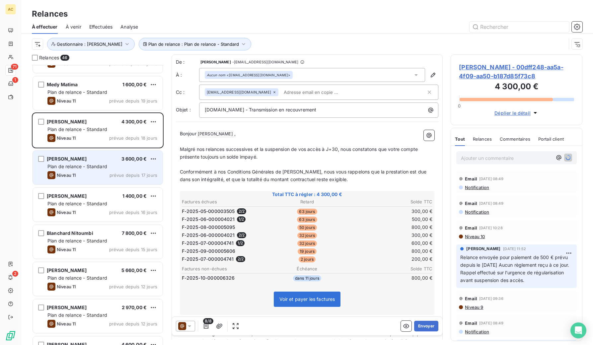
click at [114, 170] on div "Boris BERTHET-GUITTON 3 600,00 € Plan de relance - Standard Niveau 11 prévue de…" at bounding box center [98, 168] width 130 height 34
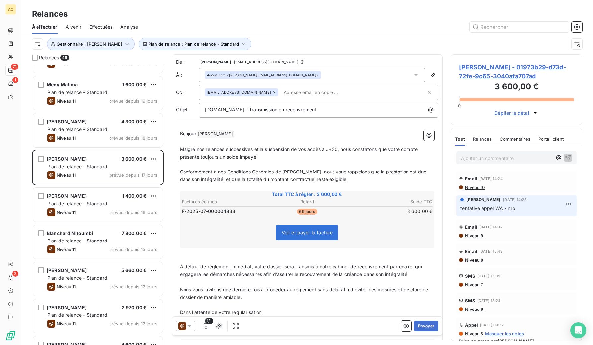
click at [499, 158] on p "Ajouter un commentaire ﻿" at bounding box center [506, 158] width 91 height 8
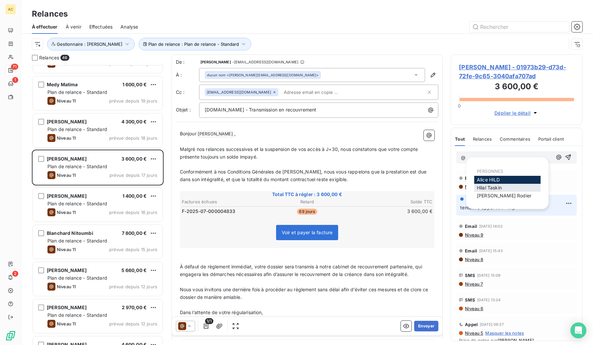
click at [487, 188] on span "[PERSON_NAME]" at bounding box center [489, 188] width 25 height 6
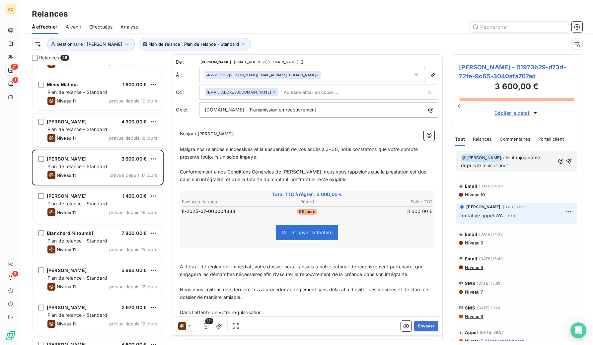
click at [494, 166] on p "﻿ @ Hilal Taskin ﻿ client injoignable depuis le mois d'aout" at bounding box center [508, 162] width 94 height 16
click at [490, 166] on span "client injoignable depuis le mois d'aout" at bounding box center [501, 162] width 80 height 14
click at [502, 165] on p "﻿ @ Hilal Taskin ﻿ client injoignable depuis le mois d'août" at bounding box center [508, 162] width 94 height 16
click at [565, 160] on icon "button" at bounding box center [568, 161] width 7 height 7
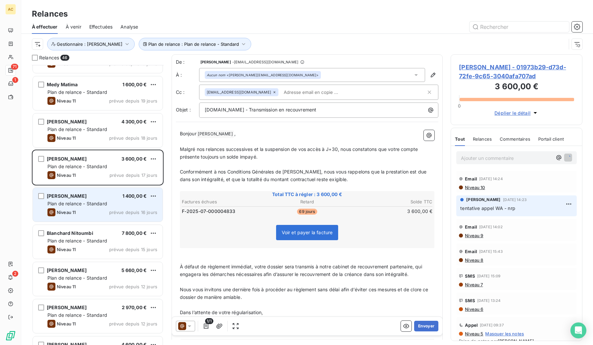
click at [100, 208] on div "Irene Abouka 1 400,00 € Plan de relance - Standard Niveau 11 prévue depuis 16 j…" at bounding box center [98, 205] width 130 height 34
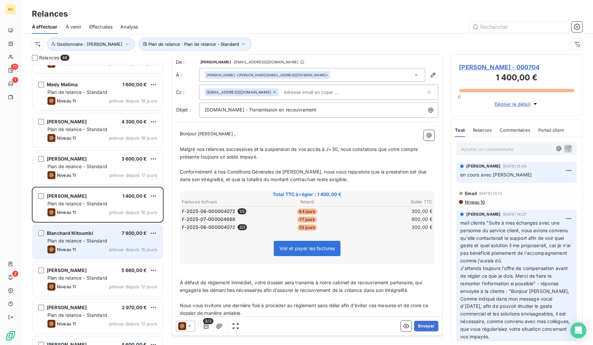
click at [99, 248] on div "Niveau 11 prévue depuis 15 jours" at bounding box center [102, 250] width 110 height 8
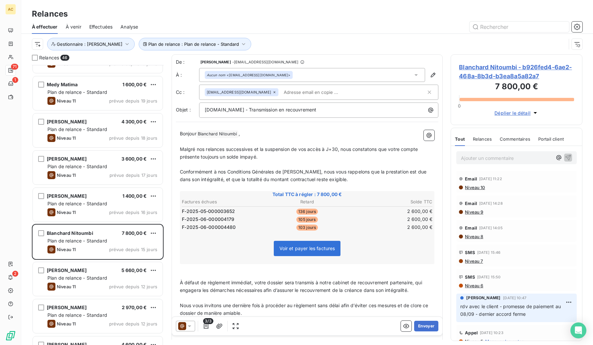
click at [498, 159] on p "Ajouter un commentaire ﻿" at bounding box center [506, 158] width 91 height 8
click at [486, 188] on span "[PERSON_NAME]" at bounding box center [489, 188] width 25 height 6
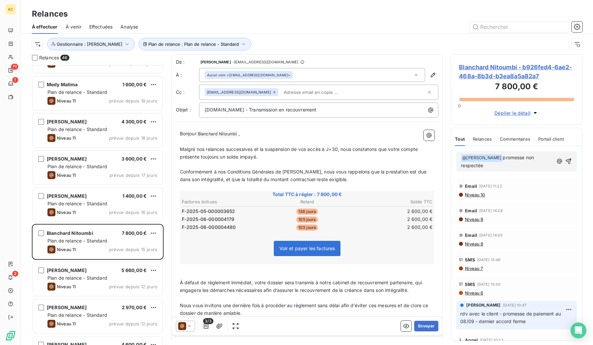
click at [492, 157] on span "promesse non respectée" at bounding box center [498, 162] width 74 height 14
click at [544, 158] on span "tentative appel client - promesse non respectée" at bounding box center [508, 162] width 94 height 14
click at [540, 164] on p "﻿ @ Hilal Taskin ﻿ tentative appel client - nrp MV - promesse non respectée" at bounding box center [508, 162] width 94 height 16
click at [479, 166] on span "tentative appel client - nrp MV - promesse non respectée)" at bounding box center [508, 162] width 94 height 14
drag, startPoint x: 540, startPoint y: 166, endPoint x: 480, endPoint y: 164, distance: 59.8
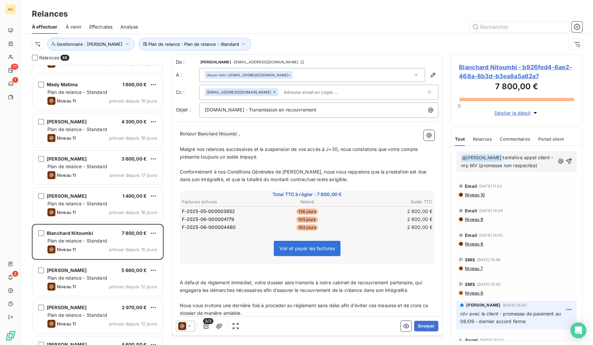
click at [480, 164] on p "﻿ @ Hilal Taskin ﻿ tentative appel client - nrp MV (promesse non respectée)" at bounding box center [508, 162] width 94 height 16
drag, startPoint x: 564, startPoint y: 160, endPoint x: 523, endPoint y: 176, distance: 44.4
click at [565, 160] on icon "button" at bounding box center [568, 161] width 7 height 7
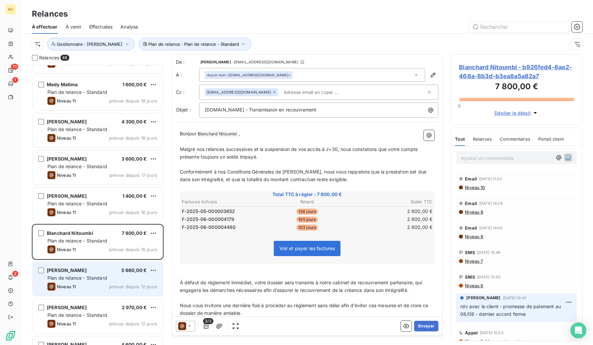
click at [97, 272] on div "Moustafa MOAWAD 5 660,00 €" at bounding box center [102, 270] width 110 height 6
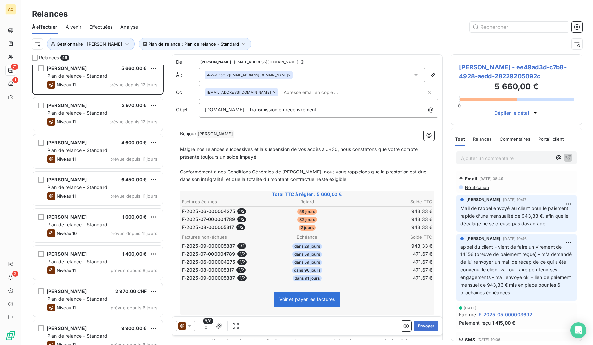
scroll to position [899, 0]
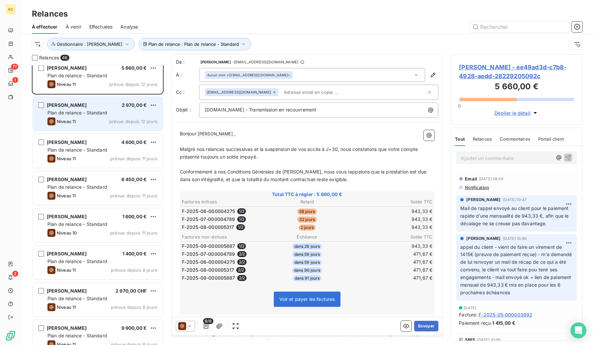
click at [102, 100] on div "Esthefany Guillermo 2 970,00 € Plan de relance - Standard Niveau 11 prévue depu…" at bounding box center [98, 114] width 130 height 34
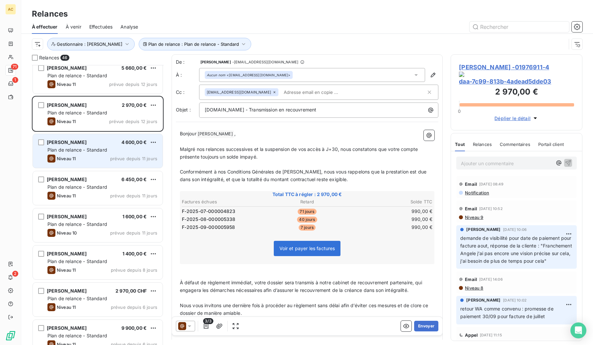
click at [95, 155] on div "Niveau 11 prévue depuis 11 jours" at bounding box center [102, 159] width 110 height 8
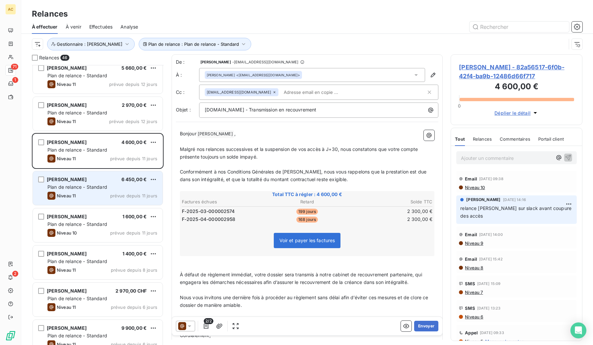
click at [95, 189] on span "Plan de relance - Standard" at bounding box center [77, 187] width 60 height 6
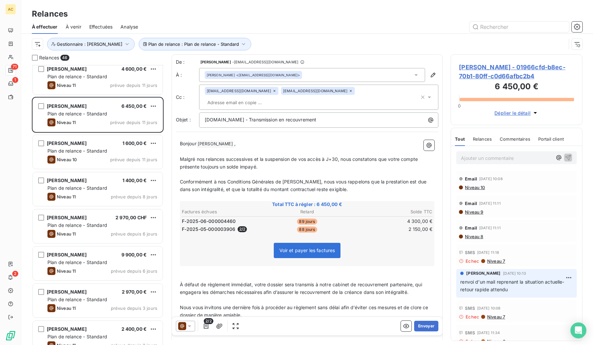
scroll to position [973, 0]
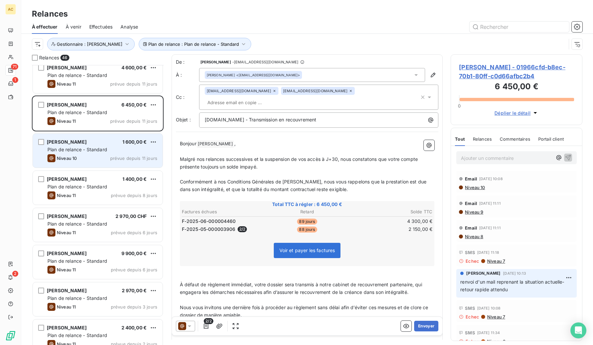
click at [88, 145] on div "tony szpala 1 600,00 € Plan de relance - Standard Niveau 10 prévue depuis 11 jo…" at bounding box center [98, 151] width 130 height 34
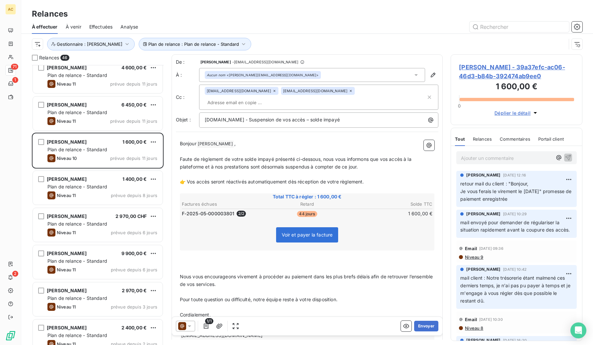
click at [487, 158] on p "Ajouter un commentaire ﻿" at bounding box center [506, 158] width 91 height 8
click at [565, 158] on icon "button" at bounding box center [568, 157] width 7 height 7
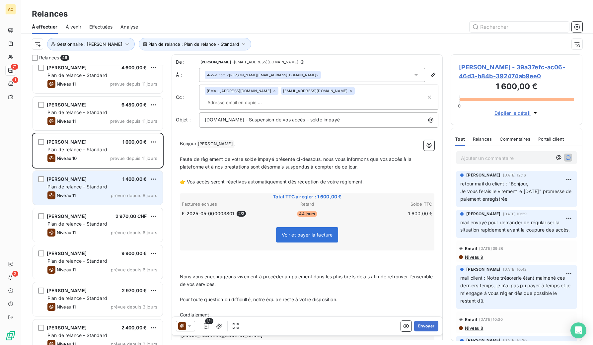
click at [92, 189] on div "Plan de relance - Standard" at bounding box center [102, 186] width 110 height 7
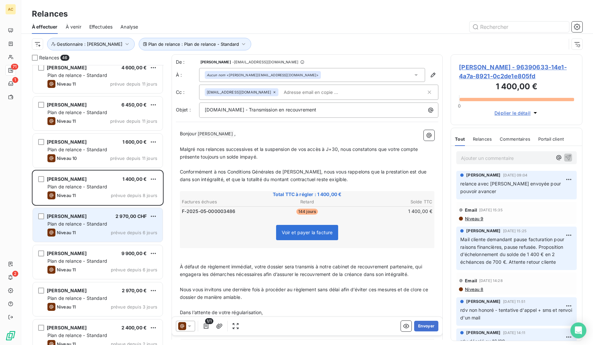
click at [100, 225] on span "Plan de relance - Standard" at bounding box center [77, 224] width 60 height 6
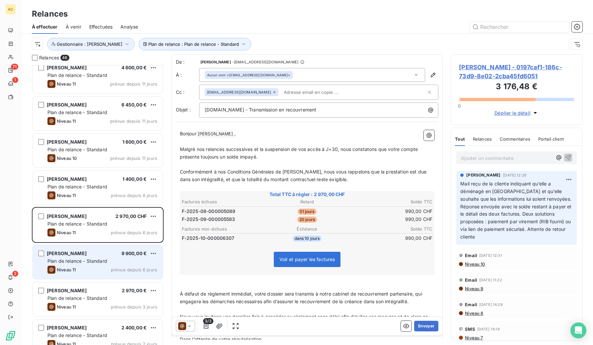
click at [83, 260] on span "Plan de relance - Standard" at bounding box center [77, 261] width 60 height 6
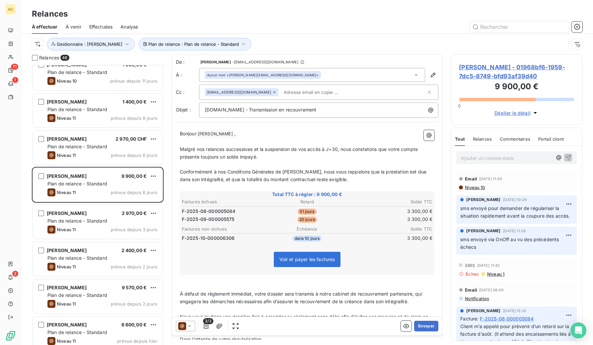
scroll to position [1072, 0]
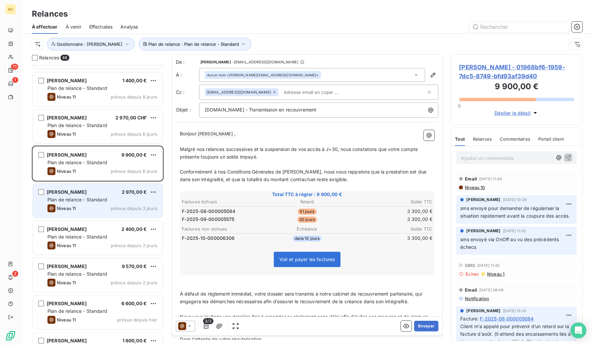
click at [97, 198] on span "Plan de relance - Standard" at bounding box center [77, 200] width 60 height 6
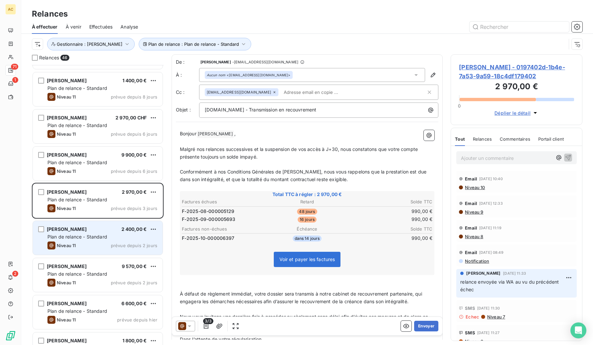
click at [99, 242] on div "Niveau 11 prévue depuis 2 jours" at bounding box center [102, 246] width 110 height 8
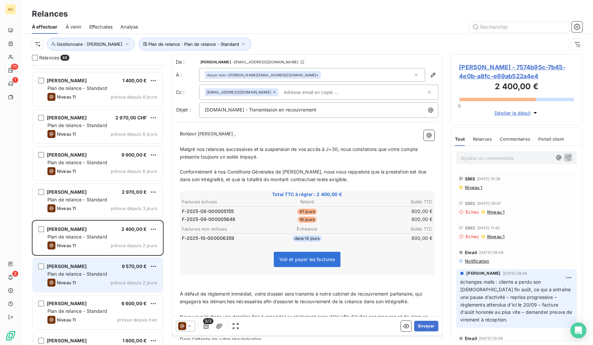
click at [98, 272] on span "Plan de relance - Standard" at bounding box center [77, 274] width 60 height 6
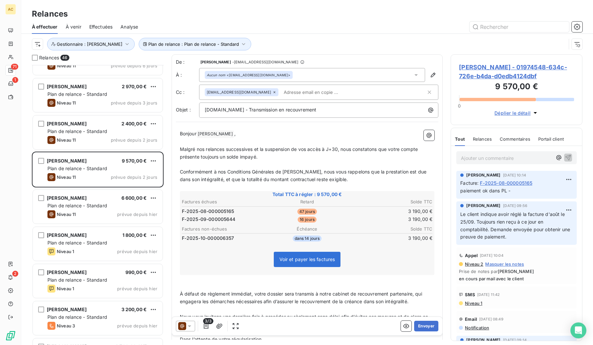
scroll to position [1180, 0]
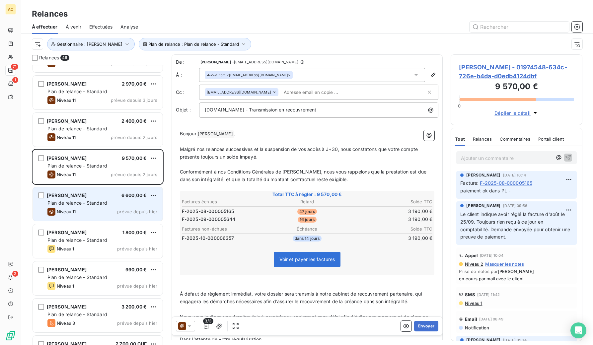
click at [85, 198] on div "John FRANCIS 6 600,00 €" at bounding box center [102, 195] width 110 height 6
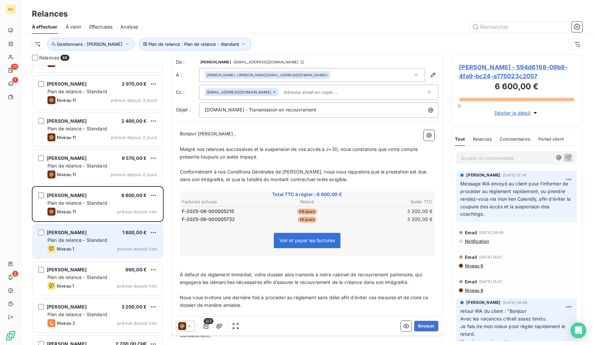
click at [98, 237] on span "Plan de relance - Standard" at bounding box center [77, 240] width 60 height 6
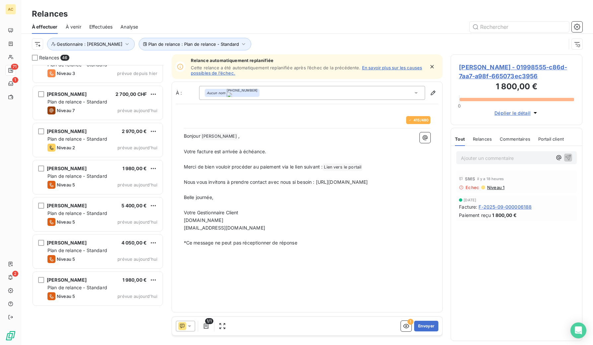
scroll to position [1176, 0]
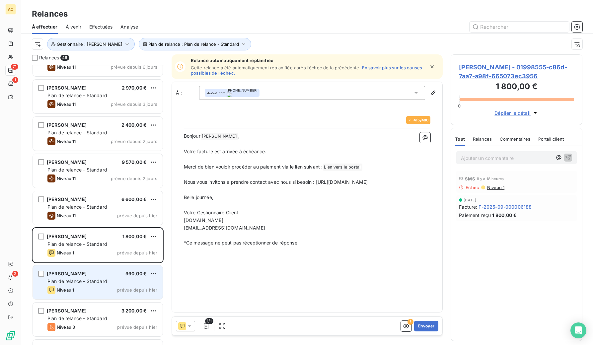
click at [102, 282] on span "Plan de relance - Standard" at bounding box center [77, 281] width 60 height 6
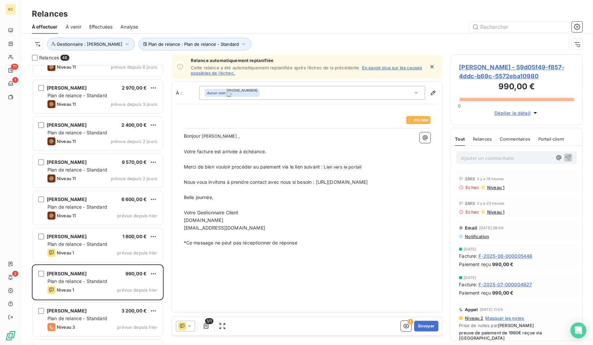
drag, startPoint x: 317, startPoint y: 182, endPoint x: 325, endPoint y: 186, distance: 9.6
click at [325, 186] on p "Nous vous invitons à prendre contact avec nous si besoin : https://calendly.com…" at bounding box center [307, 183] width 247 height 8
click at [428, 326] on button "Envoyer" at bounding box center [426, 326] width 24 height 11
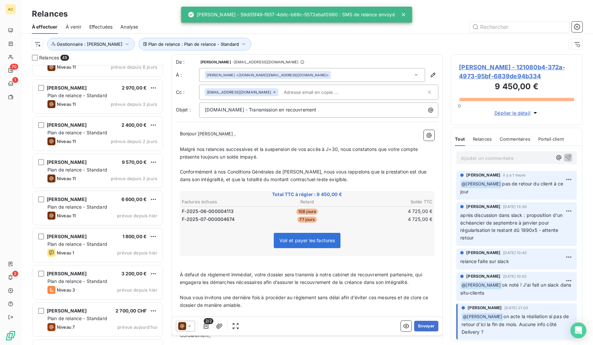
scroll to position [275, 127]
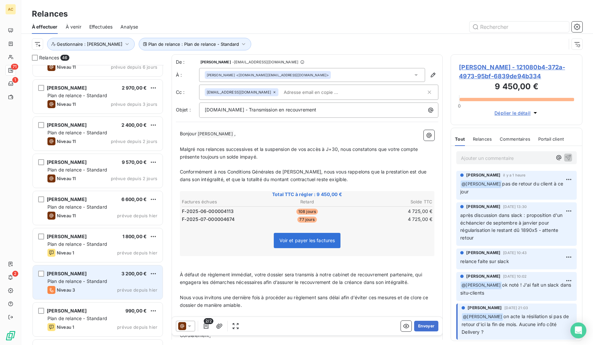
click at [96, 277] on div "Maggie Boogart 3 200,00 € Plan de relance - Standard Niveau 3 prévue depuis hier" at bounding box center [98, 282] width 130 height 34
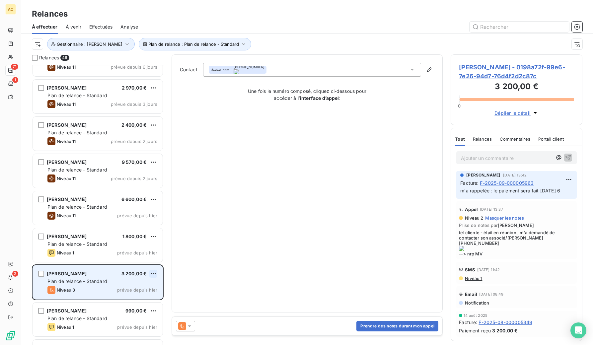
click at [153, 272] on html "AC 71 1 2 Relances À effectuer À venir Effectuées Analyse Plan de relance : Pla…" at bounding box center [296, 172] width 593 height 345
click at [139, 289] on div "Replanifier cette action" at bounding box center [124, 287] width 59 height 11
select select "9"
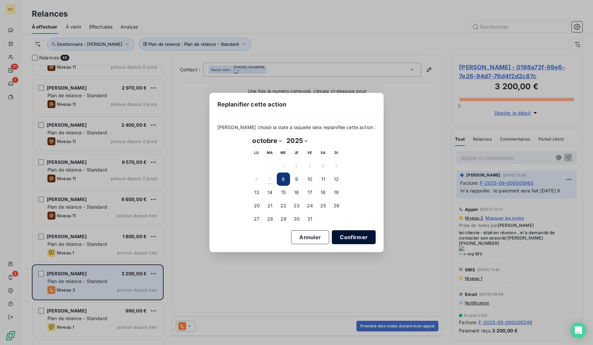
click at [353, 238] on button "Confirmer" at bounding box center [354, 237] width 44 height 14
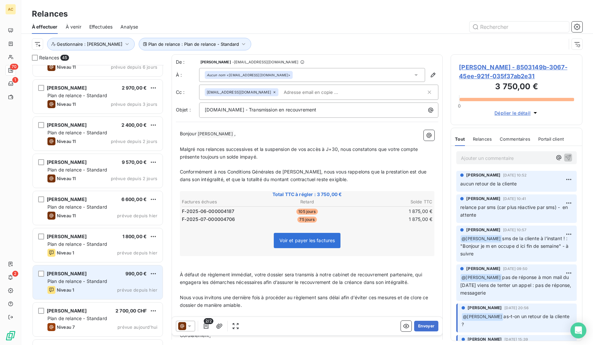
click at [99, 286] on div "Niveau 1 prévue depuis hier" at bounding box center [102, 290] width 110 height 8
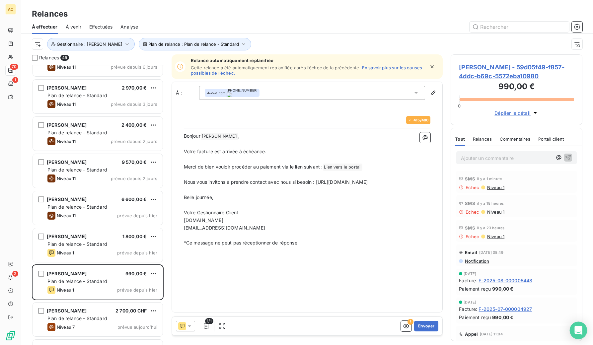
click at [579, 335] on div "Open Intercom Messenger" at bounding box center [579, 331] width 18 height 18
click at [493, 157] on p "Ajouter un commentaire ﻿" at bounding box center [506, 158] width 91 height 8
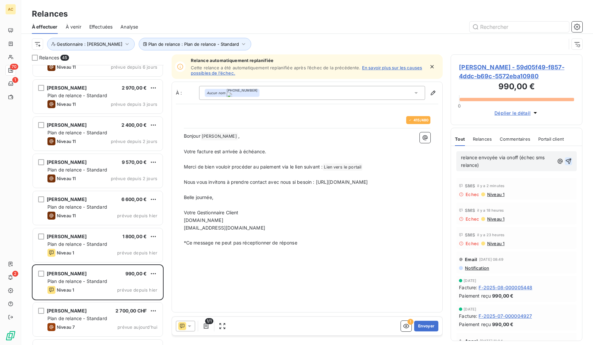
click at [566, 161] on icon "button" at bounding box center [569, 162] width 6 height 6
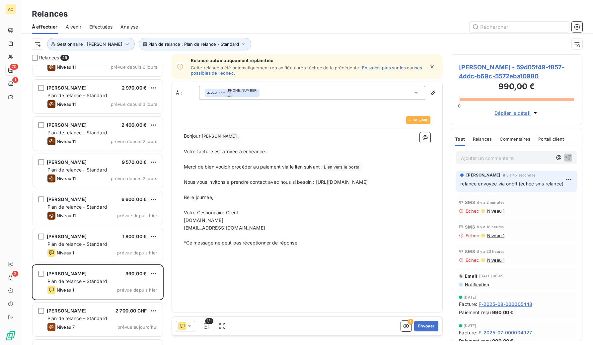
click at [499, 212] on span "Niveau 1" at bounding box center [495, 210] width 18 height 5
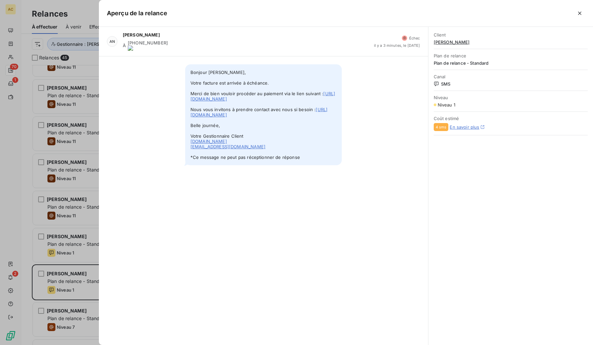
drag, startPoint x: 212, startPoint y: 82, endPoint x: 293, endPoint y: 159, distance: 111.0
click at [293, 159] on span "Bonjour Bouchra Taleb, Votre facture est arrivée à échéance. Merci de bien voul…" at bounding box center [263, 114] width 157 height 101
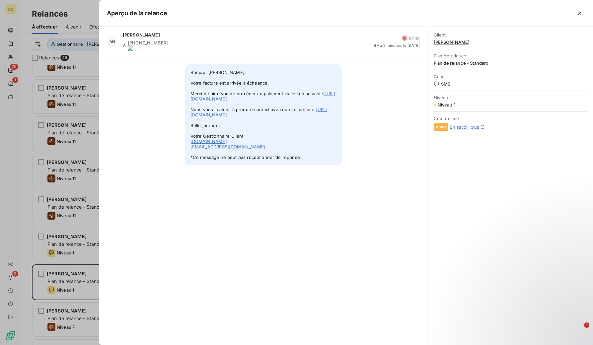
copy span "Bonjour Bouchra Taleb, Votre facture est arrivée à échéance. Merci de bien voul…"
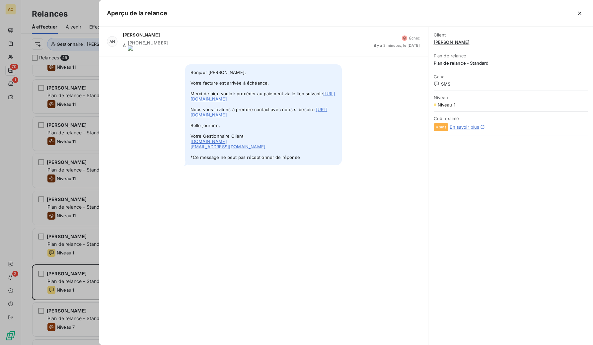
click at [136, 43] on onoff-telecom-ce-phone-number-wrapper "+33636867955" at bounding box center [148, 42] width 40 height 5
copy onoff-telecom-ce-phone-number-wrapper "33636867955"
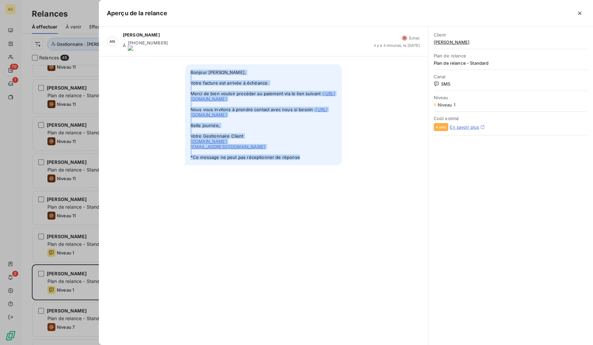
drag, startPoint x: 190, startPoint y: 66, endPoint x: 300, endPoint y: 170, distance: 150.5
click at [300, 165] on span "Bonjour Bouchra Taleb, Votre facture est arrivée à échéance. Merci de bien voul…" at bounding box center [263, 114] width 157 height 101
copy span "Bonjour Bouchra Taleb, Votre facture est arrivée à échéance. Merci de bien voul…"
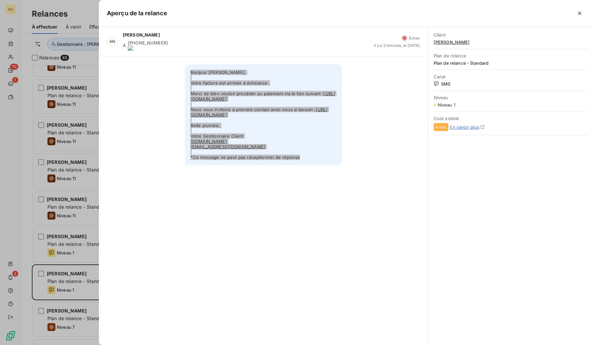
click at [579, 14] on icon "button" at bounding box center [579, 13] width 7 height 7
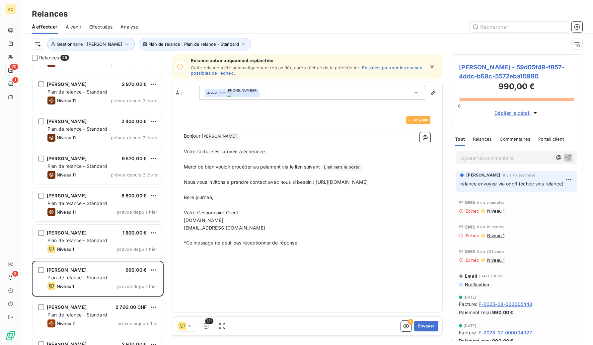
scroll to position [1218, 0]
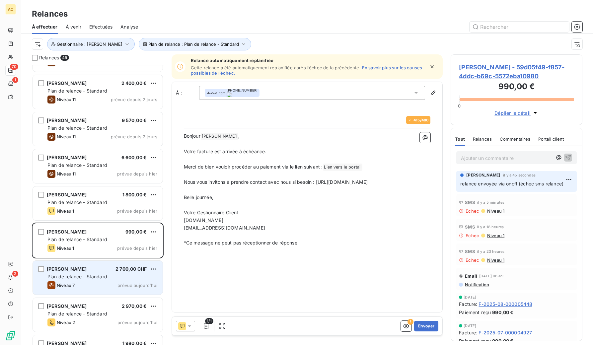
click at [99, 276] on span "Plan de relance - Standard" at bounding box center [77, 277] width 60 height 6
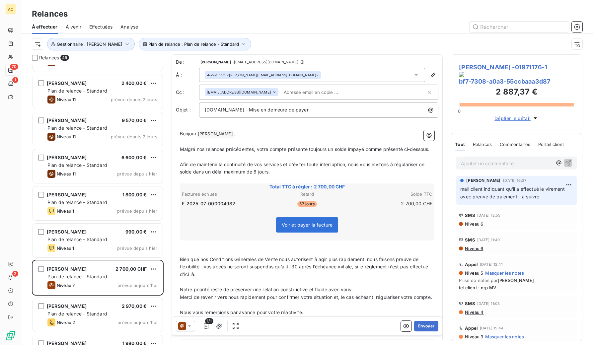
click at [151, 269] on html "AC 70 1 2 Relances À effectuer À venir Effectuées Analyse Plan de relance : Pla…" at bounding box center [296, 172] width 593 height 345
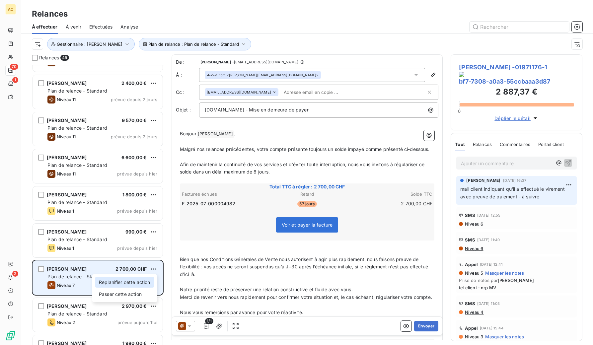
click at [128, 283] on div "Replanifier cette action" at bounding box center [124, 282] width 59 height 11
select select "9"
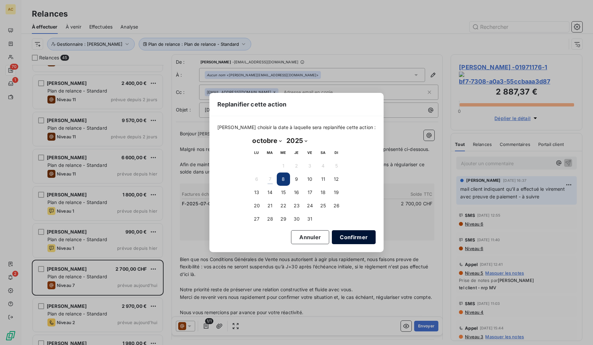
click at [359, 237] on button "Confirmer" at bounding box center [354, 237] width 44 height 14
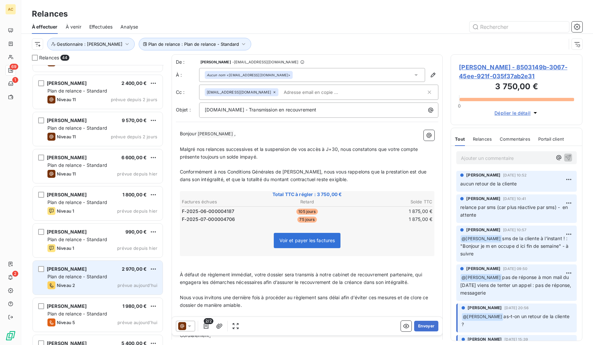
click at [89, 268] on div "Junior Lomama 2 970,00 €" at bounding box center [102, 269] width 110 height 6
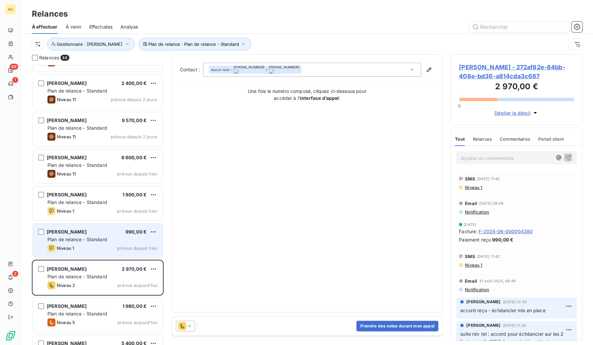
click at [120, 245] on div "Niveau 1 prévue depuis hier" at bounding box center [102, 248] width 110 height 8
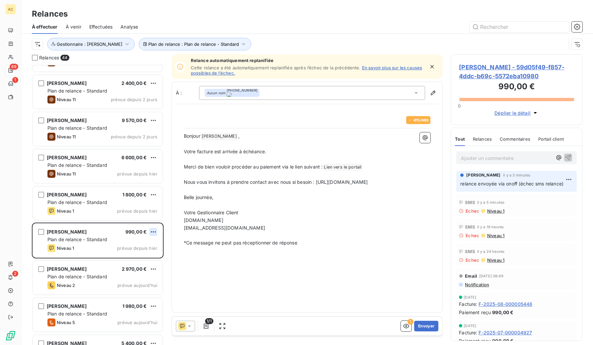
click at [153, 233] on html "AC 69 1 2 Relances À effectuer À venir Effectuées Analyse Plan de relance : Pla…" at bounding box center [296, 172] width 593 height 345
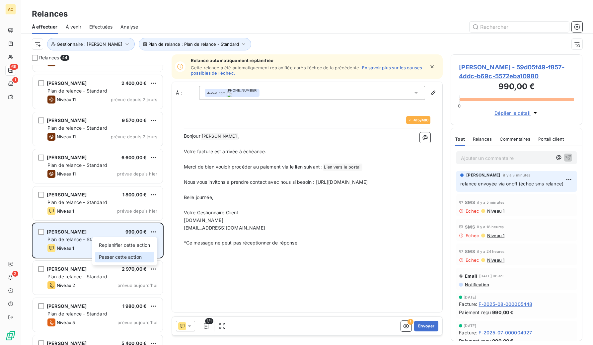
click at [135, 259] on div "Passer cette action" at bounding box center [124, 257] width 59 height 11
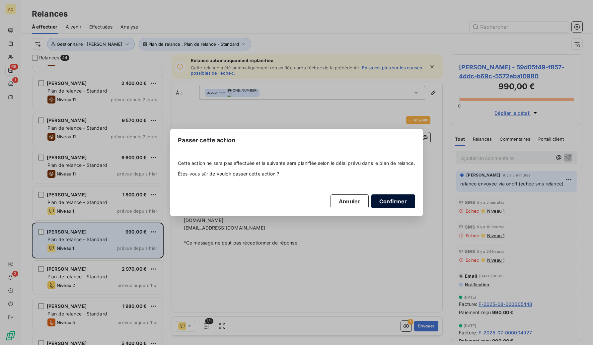
click at [384, 203] on button "Confirmer" at bounding box center [393, 201] width 44 height 14
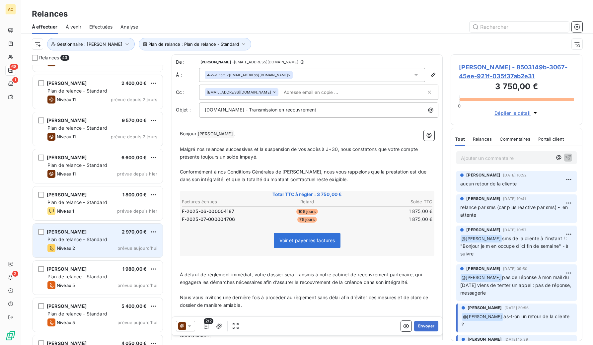
click at [100, 243] on div "Junior Lomama 2 970,00 € Plan de relance - Standard Niveau 2 prévue aujourd’hui" at bounding box center [98, 241] width 130 height 34
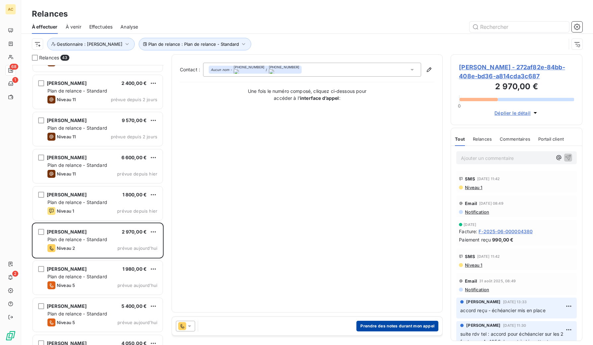
click at [391, 325] on button "Prendre des notes durant mon appel" at bounding box center [397, 326] width 82 height 11
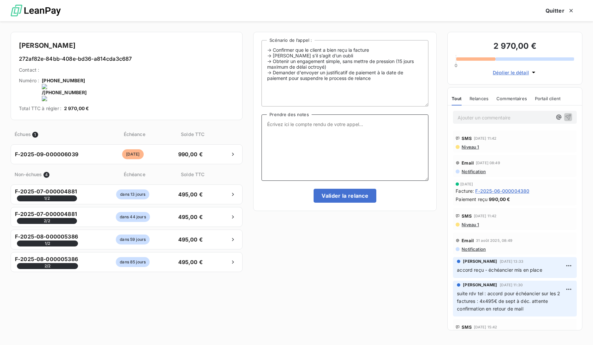
click at [296, 135] on textarea "Prendre des notes" at bounding box center [344, 147] width 167 height 66
type textarea "via WA - attente retour"
click at [340, 195] on button "Valider la relance" at bounding box center [345, 196] width 63 height 14
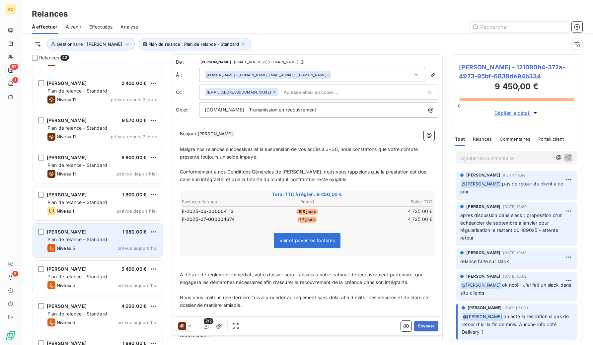
click at [101, 242] on span "Plan de relance - Standard" at bounding box center [77, 240] width 60 height 6
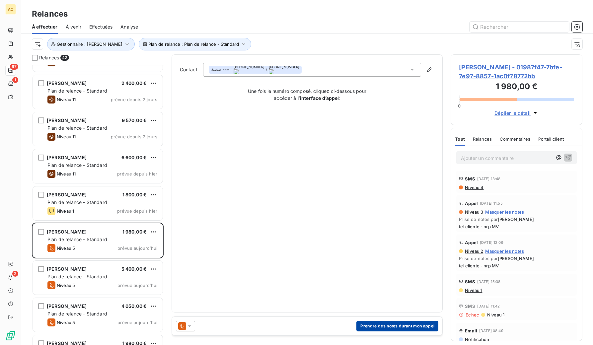
click at [378, 326] on button "Prendre des notes durant mon appel" at bounding box center [397, 326] width 82 height 11
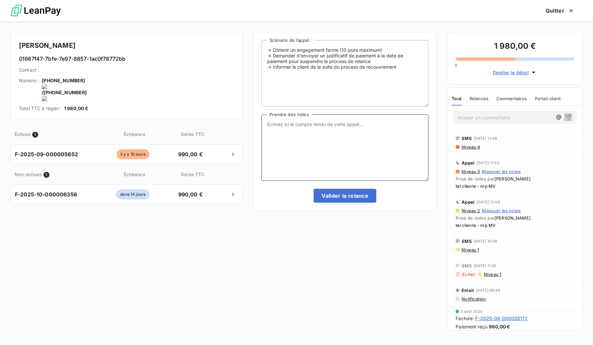
click at [371, 120] on textarea "Prendre des notes" at bounding box center [344, 147] width 167 height 66
click at [85, 72] on onoff-telecom-ce-actions-button at bounding box center [85, 72] width 0 height 0
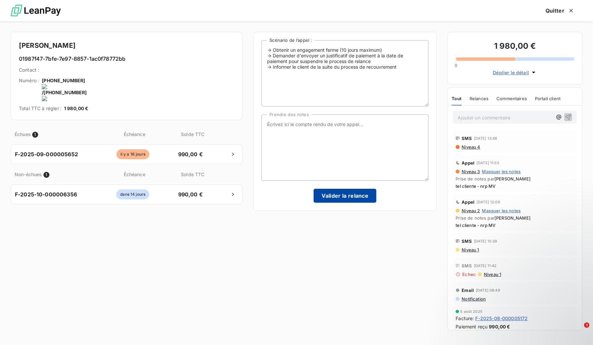
click at [348, 198] on button "Valider la relance" at bounding box center [345, 196] width 63 height 14
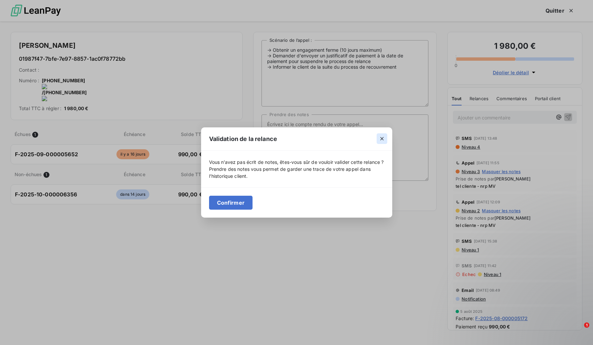
click at [381, 137] on icon "button" at bounding box center [381, 138] width 3 height 3
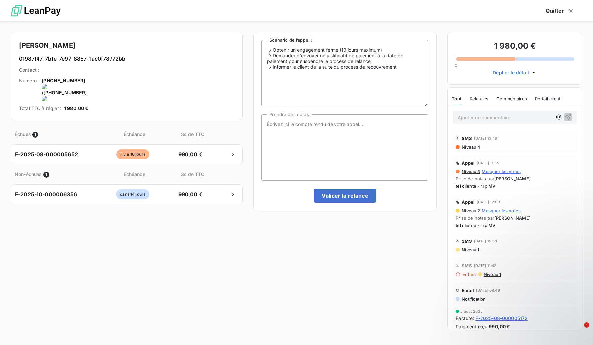
click at [139, 72] on onoff-telecom-ce-actions-button at bounding box center [139, 72] width 0 height 0
click at [352, 120] on textarea "Prendre des notes" at bounding box center [344, 147] width 167 height 66
click at [328, 133] on textarea "tel cliente -" at bounding box center [344, 147] width 167 height 66
type textarea "tel cliente - nrp MV"
click at [360, 195] on button "Valider la relance" at bounding box center [345, 196] width 63 height 14
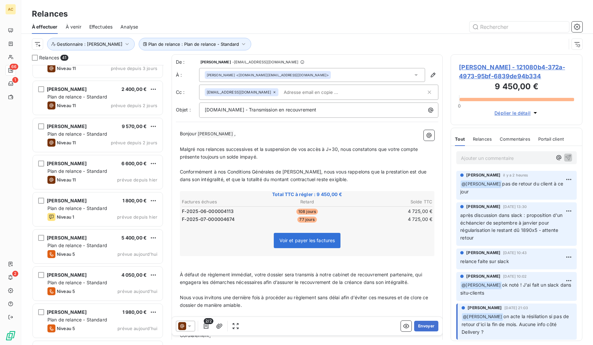
scroll to position [1244, 0]
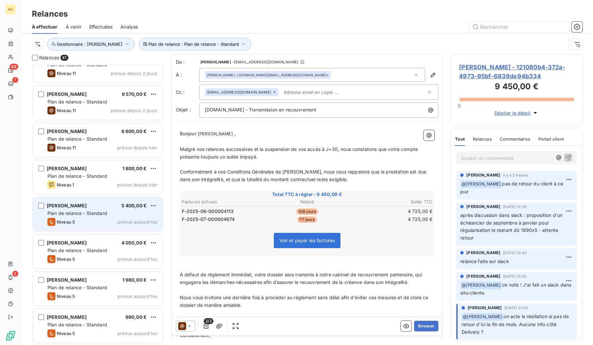
click at [102, 219] on div "Niveau 5 prévue aujourd’hui" at bounding box center [102, 222] width 110 height 8
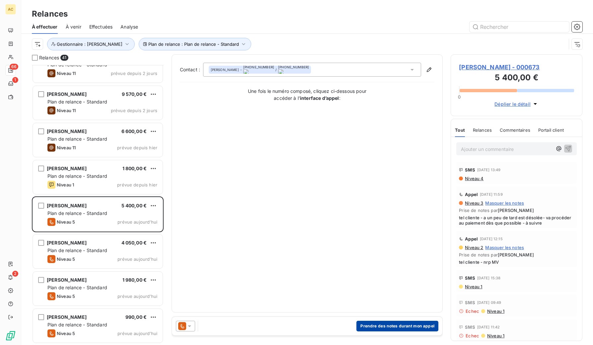
click at [389, 323] on button "Prendre des notes durant mon appel" at bounding box center [397, 326] width 82 height 11
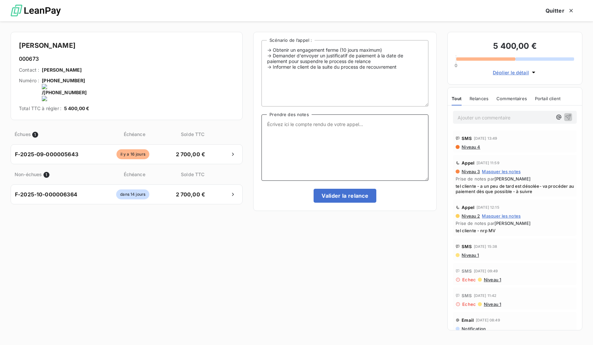
click at [339, 142] on textarea "Prendre des notes" at bounding box center [344, 147] width 167 height 66
type textarea "paiement bien reçu sur PL"
click at [364, 195] on button "Valider la relance" at bounding box center [345, 196] width 63 height 14
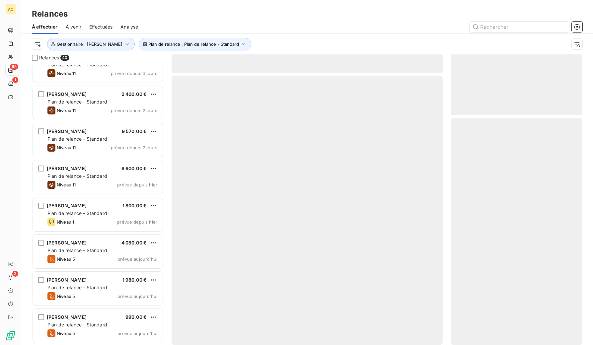
scroll to position [1206, 0]
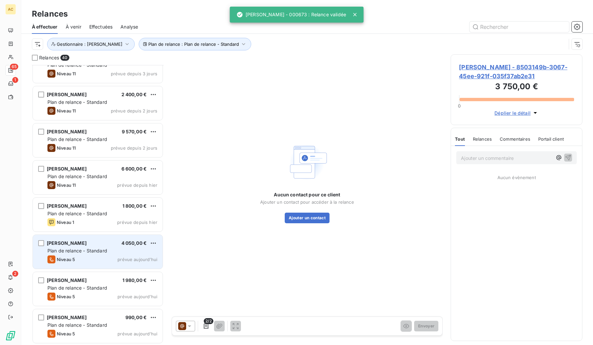
click at [90, 248] on div "Plan de relance - Standard" at bounding box center [102, 251] width 110 height 7
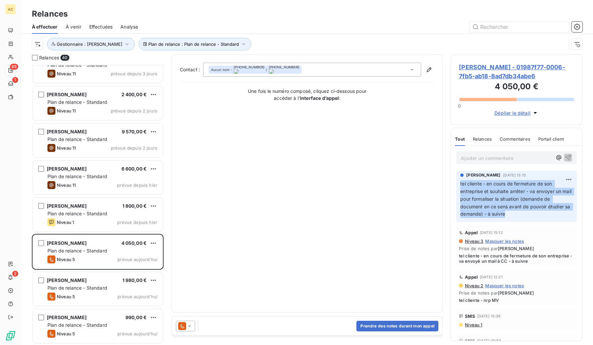
drag, startPoint x: 517, startPoint y: 217, endPoint x: 470, endPoint y: 185, distance: 57.2
click at [460, 184] on p "tel cliente - en cours de fermeture de son entreprise et souhaite arrêter - va …" at bounding box center [516, 199] width 112 height 38
copy span "tel cliente - en cours de fermeture de son entreprise et souhaite arrêter - va …"
click at [381, 326] on button "Prendre des notes durant mon appel" at bounding box center [397, 326] width 82 height 11
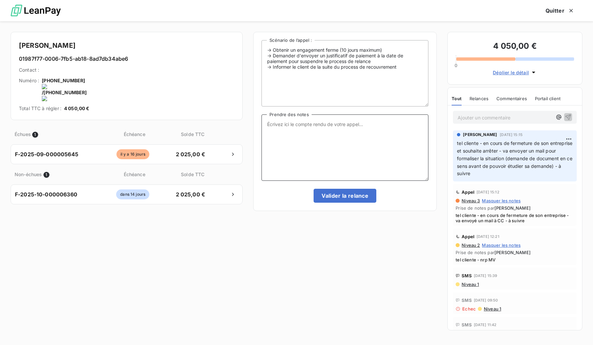
click at [318, 131] on textarea "Prendre des notes" at bounding box center [344, 147] width 167 height 66
type textarea "relance pour obtenir le justificatif de fermeture de son entreprise + zendesk t…"
click at [361, 198] on button "Valider la relance" at bounding box center [345, 196] width 63 height 14
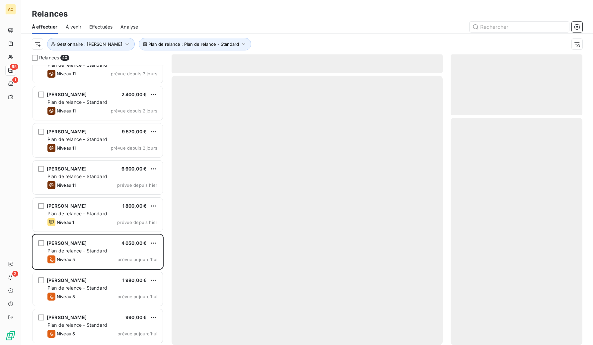
scroll to position [1169, 0]
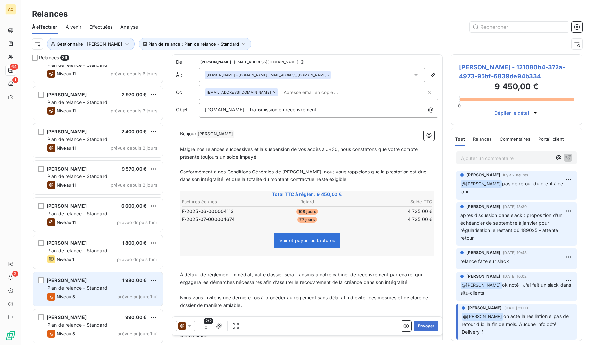
scroll to position [1170, 0]
click at [105, 285] on span "Plan de relance - Standard" at bounding box center [77, 288] width 60 height 6
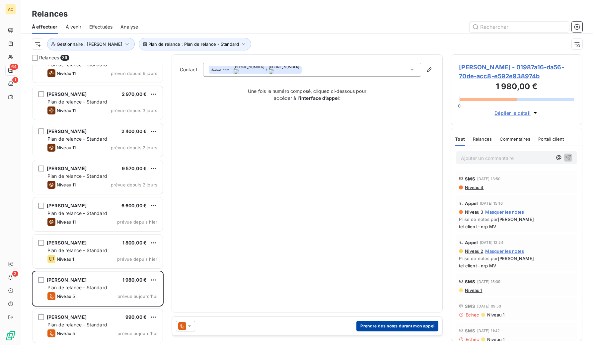
click at [380, 327] on button "Prendre des notes durant mon appel" at bounding box center [397, 326] width 82 height 11
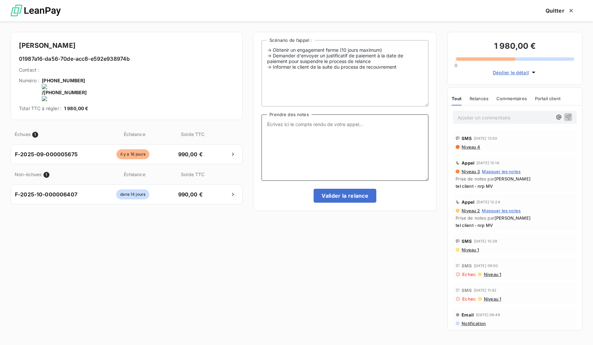
click at [295, 137] on textarea "Prendre des notes" at bounding box center [344, 147] width 167 height 66
drag, startPoint x: 303, startPoint y: 125, endPoint x: 289, endPoint y: 123, distance: 13.7
click at [291, 124] on textarea "rdv visio prévu -" at bounding box center [344, 147] width 167 height 66
drag, startPoint x: 287, startPoint y: 123, endPoint x: 308, endPoint y: 125, distance: 20.7
click at [305, 124] on textarea "rdv visio prévu -" at bounding box center [344, 147] width 167 height 66
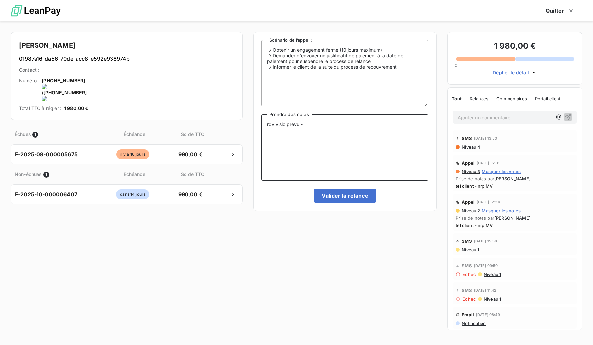
type textarea "rdv visio :"
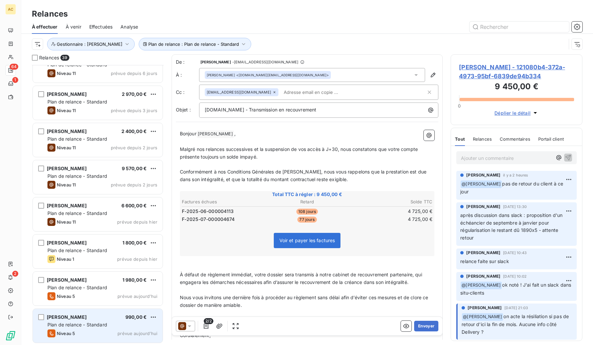
click at [87, 327] on span "Plan de relance - Standard" at bounding box center [77, 325] width 60 height 6
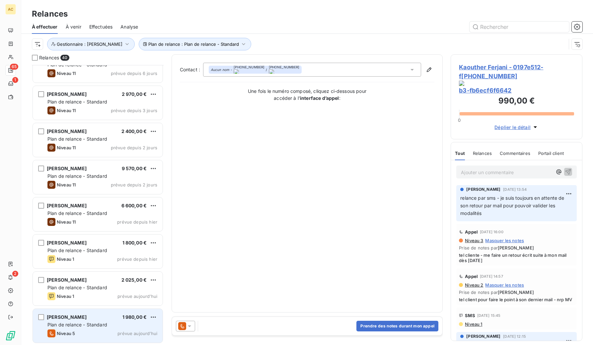
click at [99, 325] on span "Plan de relance - Standard" at bounding box center [77, 325] width 60 height 6
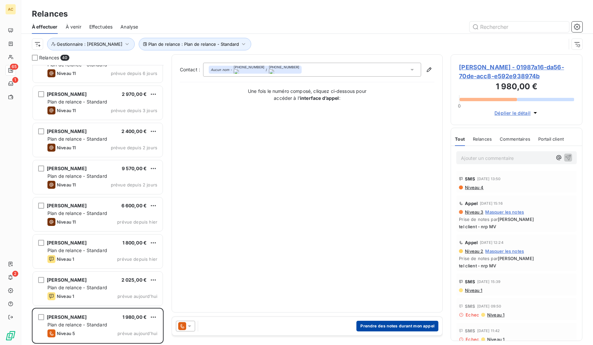
click at [403, 327] on button "Prendre des notes durant mon appel" at bounding box center [397, 326] width 82 height 11
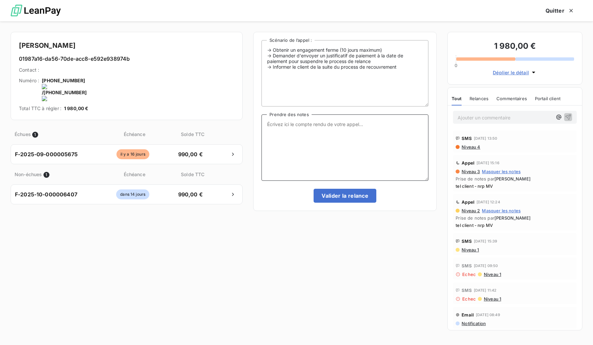
click at [309, 143] on textarea "Prendre des notes" at bounding box center [344, 147] width 167 height 66
click at [400, 123] on textarea "rdv téléphonique : petit décalage de tréso, va régler septemnre+ octobre en mêm…" at bounding box center [344, 147] width 167 height 66
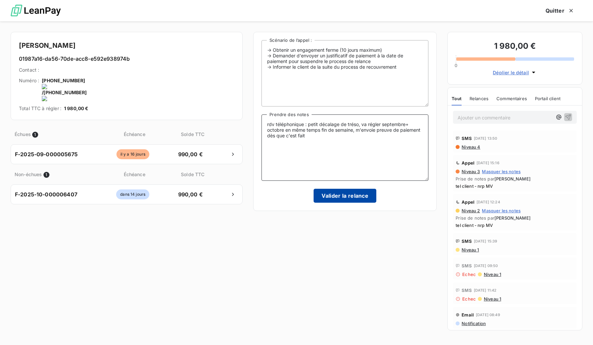
type textarea "rdv téléphonique : petit décalage de tréso, va régler septembre+ octobre en mêm…"
click at [345, 196] on button "Valider la relance" at bounding box center [345, 196] width 63 height 14
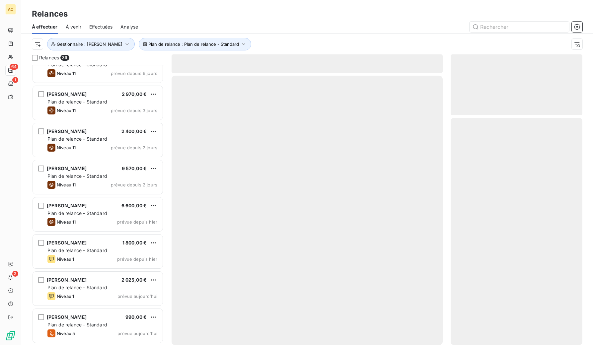
scroll to position [1169, 0]
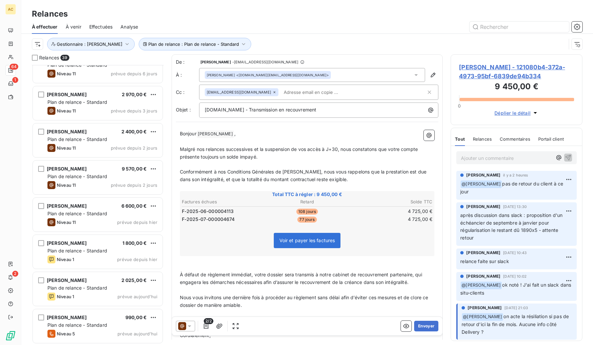
scroll to position [1170, 0]
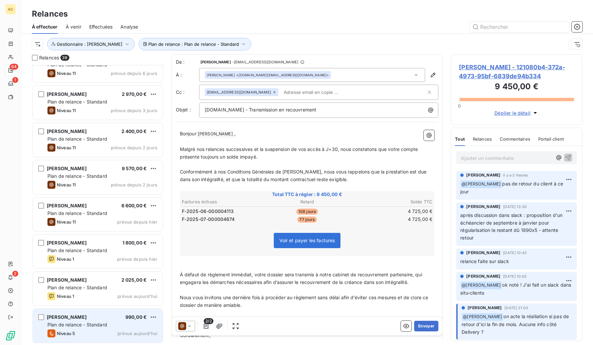
click at [87, 327] on span "Plan de relance - Standard" at bounding box center [77, 325] width 60 height 6
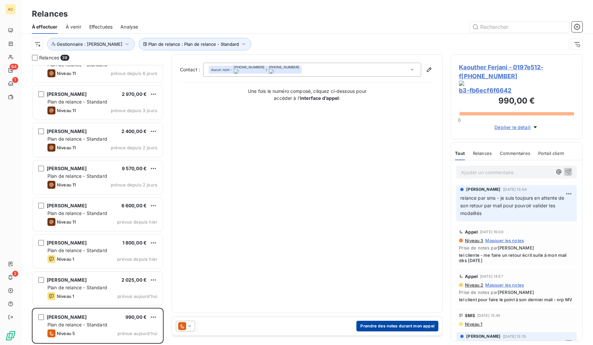
click at [422, 327] on button "Prendre des notes durant mon appel" at bounding box center [397, 326] width 82 height 11
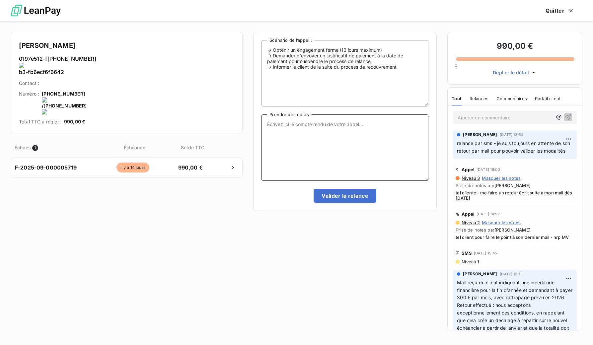
click at [305, 137] on textarea "Prendre des notes" at bounding box center [344, 147] width 167 height 66
click at [327, 124] on textarea "tel cliente : m'avait oublié le faire un retour aujourd'hui" at bounding box center [344, 147] width 167 height 66
click at [343, 124] on textarea "tel cliente : m'avait oublié - me faire un retour aujourd'hui" at bounding box center [344, 147] width 167 height 66
click at [324, 124] on textarea "tel cliente : m'avait oublié - me fait un retour aujourd'hui" at bounding box center [344, 147] width 167 height 66
type textarea "tel cliente : m'avait oubliée - me fait un retour aujourd'hui"
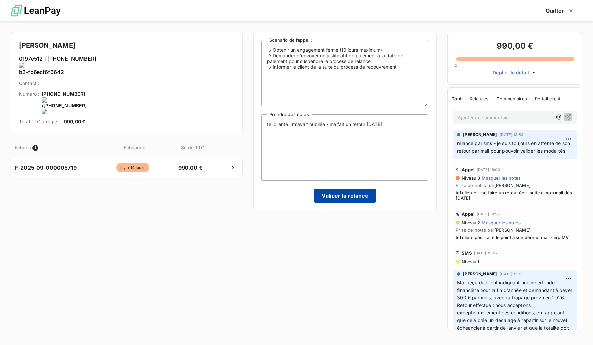
click at [338, 196] on button "Valider la relance" at bounding box center [345, 196] width 63 height 14
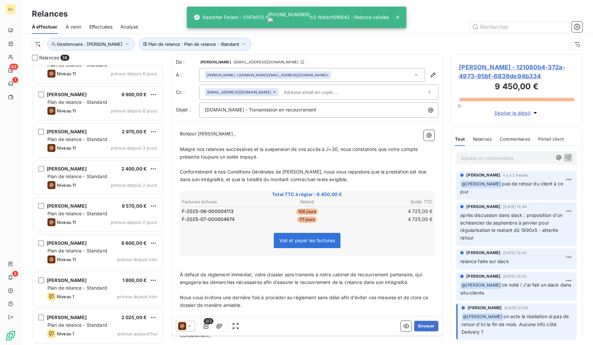
scroll to position [1132, 0]
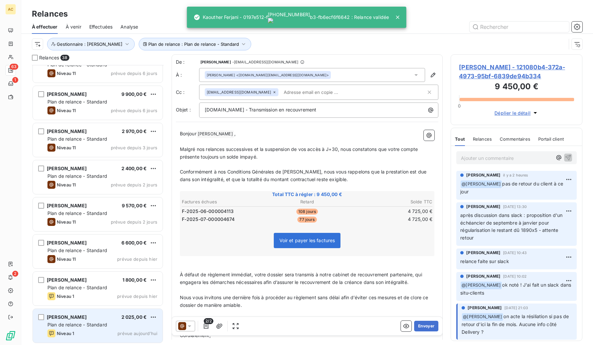
click at [95, 327] on span "Plan de relance - Standard" at bounding box center [77, 325] width 60 height 6
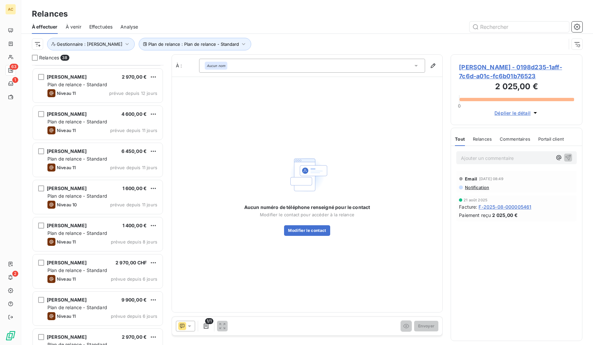
scroll to position [1132, 0]
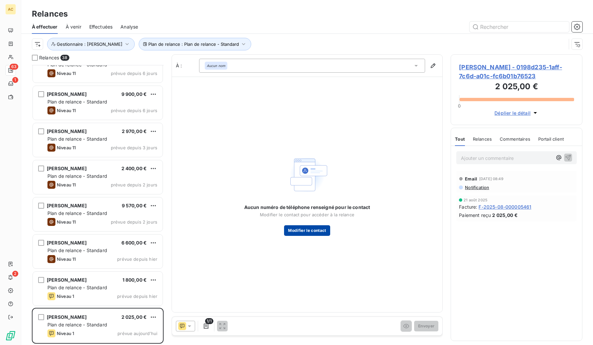
click at [301, 231] on button "Modifier le contact" at bounding box center [307, 230] width 46 height 11
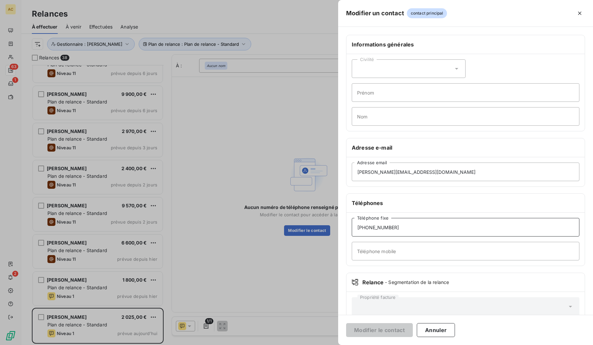
drag, startPoint x: 396, startPoint y: 229, endPoint x: 357, endPoint y: 227, distance: 39.2
click at [337, 345] on div "Modifier un contact contact principal Informations générales Civilité Prénom No…" at bounding box center [296, 345] width 593 height 0
click at [366, 246] on input "Téléphone mobile" at bounding box center [466, 251] width 228 height 19
paste input "[PHONE_NUMBER]"
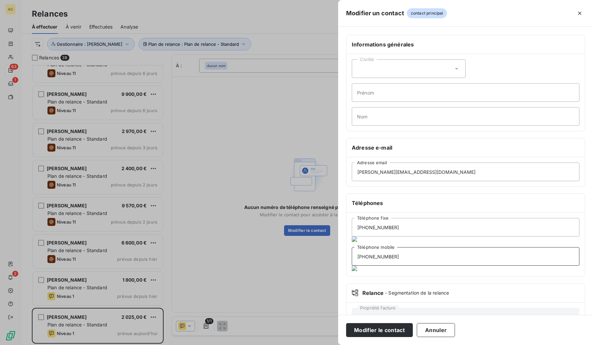
type input "[PHONE_NUMBER]"
click at [371, 328] on button "Modifier le contact" at bounding box center [379, 330] width 67 height 14
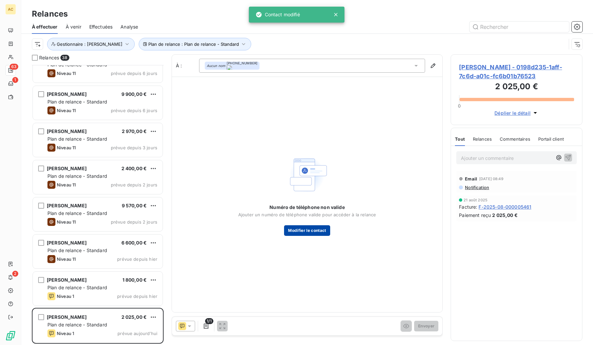
click at [303, 231] on button "Modifier le contact" at bounding box center [307, 230] width 46 height 11
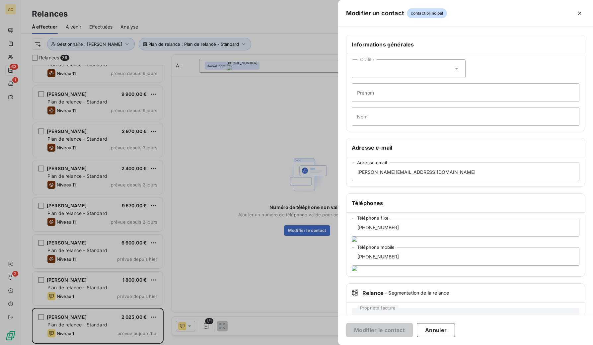
click at [429, 328] on button "Annuler" at bounding box center [436, 330] width 38 height 14
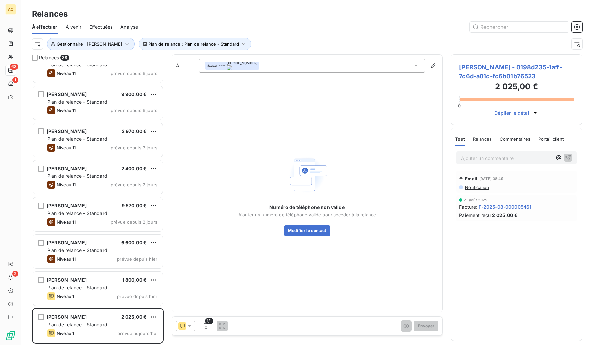
click at [477, 157] on p "Ajouter un commentaire ﻿" at bounding box center [506, 158] width 91 height 8
click at [308, 231] on button "Modifier le contact" at bounding box center [307, 230] width 46 height 11
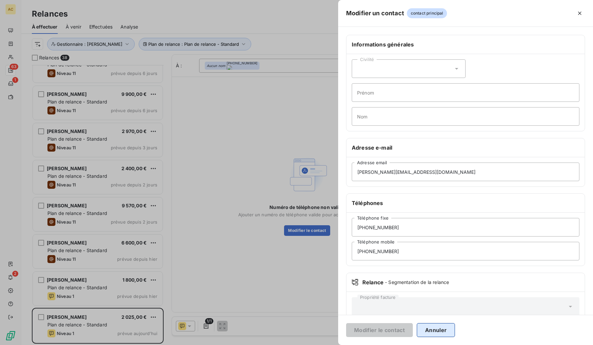
click at [425, 331] on button "Annuler" at bounding box center [436, 330] width 38 height 14
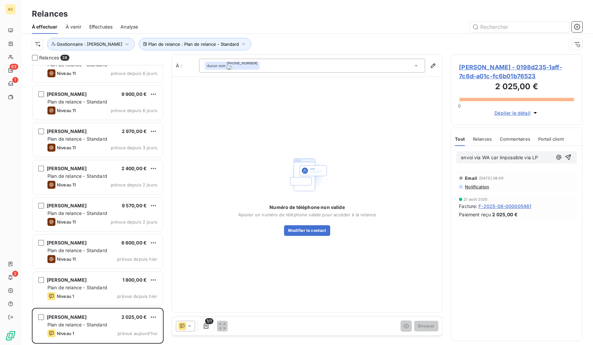
click at [471, 186] on span "Notification" at bounding box center [476, 186] width 25 height 5
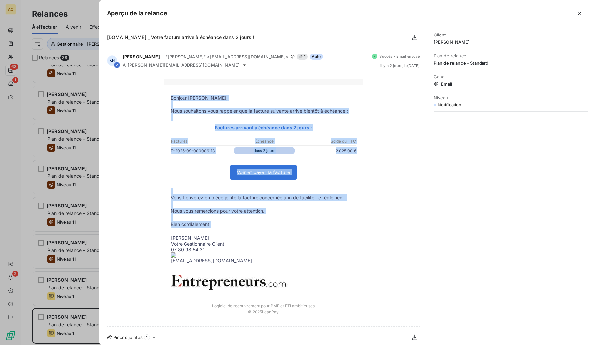
drag, startPoint x: 171, startPoint y: 98, endPoint x: 276, endPoint y: 208, distance: 152.8
click at [272, 226] on tbody "Bonjour Manuela Mézière, Nous souhaitons vous rappeler que la facture suivante …" at bounding box center [263, 192] width 199 height 195
copy tbody "Bonjour Manuela Mézière, Nous souhaitons vous rappeler que la facture suivante …"
click at [579, 14] on icon "button" at bounding box center [579, 13] width 3 height 3
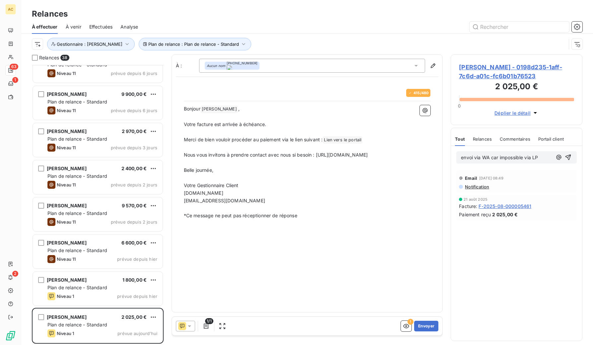
drag, startPoint x: 317, startPoint y: 155, endPoint x: 324, endPoint y: 162, distance: 10.1
click at [324, 159] on p "Nous vous invitons à prendre contact avec nous si besoin : https://calendly.com…" at bounding box center [307, 155] width 247 height 8
click at [425, 327] on button "Envoyer" at bounding box center [426, 326] width 24 height 11
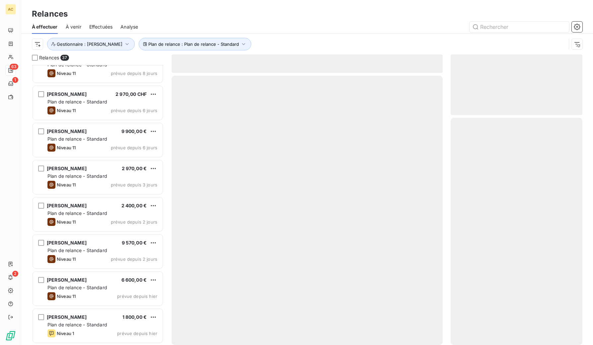
scroll to position [1095, 0]
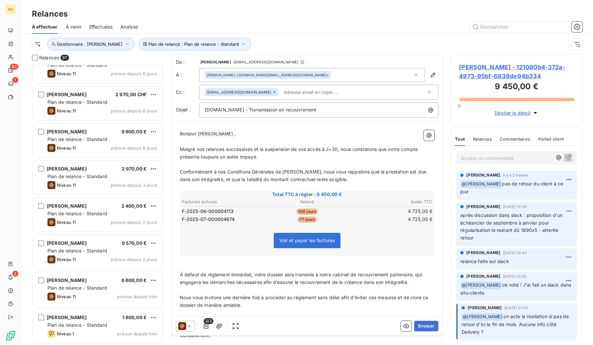
scroll to position [1094, 0]
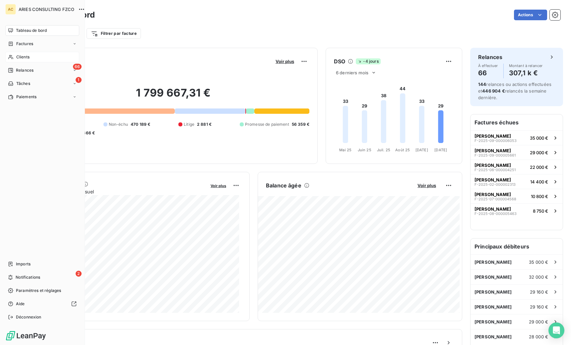
click at [21, 57] on span "Clients" at bounding box center [22, 57] width 13 height 6
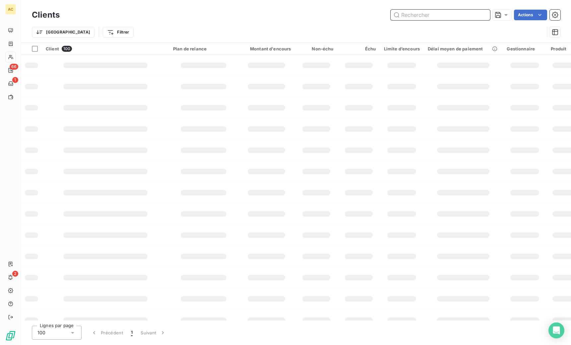
click at [433, 14] on input "text" at bounding box center [441, 15] width 100 height 11
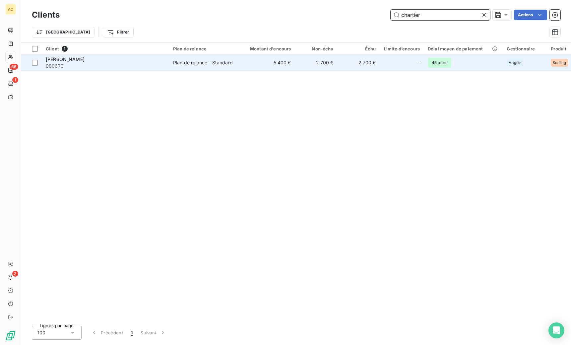
type input "chartier"
click at [163, 62] on div "[PERSON_NAME]" at bounding box center [105, 59] width 119 height 7
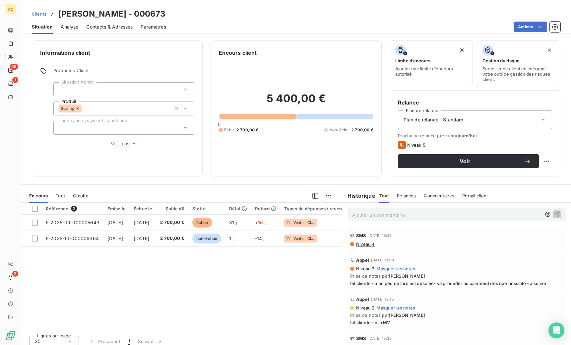
click at [65, 193] on span "Tout" at bounding box center [60, 195] width 9 height 5
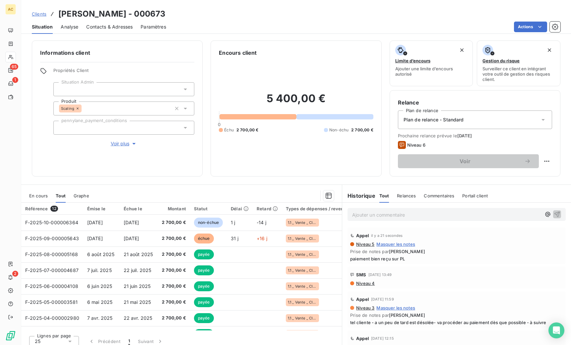
click at [35, 14] on span "Clients" at bounding box center [39, 13] width 15 height 5
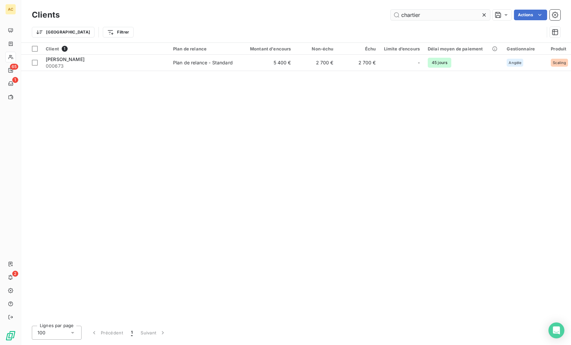
drag, startPoint x: 414, startPoint y: 14, endPoint x: 396, endPoint y: 14, distance: 17.6
click at [396, 14] on input "chartier" at bounding box center [441, 15] width 100 height 11
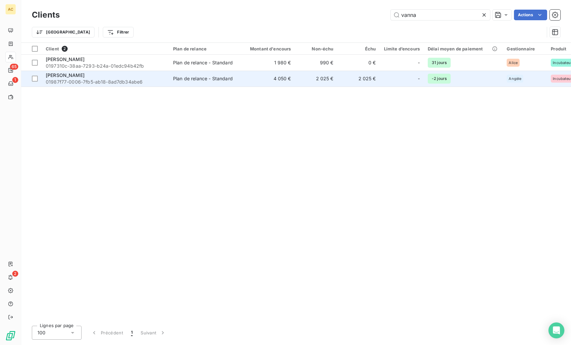
type input "vanna"
click at [207, 76] on div "Plan de relance - Standard" at bounding box center [203, 78] width 60 height 7
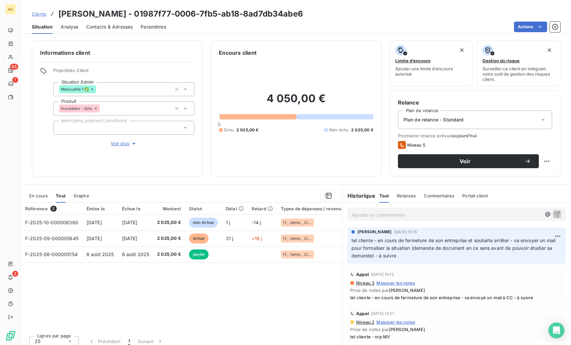
click at [127, 28] on span "Contacts & Adresses" at bounding box center [109, 27] width 46 height 7
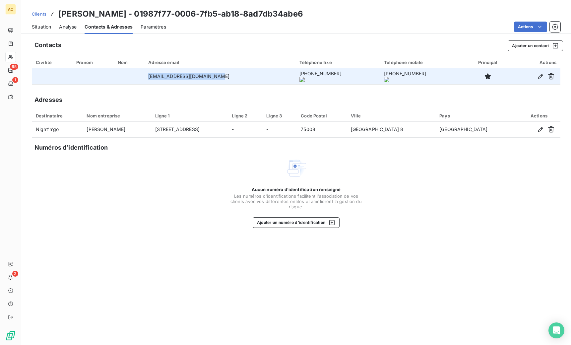
drag, startPoint x: 145, startPoint y: 77, endPoint x: 223, endPoint y: 81, distance: 78.1
click at [223, 81] on td "ngau.sokvannak@hotmail.com" at bounding box center [219, 76] width 151 height 16
copy td "ngau.sokvannak@hotmail.com"
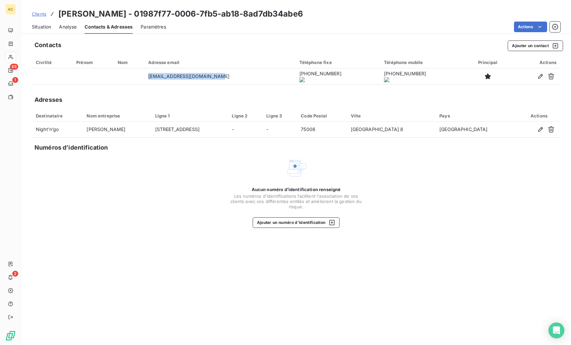
click at [39, 28] on span "Situation" at bounding box center [41, 27] width 19 height 7
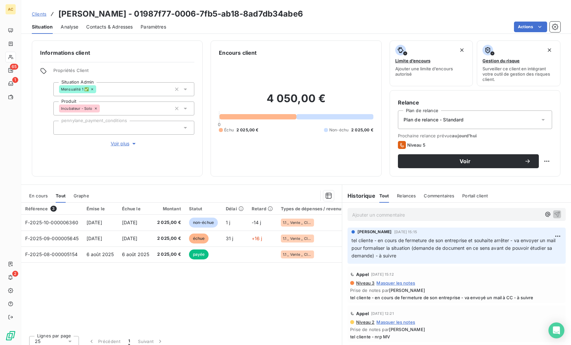
click at [397, 215] on p "Ajouter un commentaire ﻿" at bounding box center [446, 215] width 189 height 8
click at [367, 216] on p "Ajouter un commentaire ﻿" at bounding box center [446, 215] width 189 height 8
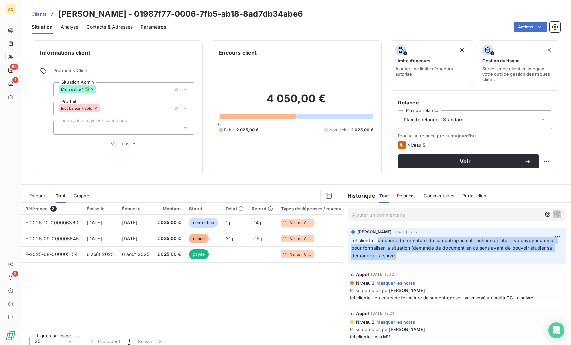
drag, startPoint x: 376, startPoint y: 240, endPoint x: 436, endPoint y: 256, distance: 62.0
click at [436, 256] on p "tel cliente - en cours de fermeture de son entreprise et souhaite arrêter - va …" at bounding box center [457, 248] width 210 height 23
copy span "en cours de fermeture de son entreprise et souhaite arrêter - va envoyer un mai…"
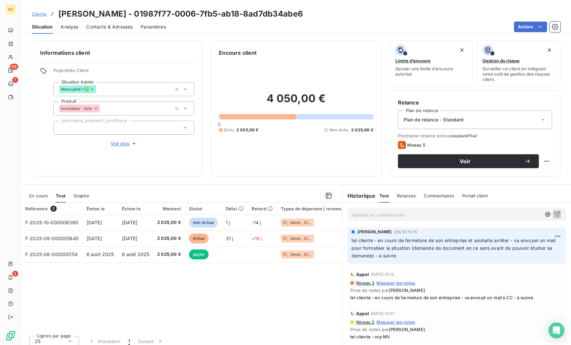
click at [366, 217] on p "Ajouter un commentaire ﻿" at bounding box center [446, 215] width 189 height 8
